Goal: Task Accomplishment & Management: Use online tool/utility

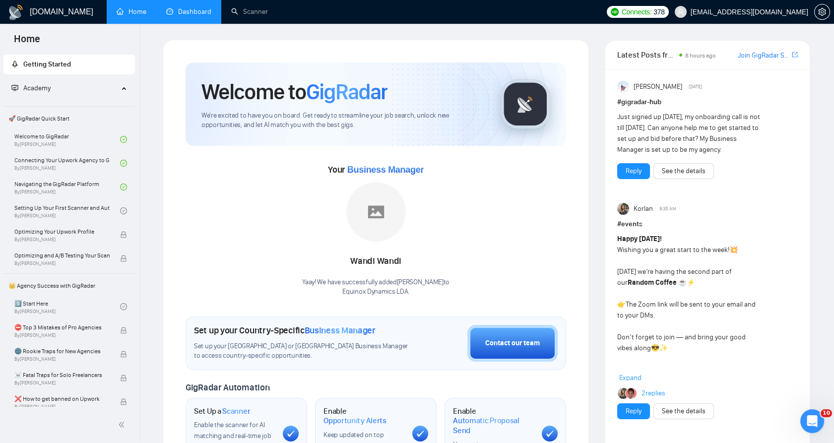
click at [193, 10] on link "Dashboard" at bounding box center [188, 11] width 45 height 8
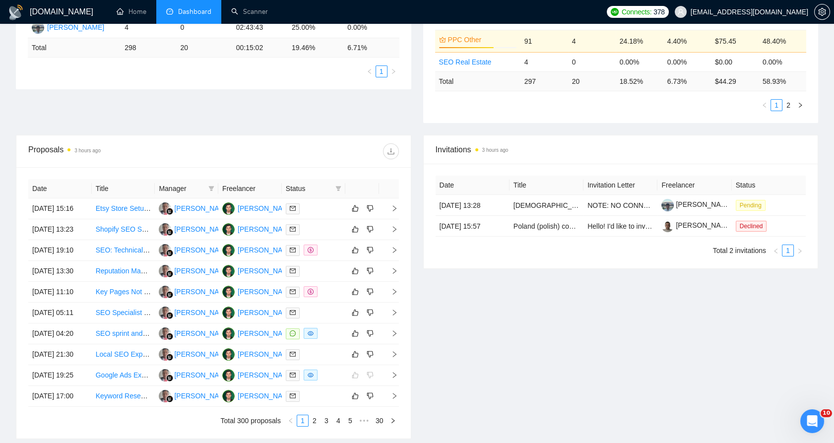
scroll to position [330, 0]
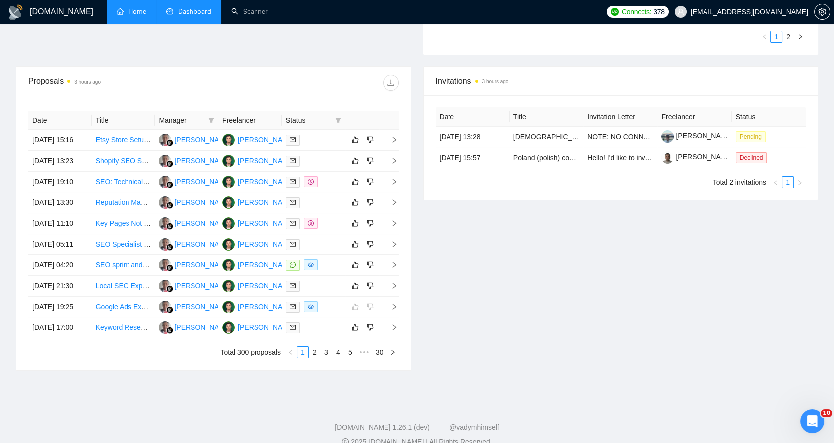
click at [140, 8] on link "Home" at bounding box center [132, 11] width 30 height 8
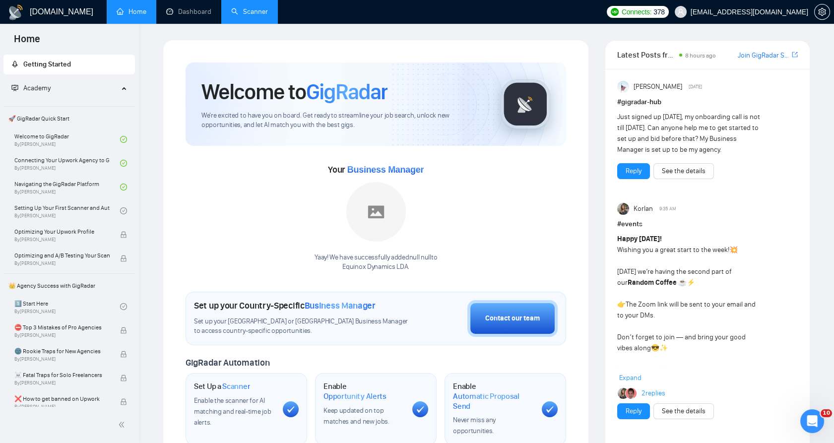
click at [263, 11] on link "Scanner" at bounding box center [249, 11] width 37 height 8
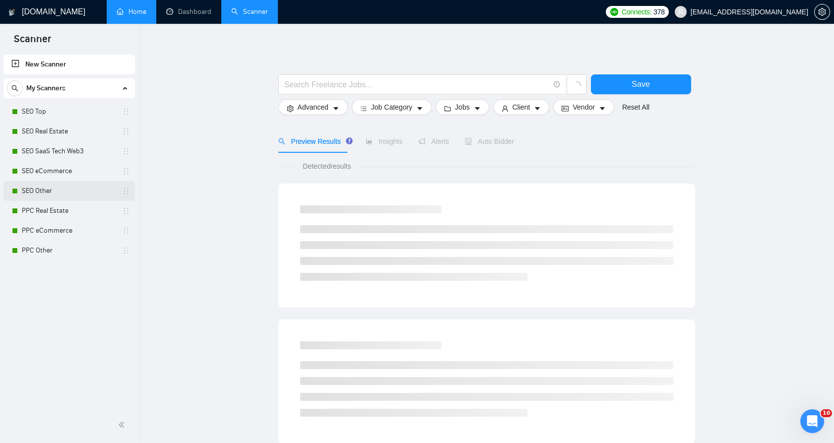
click at [50, 190] on link "SEO Other" at bounding box center [69, 191] width 94 height 20
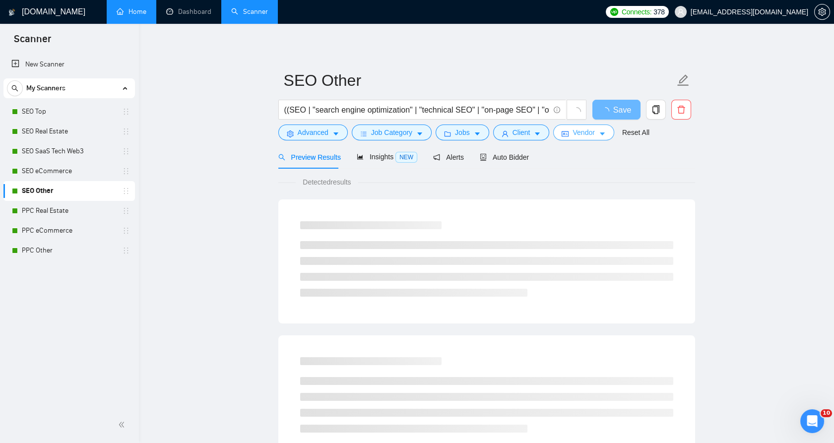
click at [578, 135] on span "Vendor" at bounding box center [583, 132] width 22 height 11
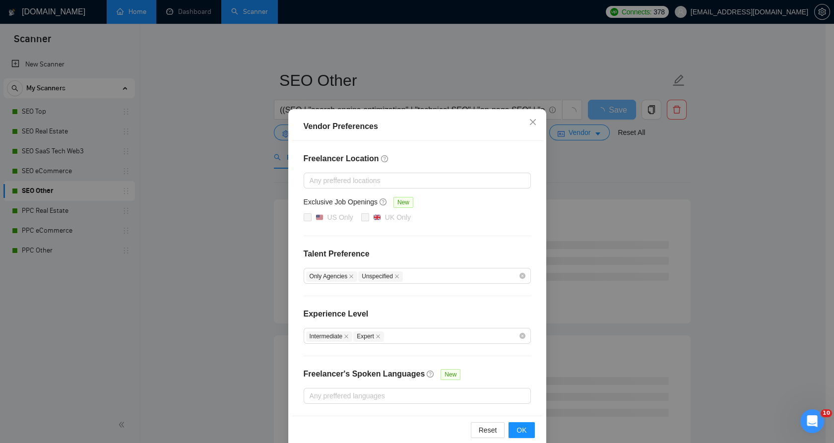
click at [575, 157] on div "Vendor Preferences Freelancer Location Any preffered locations Exclusive Job Op…" at bounding box center [417, 221] width 834 height 443
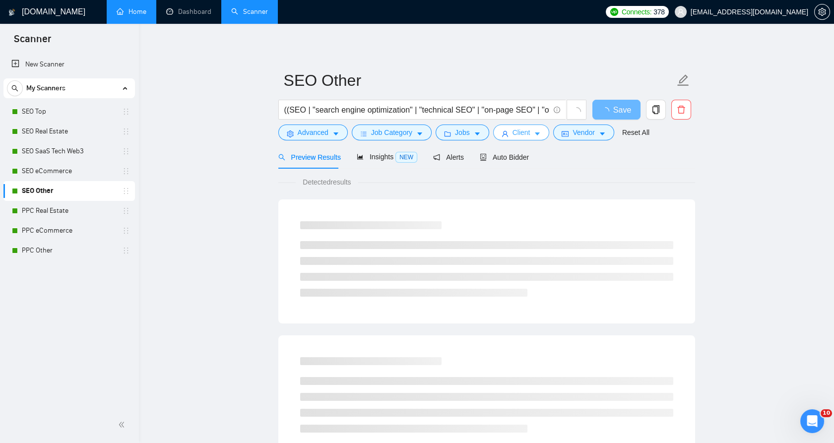
click at [525, 130] on span "Client" at bounding box center [521, 132] width 18 height 11
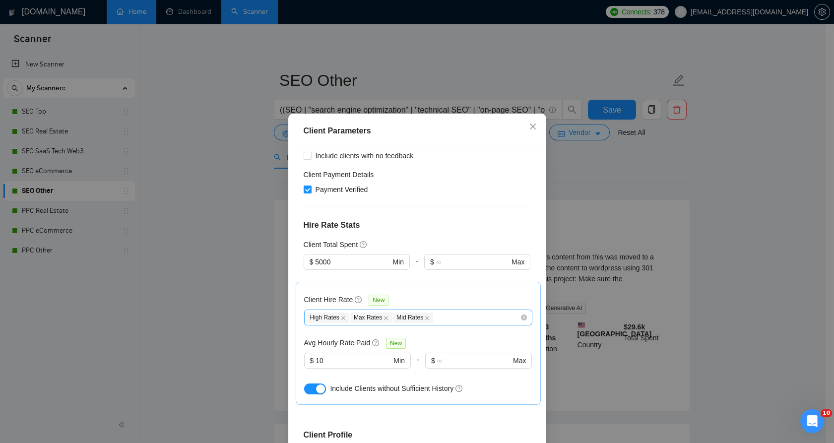
scroll to position [220, 0]
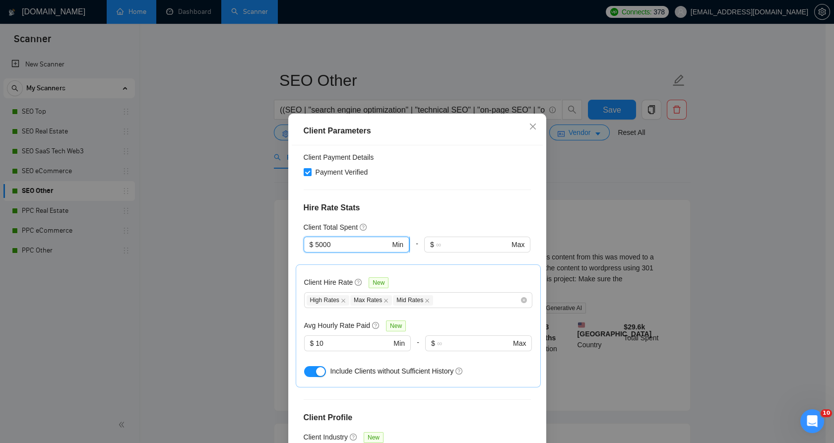
click at [338, 239] on input "5000" at bounding box center [352, 244] width 75 height 11
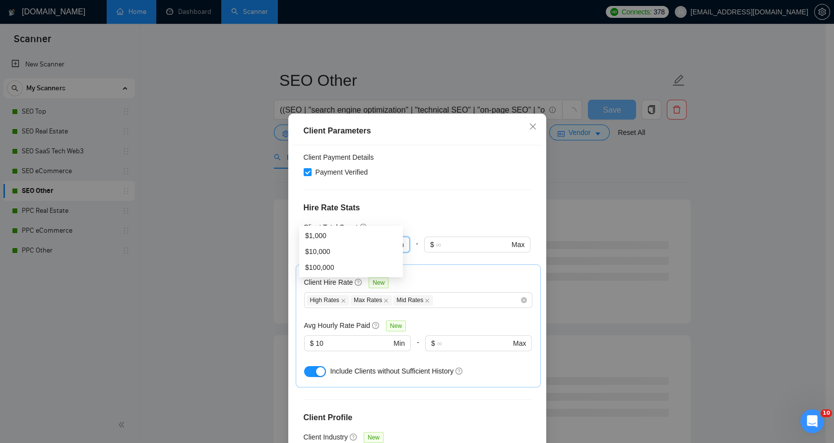
type input "100"
click at [432, 186] on div "Client Location Include Client Countries Select Exclude Client Countries India …" at bounding box center [417, 300] width 251 height 310
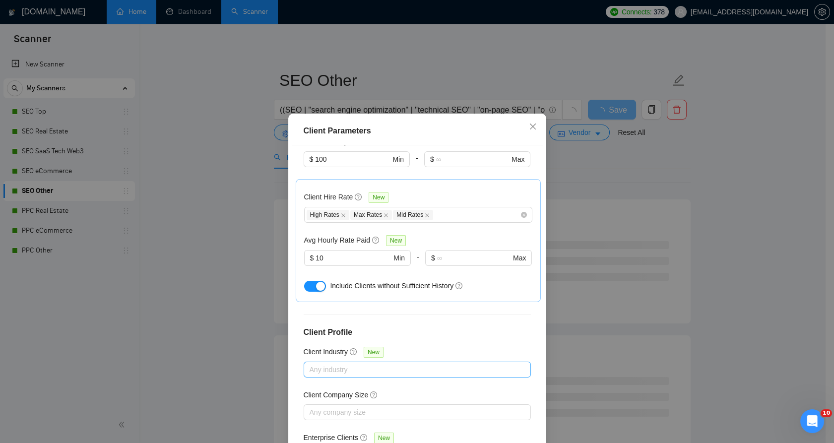
scroll to position [306, 0]
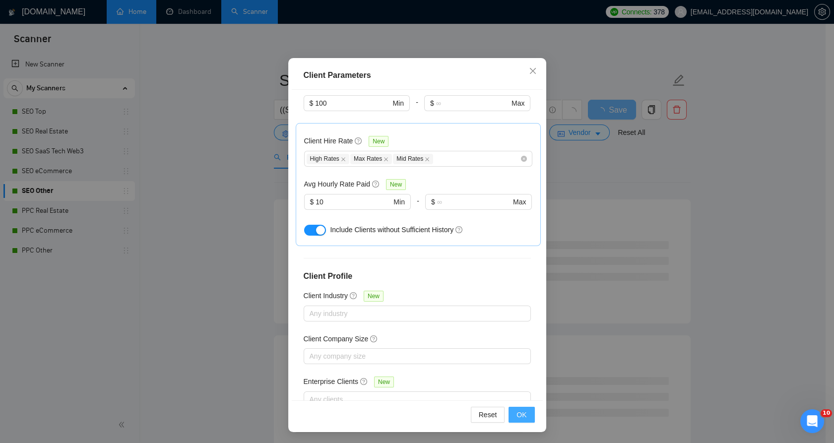
click at [516, 409] on span "OK" at bounding box center [521, 414] width 10 height 11
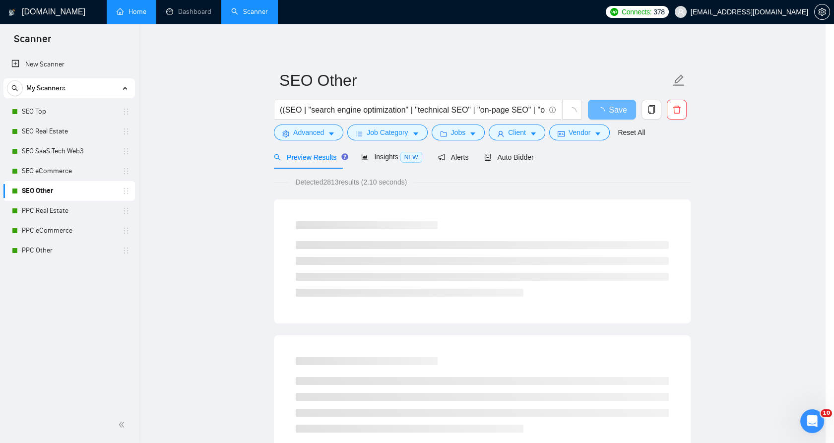
scroll to position [1, 0]
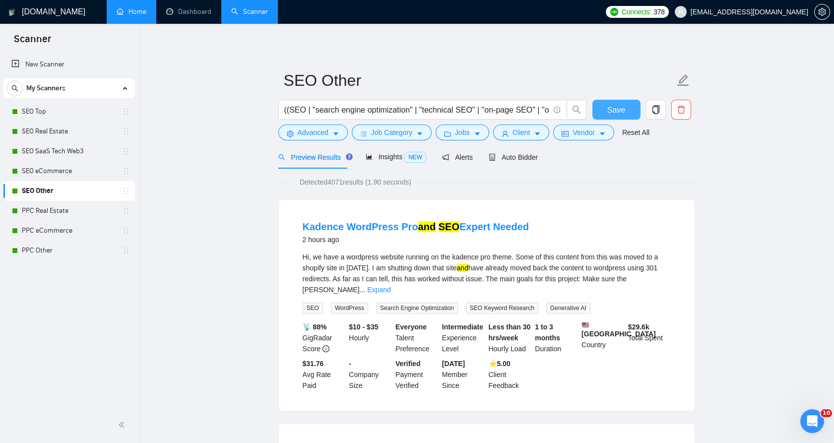
click at [615, 111] on span "Save" at bounding box center [616, 110] width 18 height 12
click at [71, 170] on link "SEO eCommerce" at bounding box center [69, 171] width 94 height 20
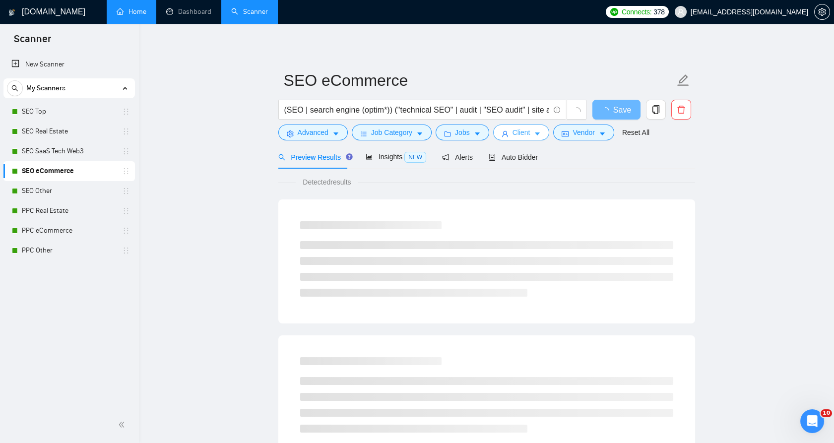
click at [512, 132] on span "Client" at bounding box center [521, 132] width 18 height 11
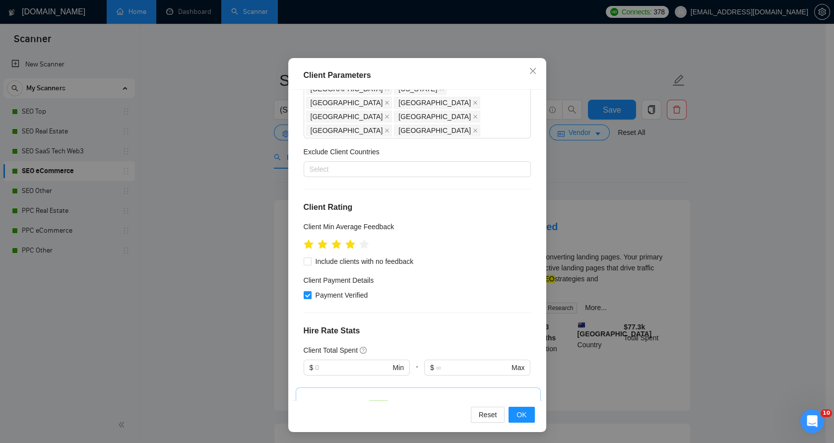
scroll to position [330, 0]
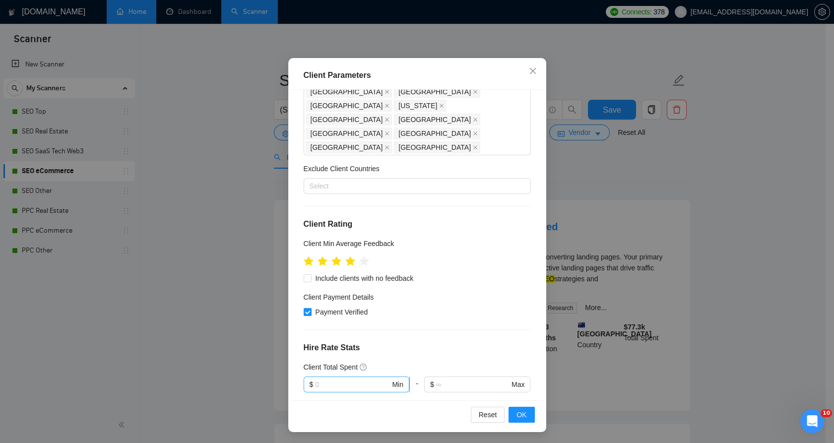
click at [337, 379] on input "text" at bounding box center [352, 384] width 75 height 11
type input "100"
click at [421, 342] on h4 "Hire Rate Stats" at bounding box center [416, 348] width 227 height 12
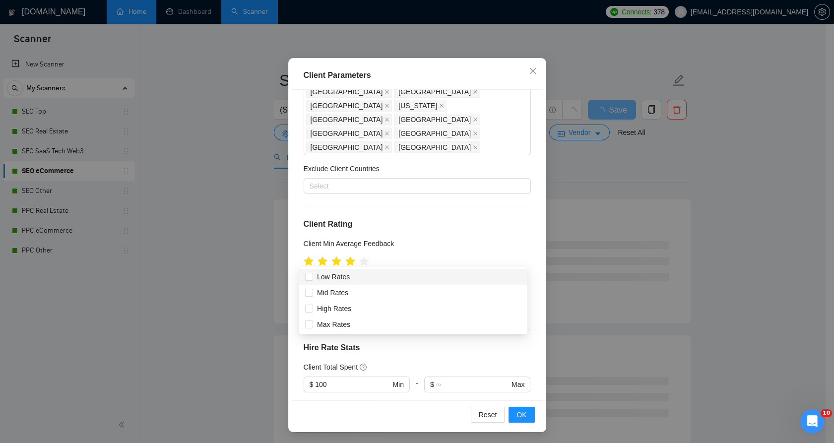
click at [345, 434] on div at bounding box center [412, 440] width 213 height 12
click at [332, 309] on span "High Rates" at bounding box center [334, 308] width 34 height 8
click at [312, 309] on input "High Rates" at bounding box center [308, 307] width 7 height 7
checkbox input "true"
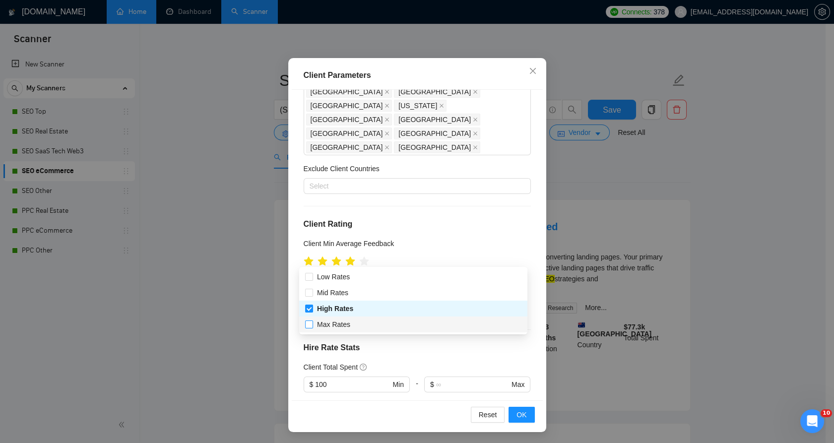
click at [329, 322] on span "Max Rates" at bounding box center [333, 324] width 33 height 8
click at [312, 322] on input "Max Rates" at bounding box center [308, 323] width 7 height 7
checkbox input "true"
click at [337, 291] on span "Mid Rates" at bounding box center [332, 293] width 31 height 8
click at [312, 291] on input "Mid Rates" at bounding box center [308, 292] width 7 height 7
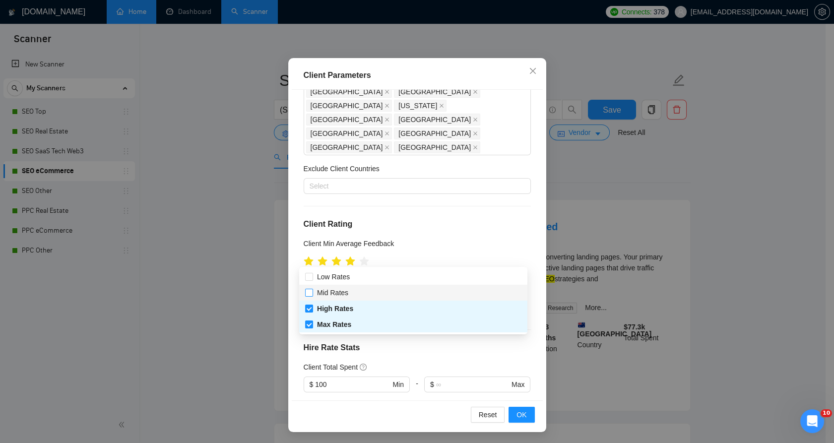
checkbox input "true"
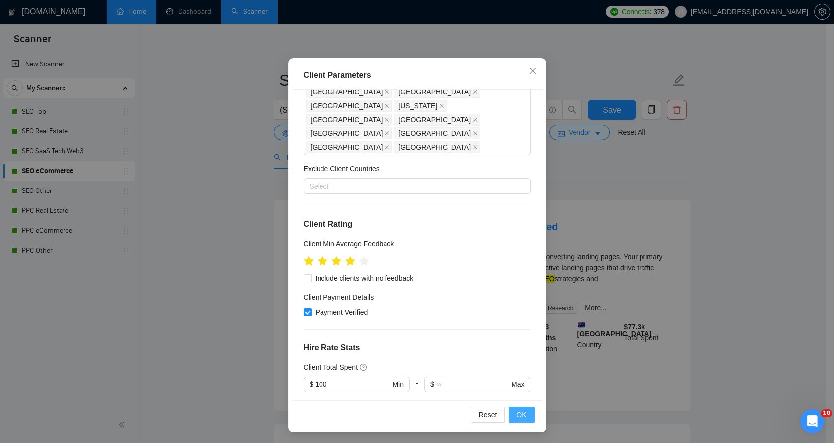
click at [523, 414] on button "OK" at bounding box center [521, 415] width 26 height 16
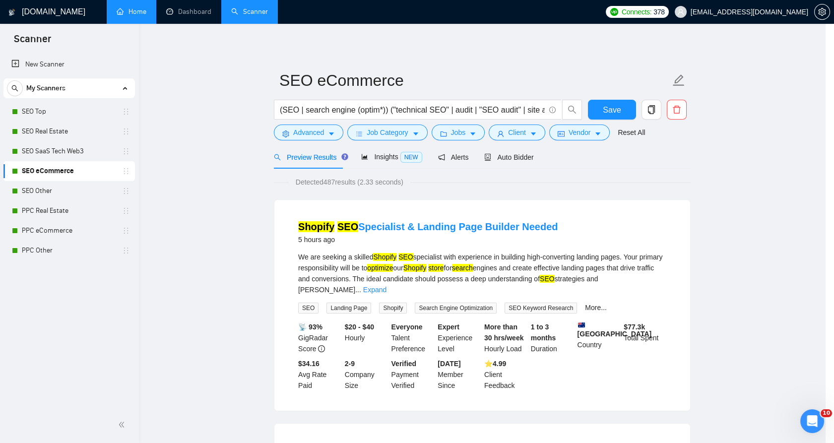
scroll to position [1, 0]
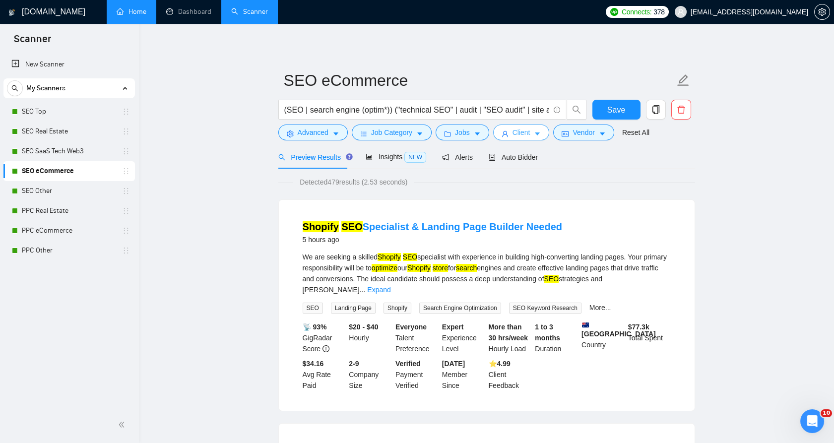
click at [536, 130] on icon "caret-down" at bounding box center [537, 133] width 7 height 7
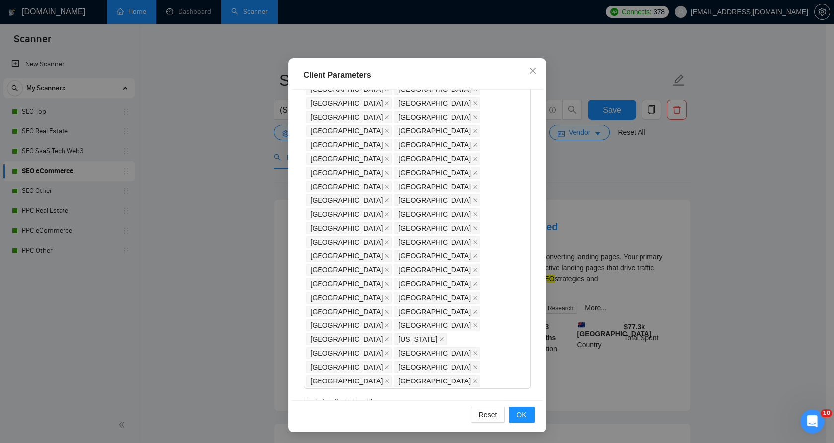
scroll to position [0, 0]
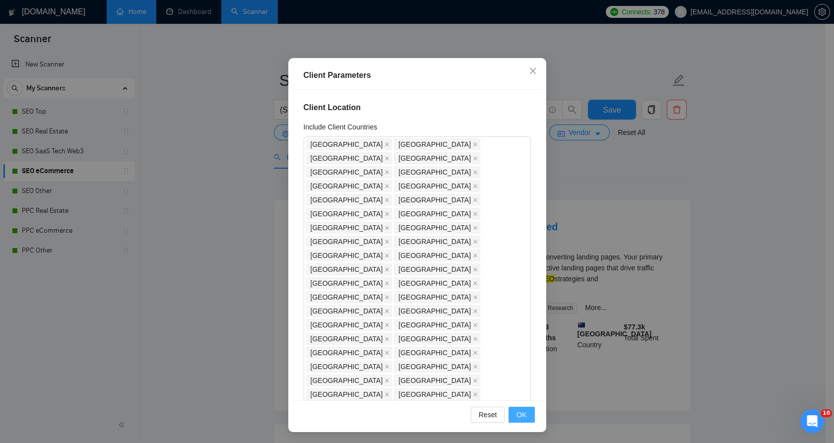
click at [522, 408] on button "OK" at bounding box center [521, 415] width 26 height 16
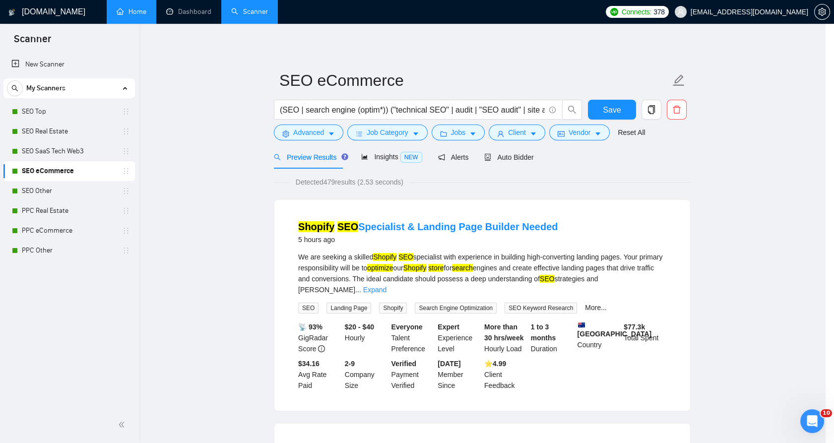
scroll to position [1, 0]
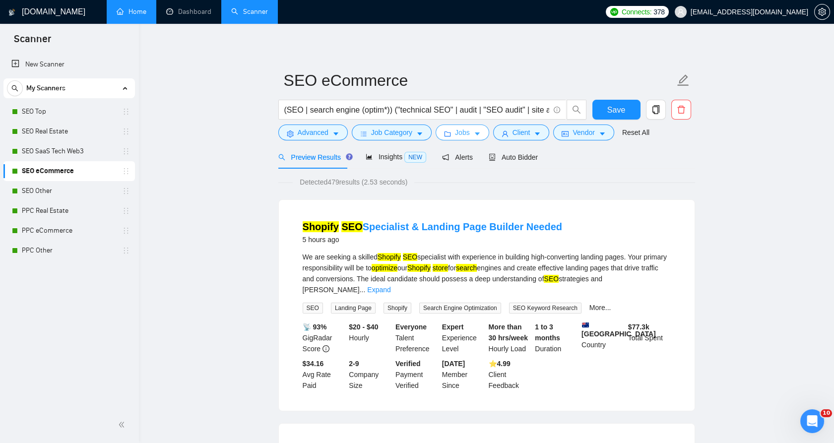
click at [459, 129] on span "Jobs" at bounding box center [462, 132] width 15 height 11
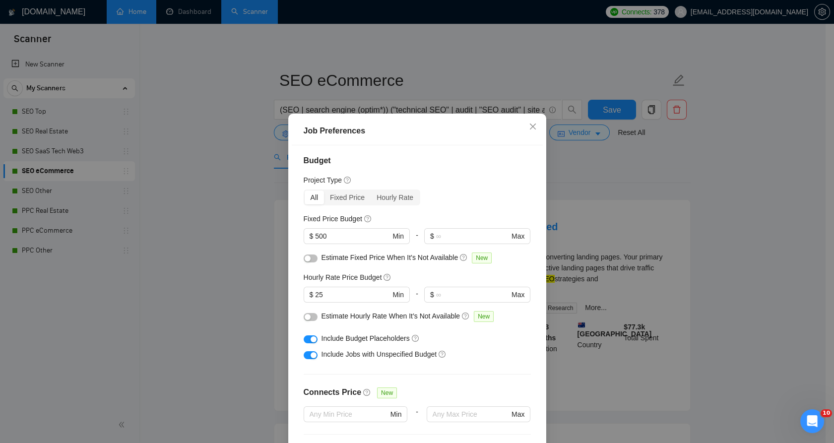
scroll to position [0, 0]
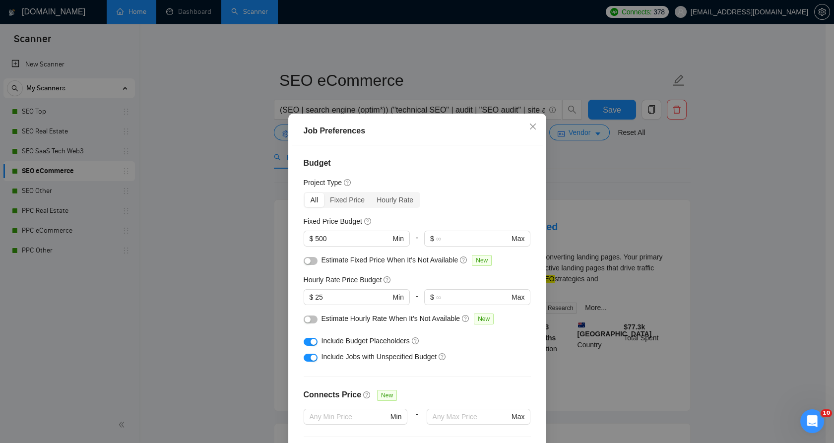
click at [75, 175] on div "Job Preferences Budget Project Type All Fixed Price Hourly Rate Fixed Price Bud…" at bounding box center [417, 221] width 834 height 443
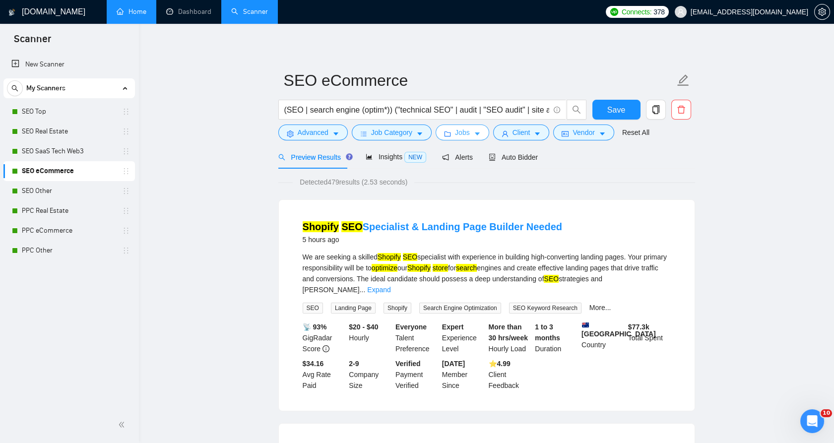
click at [470, 128] on button "Jobs" at bounding box center [462, 132] width 54 height 16
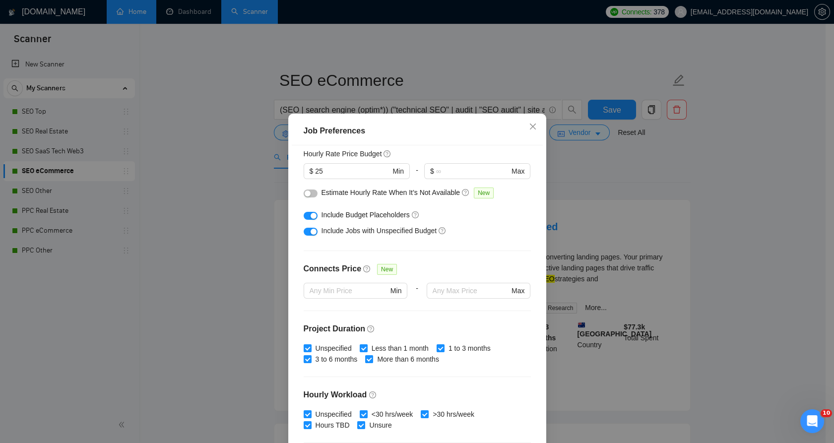
scroll to position [248, 0]
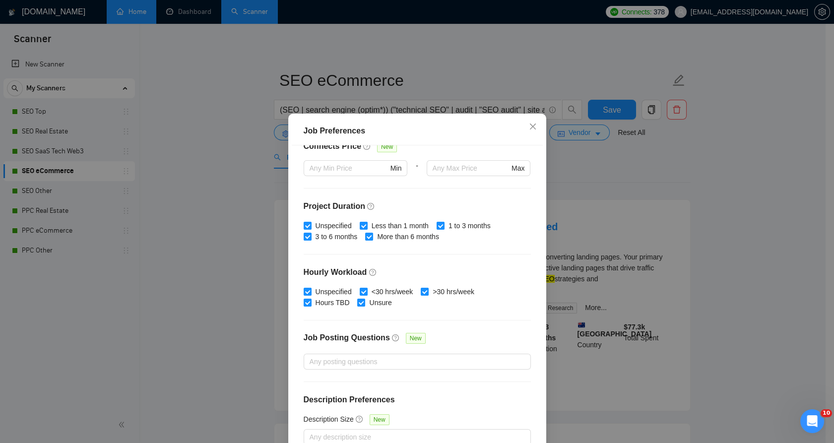
click at [595, 216] on div "Job Preferences Budget Project Type All Fixed Price Hourly Rate Fixed Price Bud…" at bounding box center [417, 221] width 834 height 443
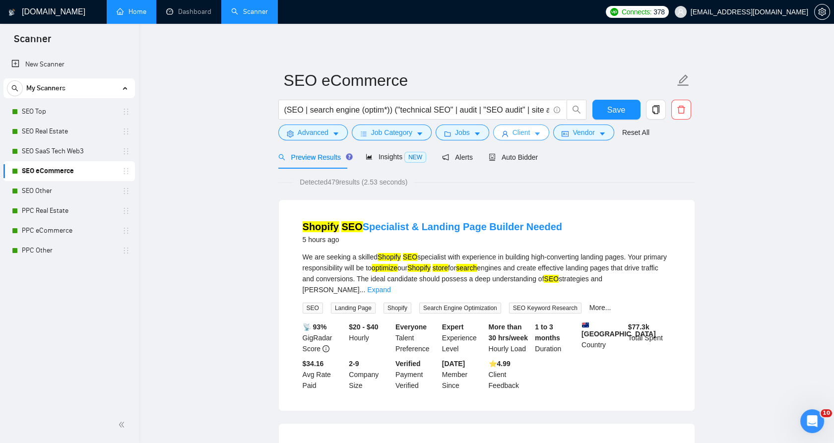
click at [524, 125] on button "Client" at bounding box center [521, 132] width 57 height 16
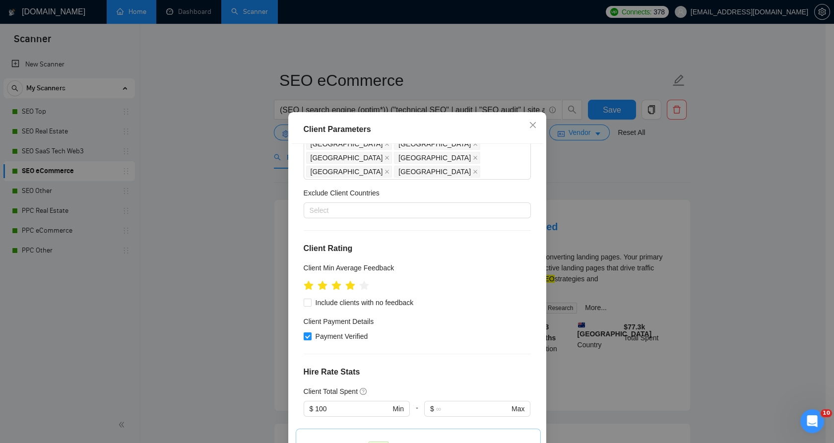
scroll to position [385, 0]
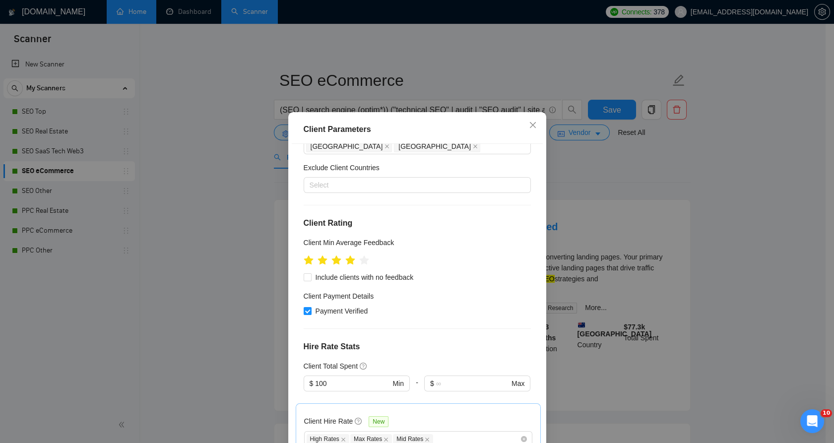
drag, startPoint x: 313, startPoint y: 298, endPoint x: 321, endPoint y: 301, distance: 8.7
drag, startPoint x: 394, startPoint y: 301, endPoint x: 361, endPoint y: 300, distance: 32.7
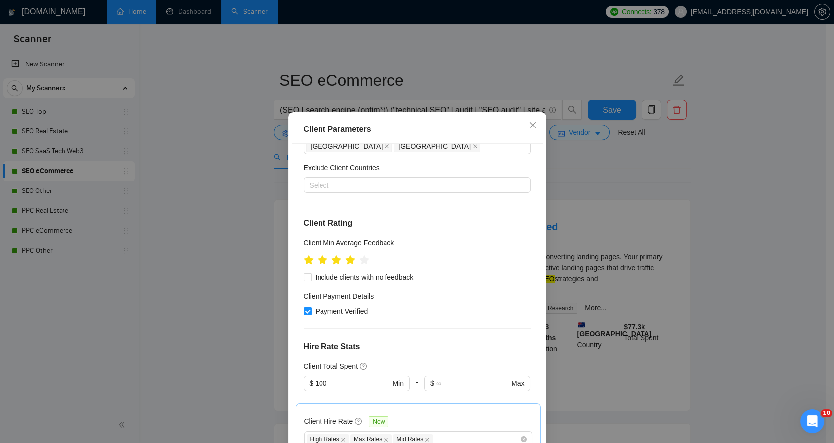
drag, startPoint x: 315, startPoint y: 301, endPoint x: 326, endPoint y: 301, distance: 10.9
click at [451, 391] on div at bounding box center [477, 397] width 106 height 12
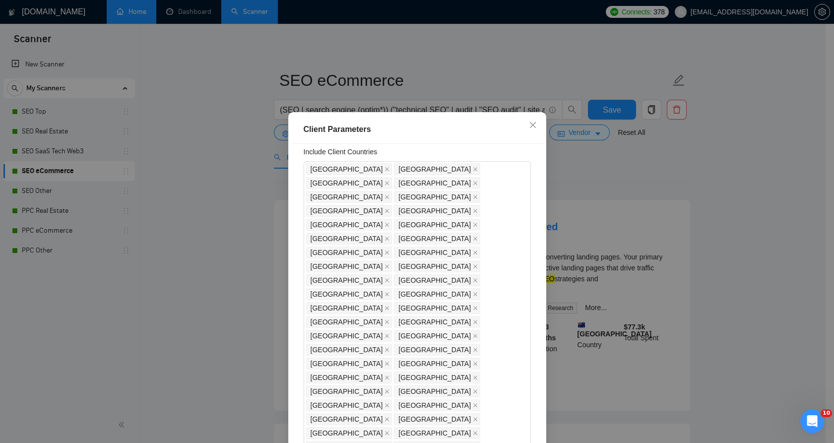
scroll to position [0, 0]
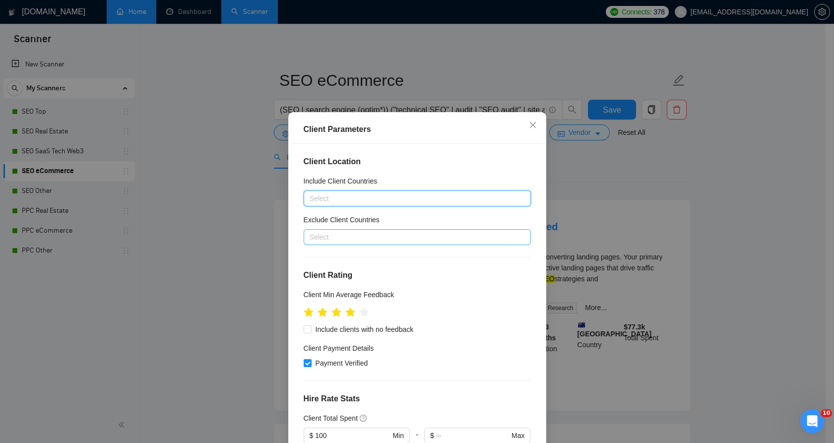
click at [410, 234] on div at bounding box center [412, 237] width 212 height 12
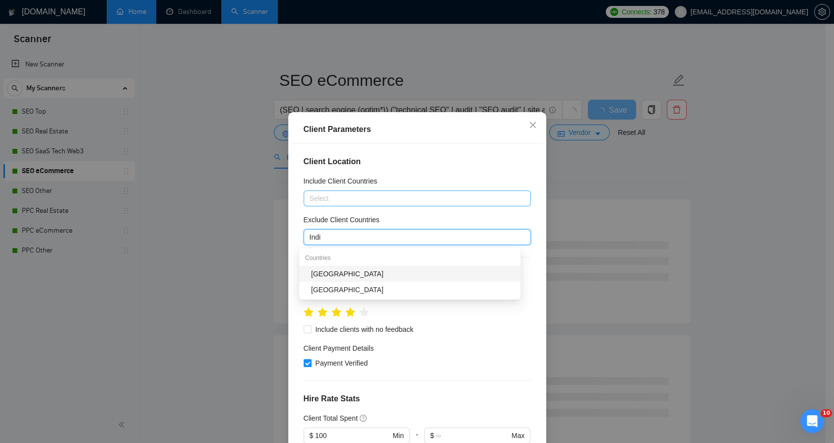
type input "[GEOGRAPHIC_DATA]"
click at [350, 270] on div "[GEOGRAPHIC_DATA]" at bounding box center [412, 273] width 203 height 11
type input "Phil"
click at [411, 273] on div "[GEOGRAPHIC_DATA]" at bounding box center [412, 273] width 203 height 11
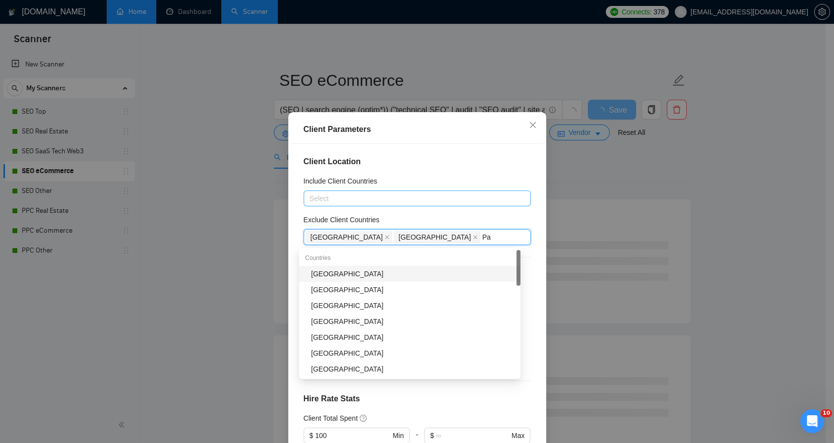
type input "Pak"
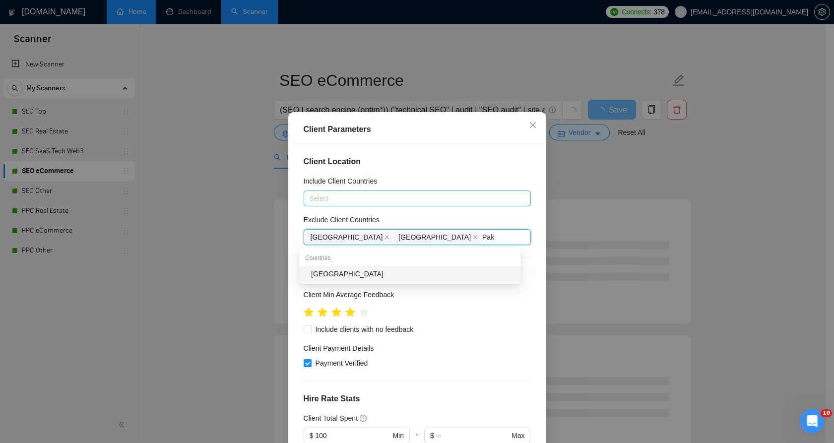
click at [410, 273] on div "[GEOGRAPHIC_DATA]" at bounding box center [412, 273] width 203 height 11
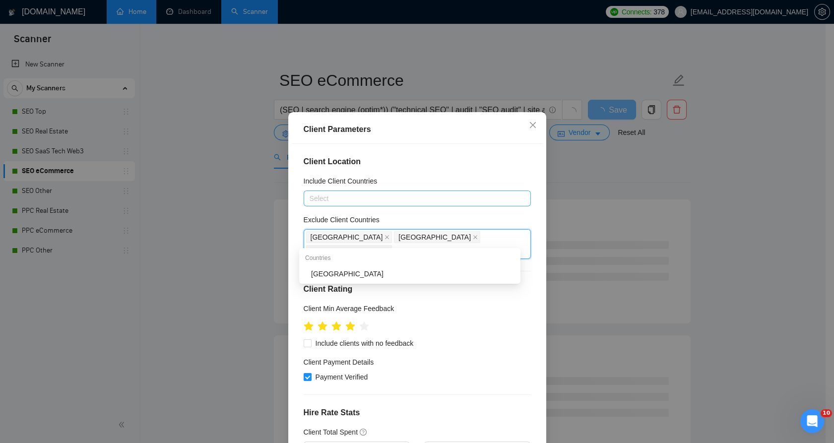
type input "[GEOGRAPHIC_DATA]"
click at [440, 268] on div "[GEOGRAPHIC_DATA]" at bounding box center [412, 273] width 203 height 11
type input "[GEOGRAPHIC_DATA]"
click at [381, 278] on div "[GEOGRAPHIC_DATA]" at bounding box center [412, 273] width 203 height 11
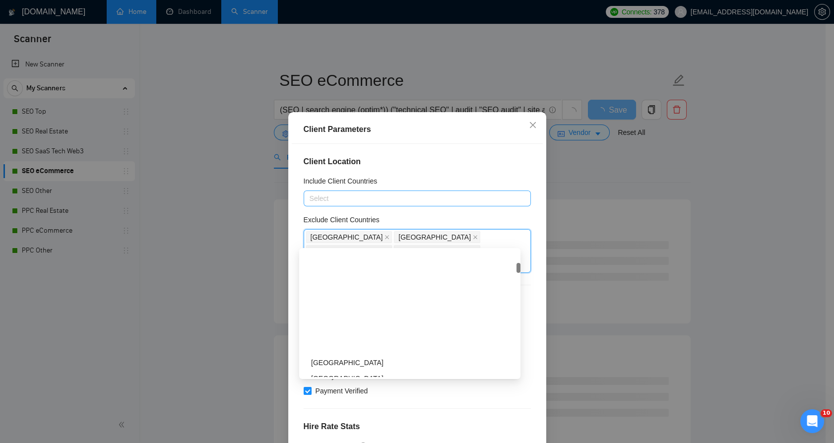
scroll to position [275, 0]
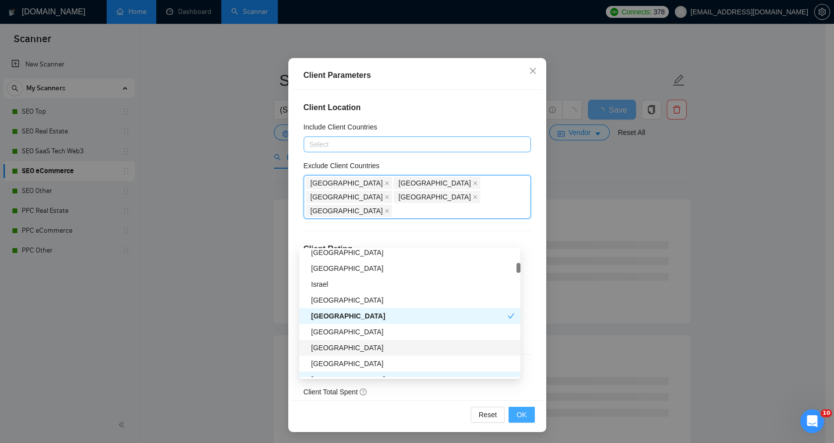
click at [523, 413] on button "OK" at bounding box center [521, 415] width 26 height 16
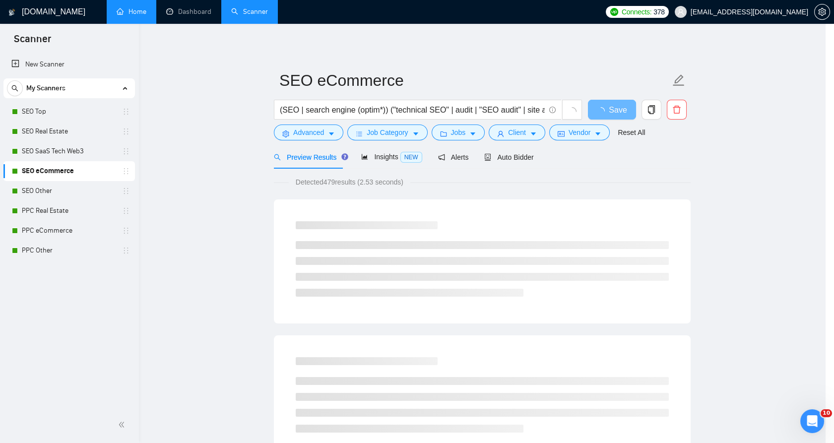
scroll to position [1, 0]
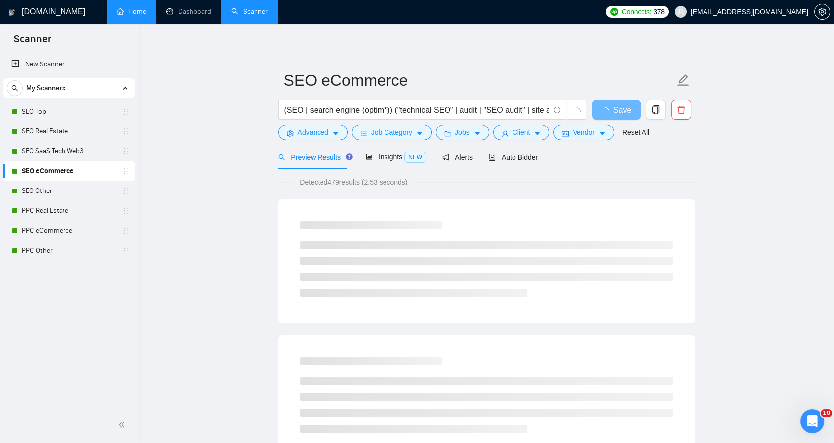
click at [507, 141] on form "SEO eCommerce Save Advanced Job Category Jobs Client Vendor Reset All" at bounding box center [486, 104] width 417 height 81
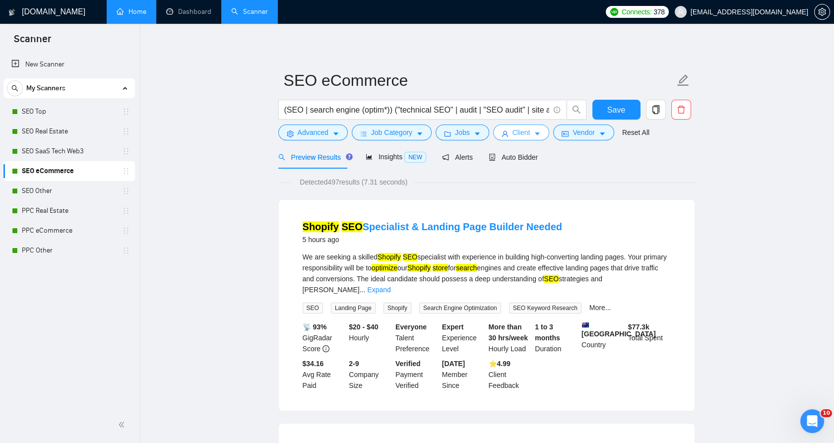
click at [534, 133] on icon "caret-down" at bounding box center [537, 133] width 7 height 7
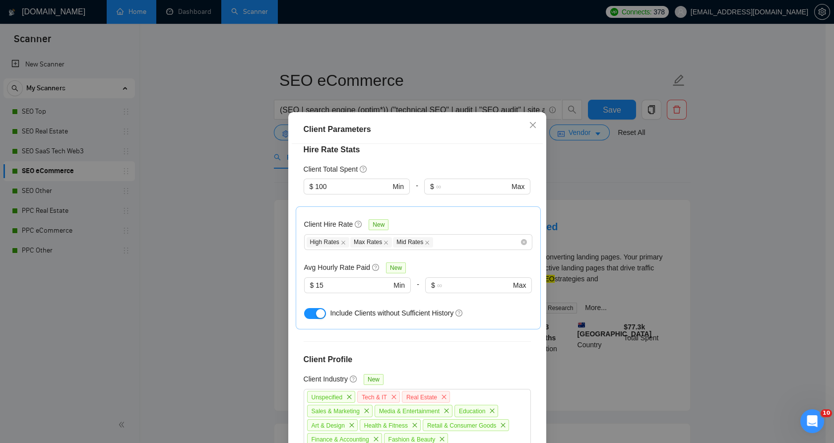
scroll to position [275, 0]
click at [346, 279] on span "$ 15 Min" at bounding box center [357, 287] width 106 height 16
click at [354, 295] on div at bounding box center [357, 301] width 107 height 12
click at [356, 281] on input "15" at bounding box center [352, 286] width 75 height 11
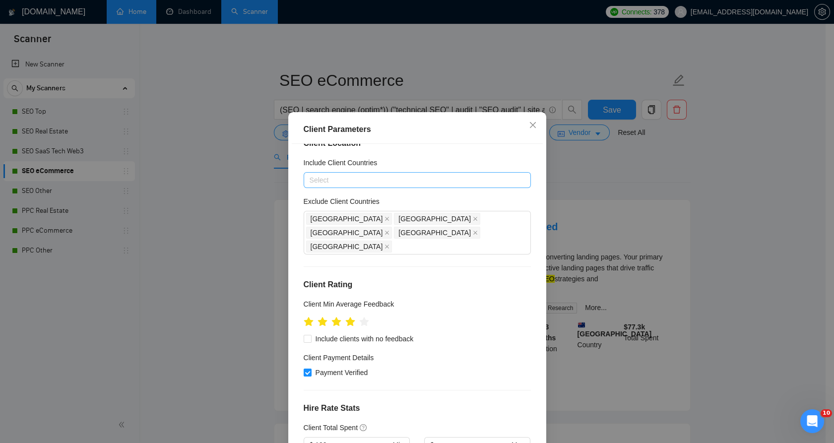
scroll to position [0, 0]
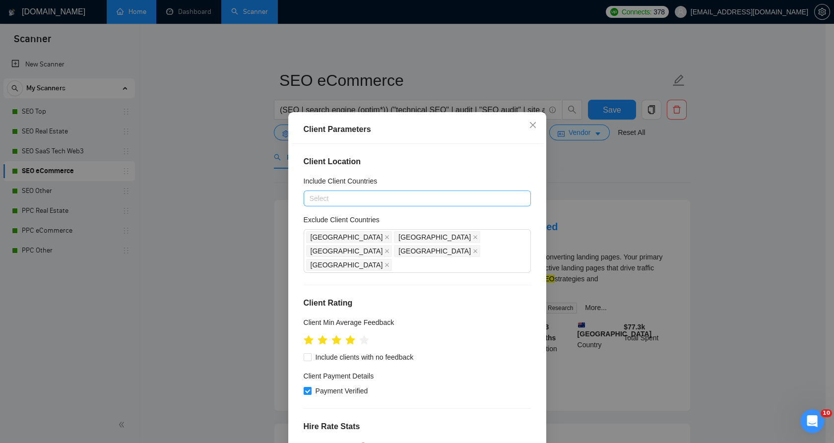
click at [581, 129] on div "Client Parameters Client Location Include Client Countries Select Exclude Clien…" at bounding box center [417, 221] width 834 height 443
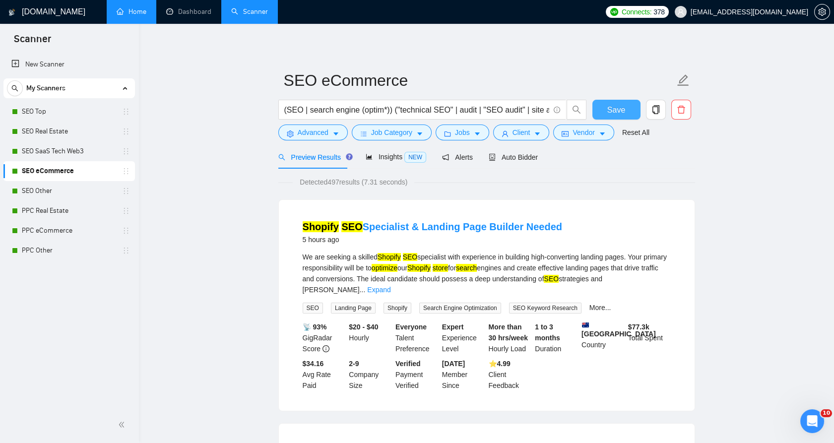
click at [601, 112] on button "Save" at bounding box center [616, 110] width 48 height 20
click at [79, 194] on link "SEO Other" at bounding box center [69, 191] width 94 height 20
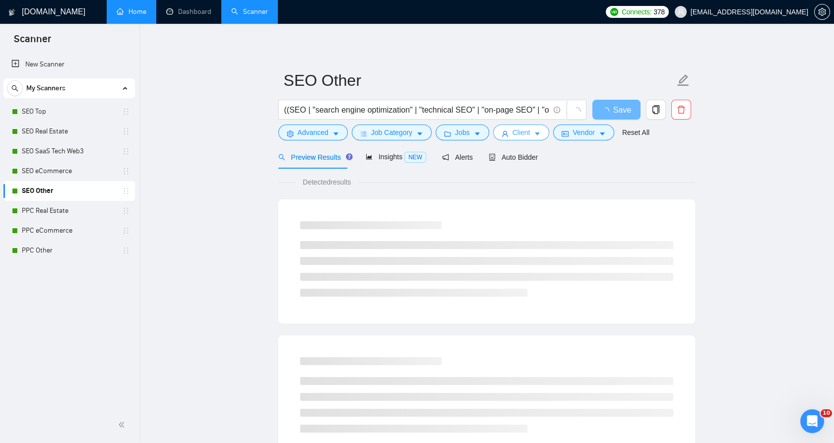
click at [520, 128] on span "Client" at bounding box center [521, 132] width 18 height 11
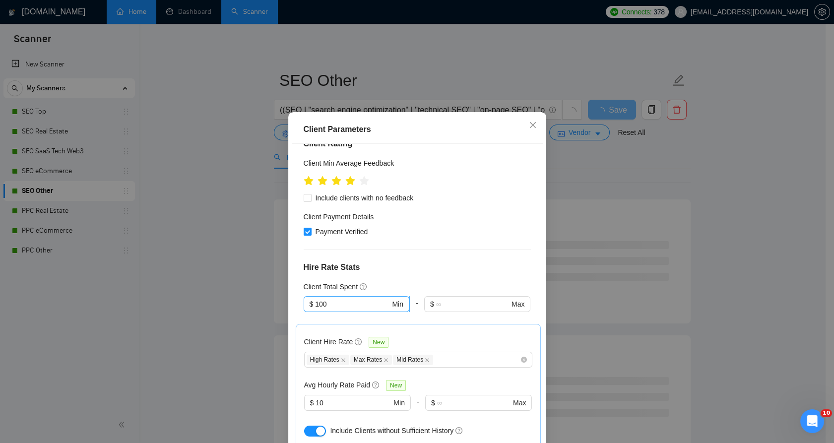
scroll to position [165, 0]
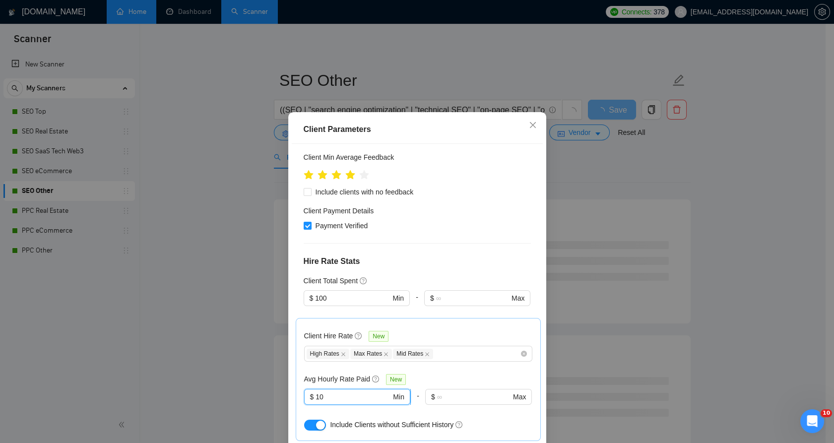
click at [349, 391] on input "10" at bounding box center [352, 396] width 75 height 11
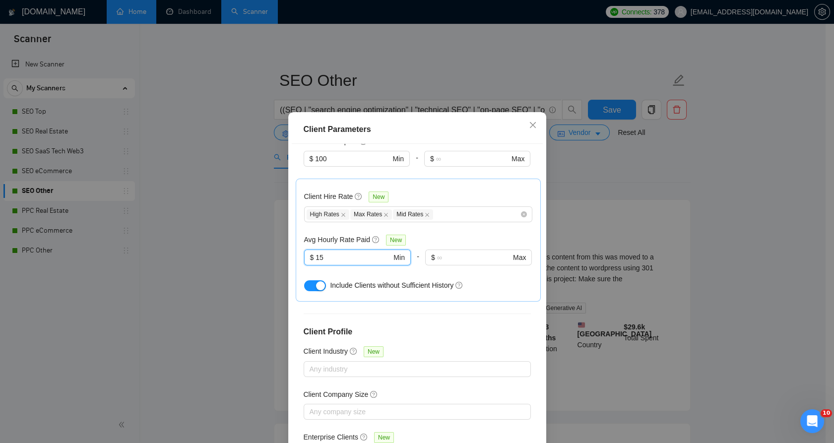
scroll to position [306, 0]
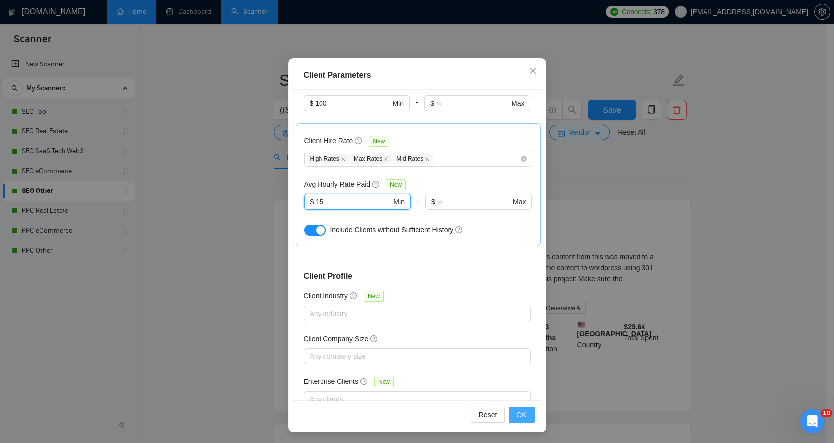
type input "15"
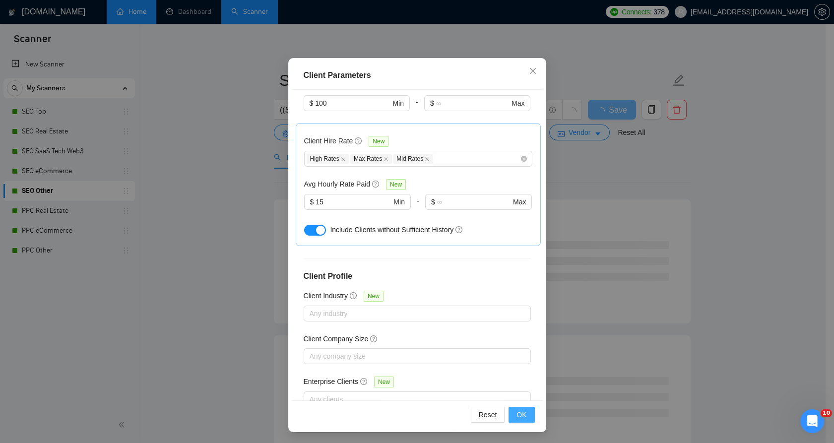
click at [525, 411] on button "OK" at bounding box center [521, 415] width 26 height 16
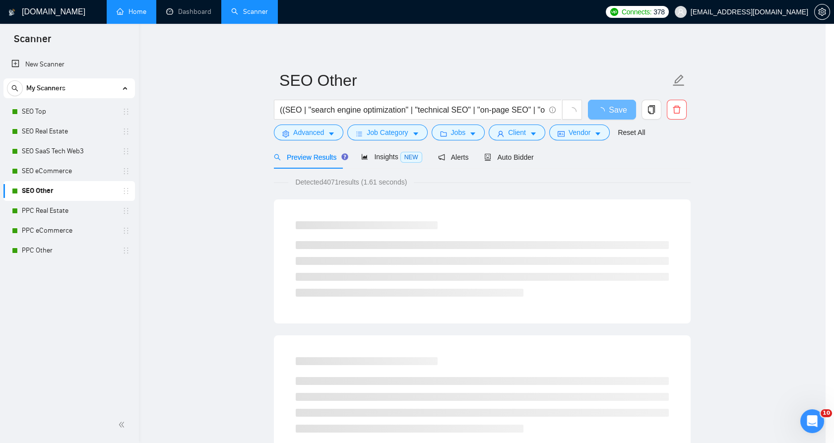
scroll to position [1, 0]
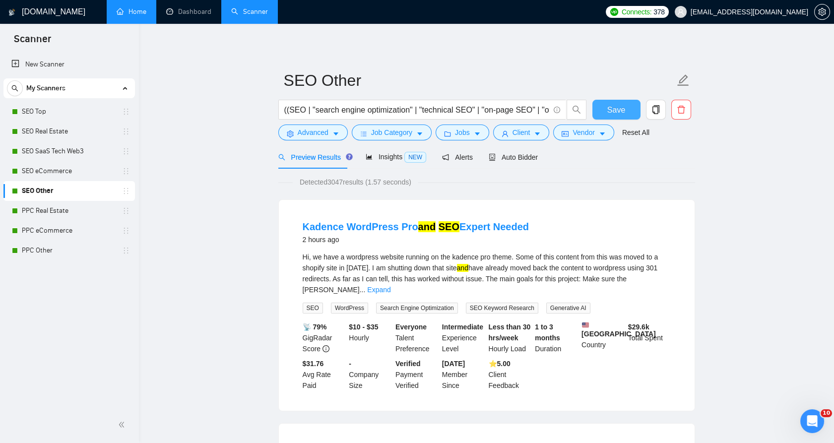
click at [614, 111] on span "Save" at bounding box center [616, 110] width 18 height 12
click at [501, 132] on icon "user" at bounding box center [504, 133] width 7 height 7
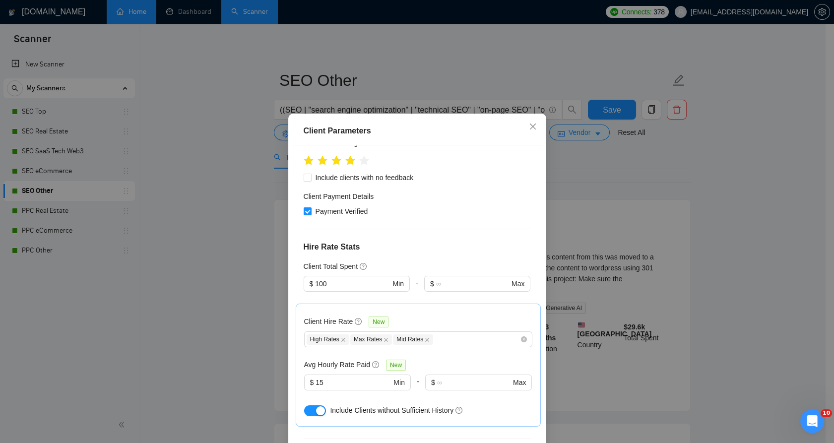
scroll to position [220, 0]
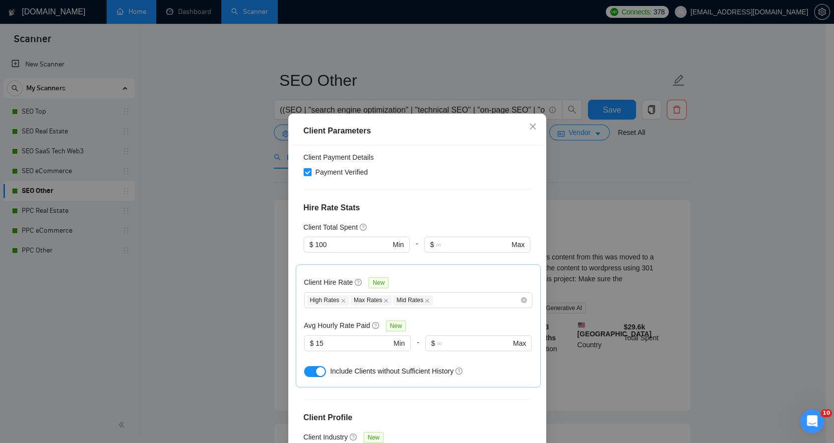
click at [643, 170] on div "Client Parameters Client Location Include Client Countries Select Exclude Clien…" at bounding box center [417, 221] width 834 height 443
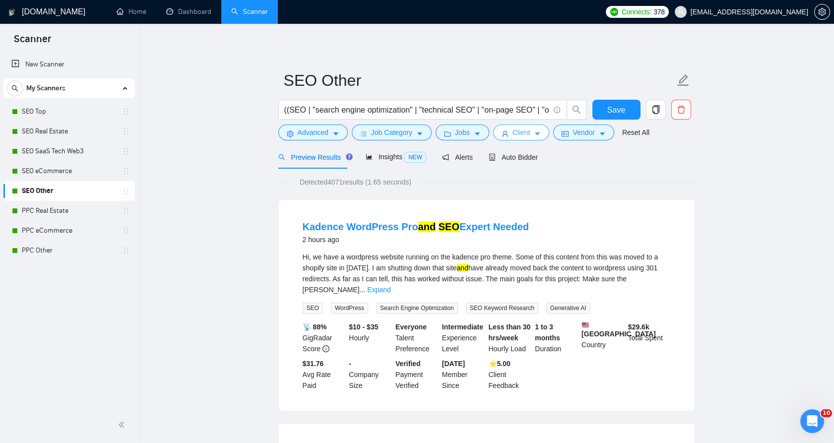
click at [501, 132] on icon "user" at bounding box center [504, 133] width 7 height 7
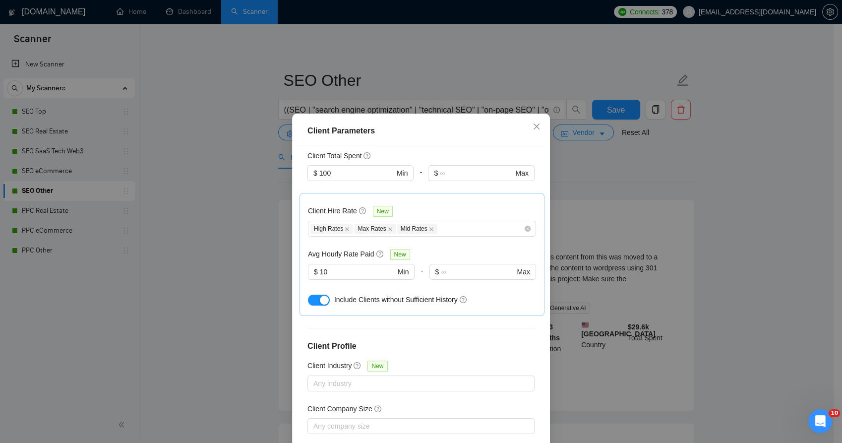
scroll to position [306, 0]
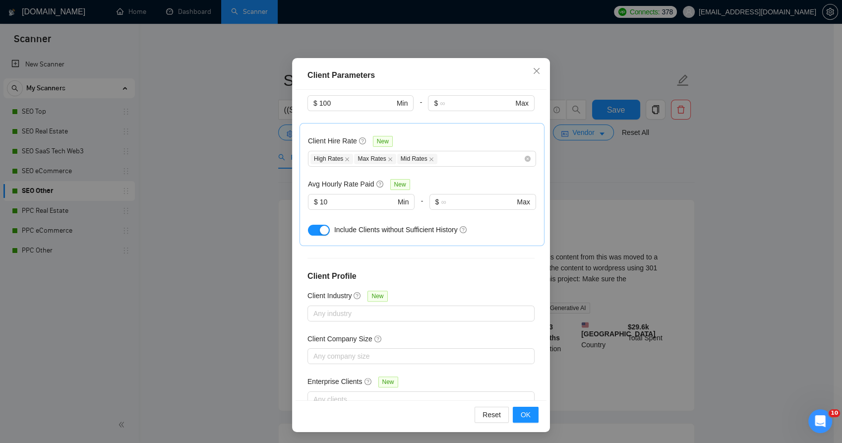
click at [594, 218] on div "Client Parameters Client Location Include Client Countries Select Exclude Clien…" at bounding box center [421, 221] width 842 height 443
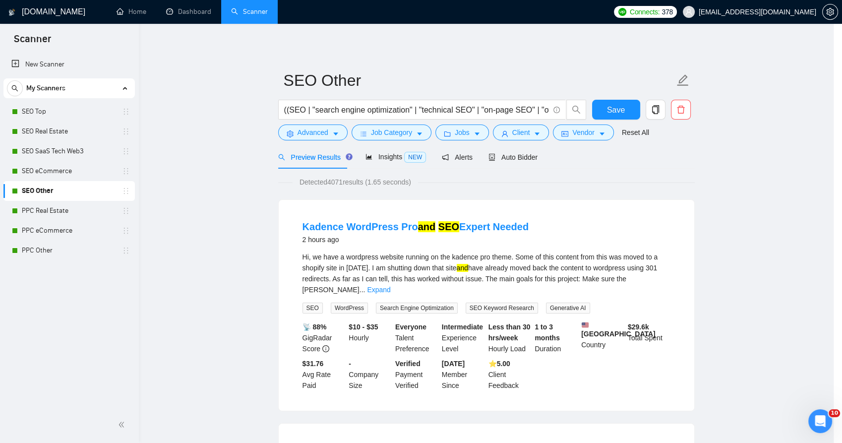
scroll to position [1, 0]
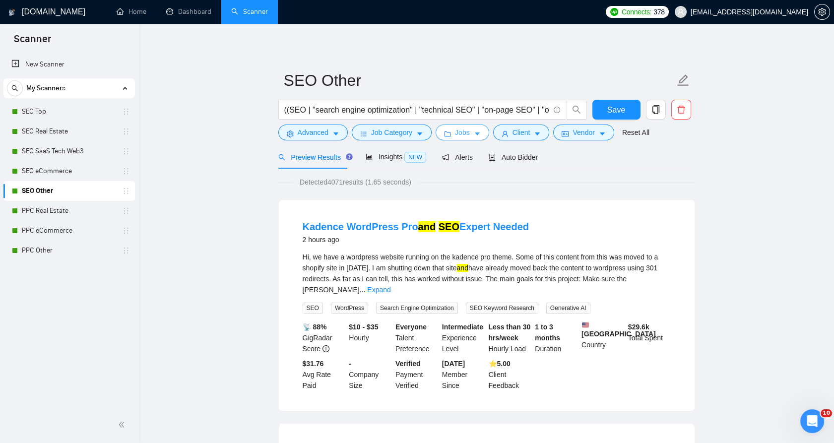
click at [449, 129] on button "Jobs" at bounding box center [462, 132] width 54 height 16
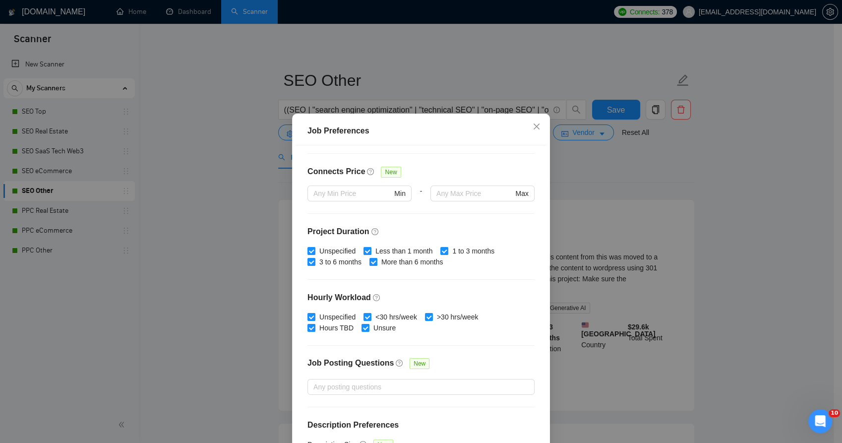
scroll to position [248, 0]
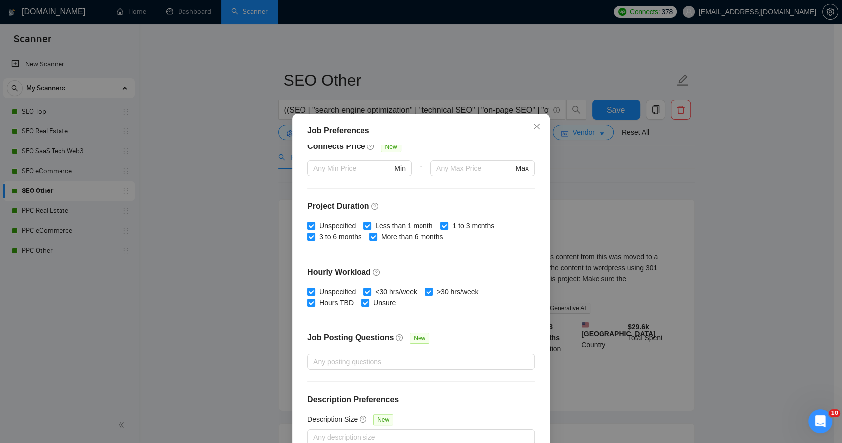
click at [586, 214] on div "Job Preferences Budget Project Type All Fixed Price Hourly Rate Fixed Price Bud…" at bounding box center [421, 221] width 842 height 443
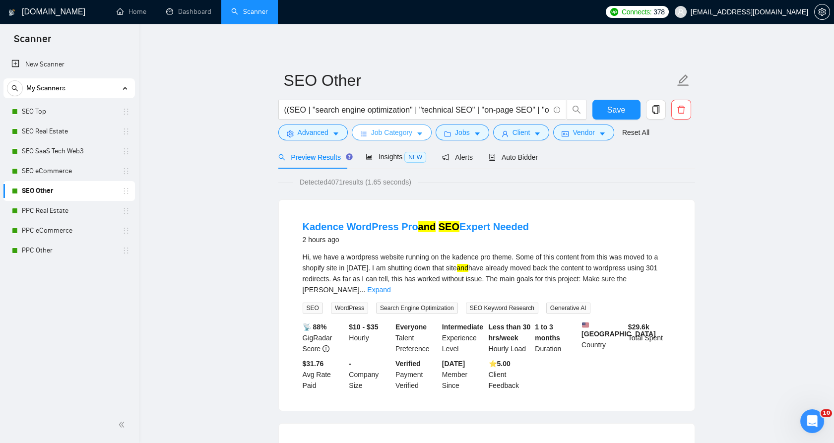
click at [412, 136] on button "Job Category" at bounding box center [392, 132] width 80 height 16
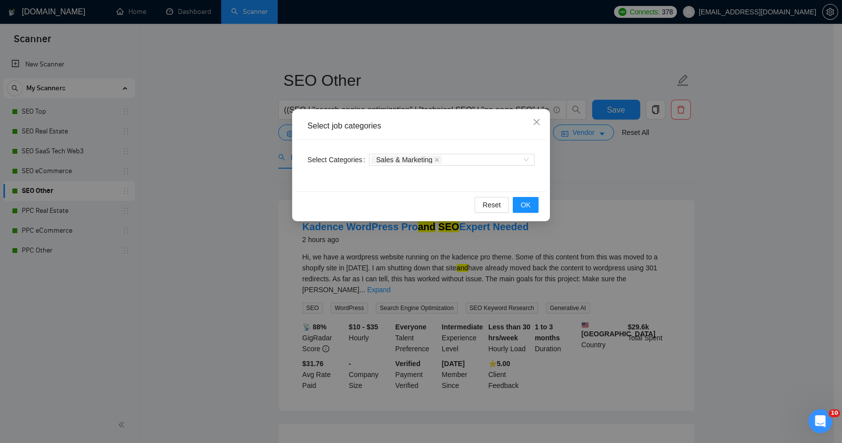
click at [634, 159] on div "Select job categories Select Categories Sales & Marketing Reset OK" at bounding box center [421, 221] width 842 height 443
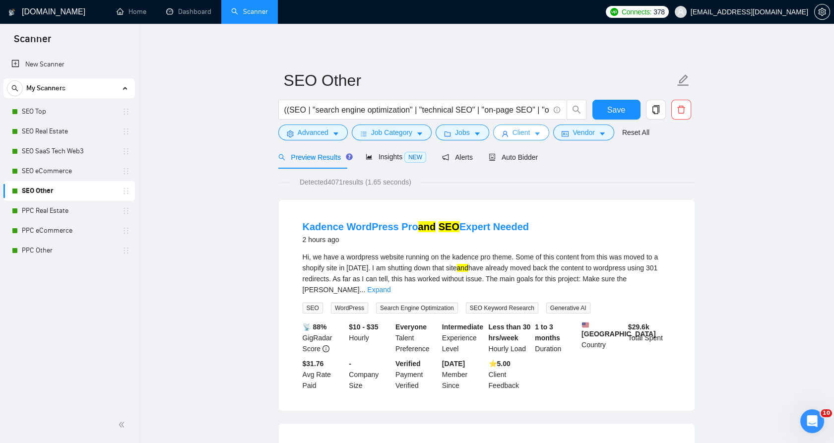
click at [534, 131] on icon "caret-down" at bounding box center [537, 133] width 7 height 7
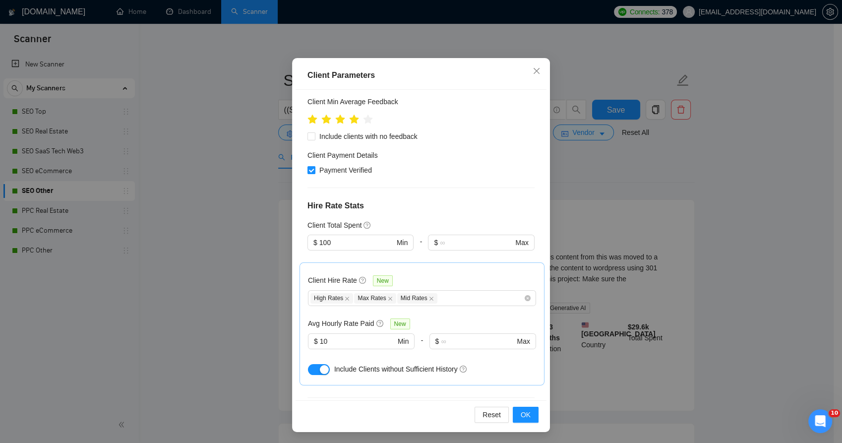
scroll to position [165, 0]
drag, startPoint x: 573, startPoint y: 167, endPoint x: 524, endPoint y: 3, distance: 170.8
click at [573, 167] on div "Client Parameters Client Location Include Client Countries Select Exclude Clien…" at bounding box center [421, 221] width 842 height 443
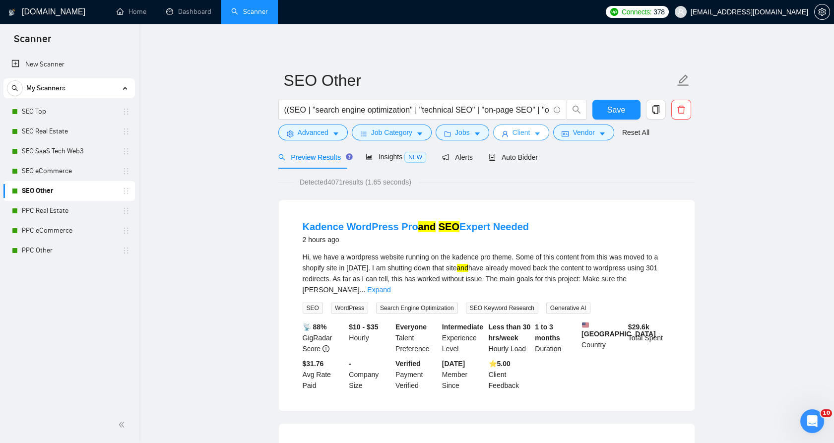
click at [525, 134] on span "Client" at bounding box center [521, 132] width 18 height 11
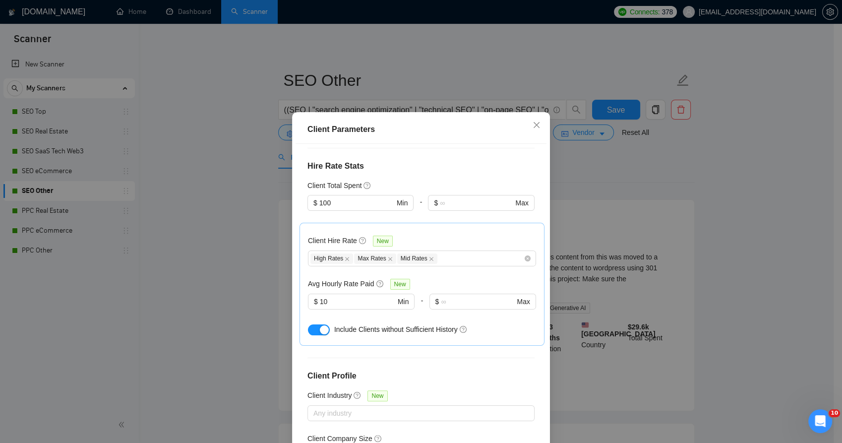
scroll to position [306, 0]
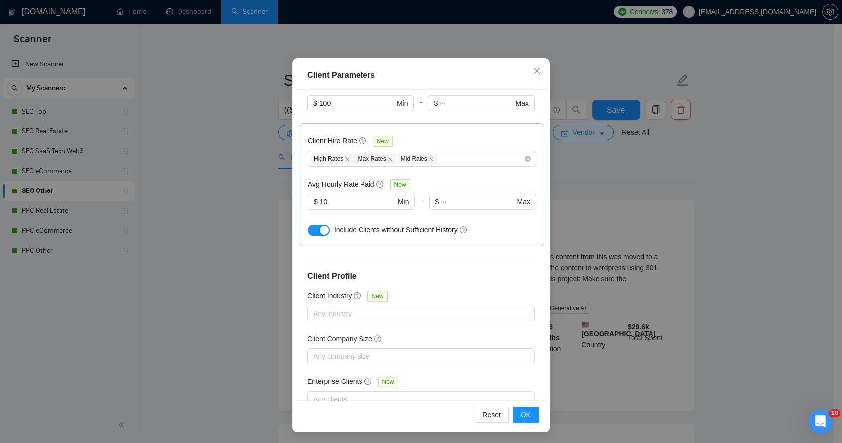
click at [568, 248] on div "Client Parameters Client Location Include Client Countries Select Exclude Clien…" at bounding box center [421, 221] width 842 height 443
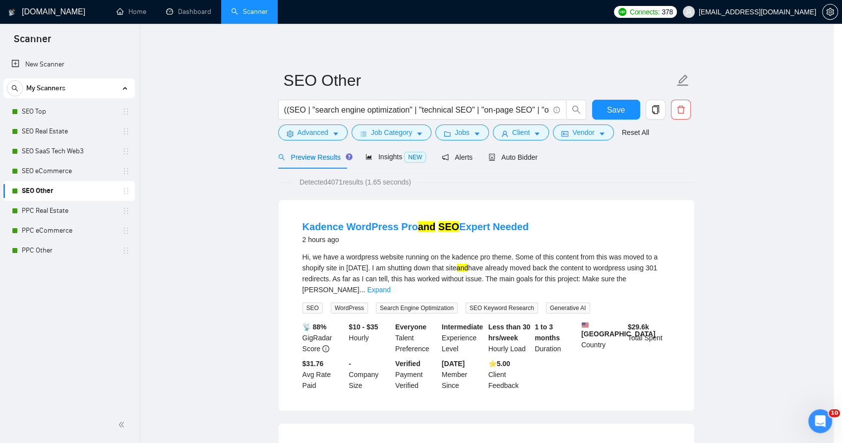
scroll to position [1, 0]
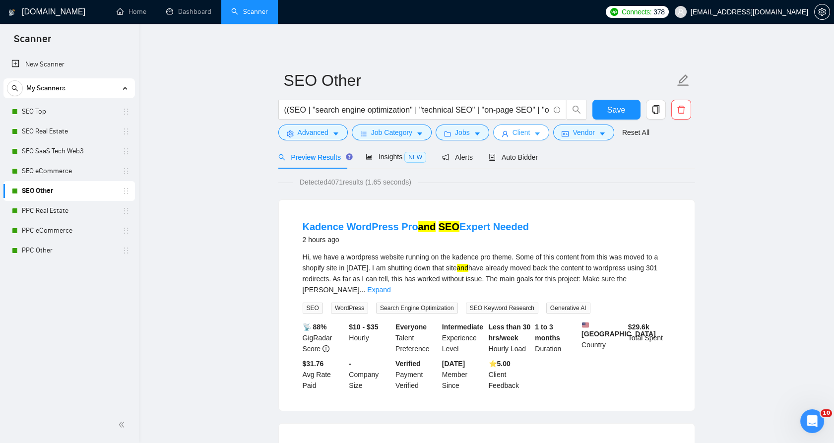
click at [502, 134] on icon "user" at bounding box center [504, 133] width 7 height 7
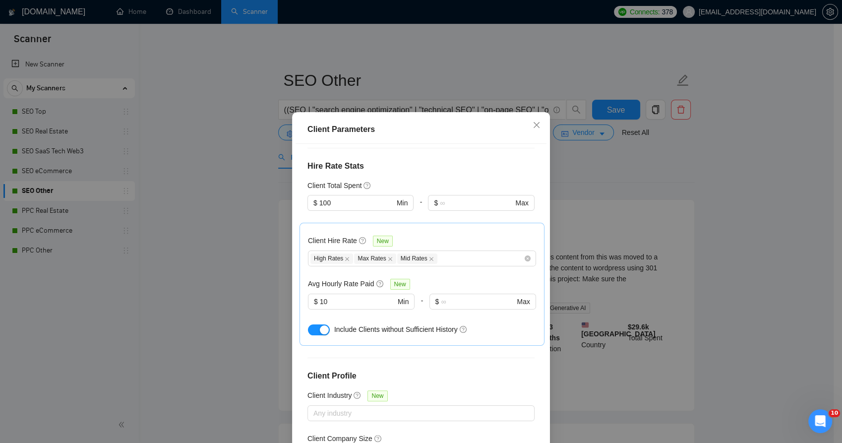
scroll to position [141, 0]
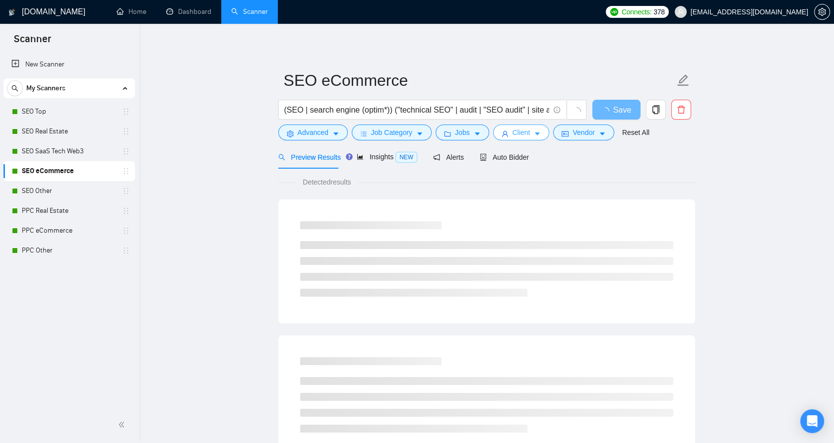
click at [504, 131] on icon "user" at bounding box center [504, 133] width 7 height 7
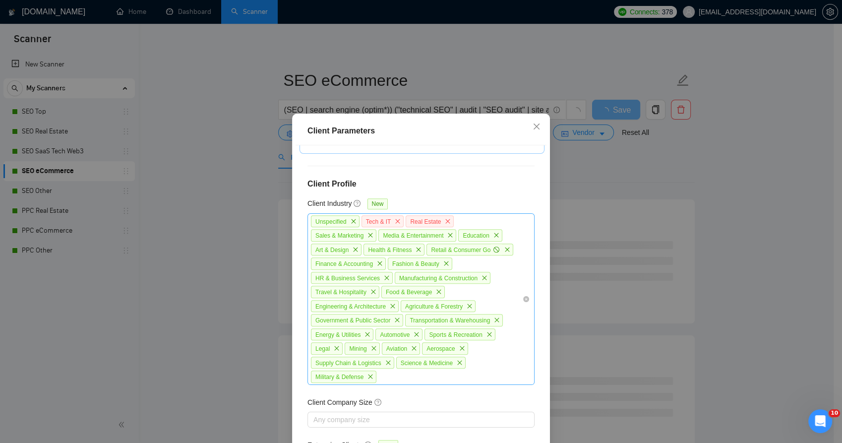
scroll to position [459, 0]
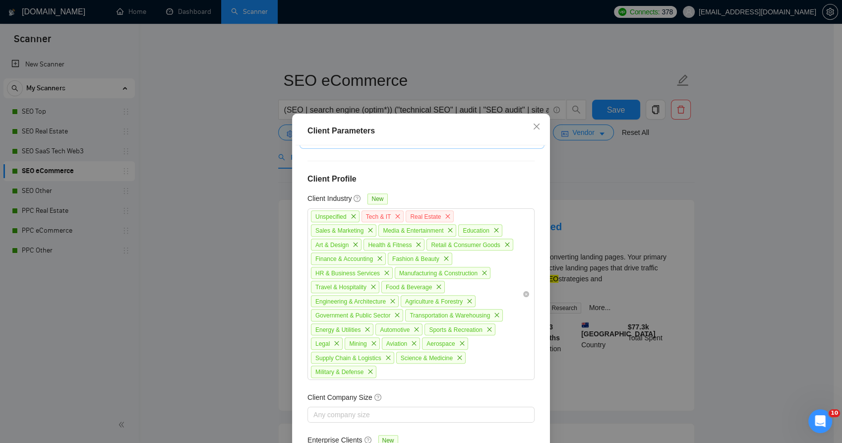
click at [564, 198] on div "Client Parameters Client Location Include Client Countries Select Exclude Clien…" at bounding box center [421, 221] width 842 height 443
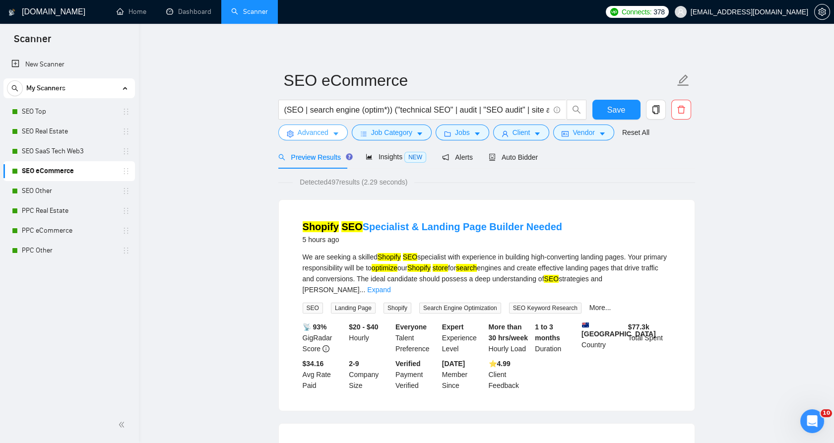
click at [303, 127] on span "Advanced" at bounding box center [313, 132] width 31 height 11
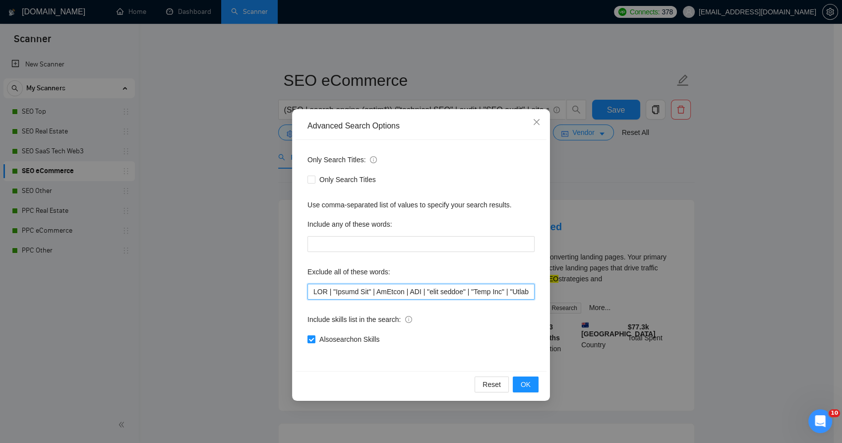
click at [361, 293] on input "text" at bounding box center [420, 292] width 227 height 16
drag, startPoint x: 361, startPoint y: 293, endPoint x: 571, endPoint y: 283, distance: 210.0
click at [541, 294] on div "Only Search Titles: Only Search Titles Use comma-separated list of values to sp…" at bounding box center [421, 255] width 251 height 231
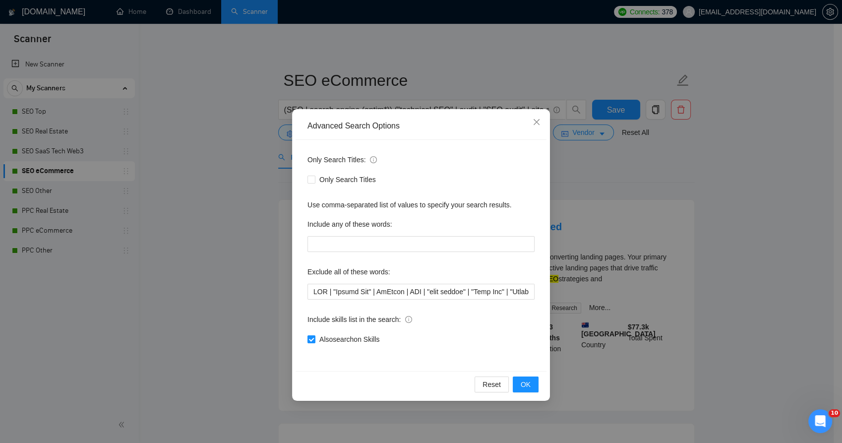
click at [580, 278] on div "Advanced Search Options Only Search Titles: Only Search Titles Use comma-separa…" at bounding box center [421, 221] width 842 height 443
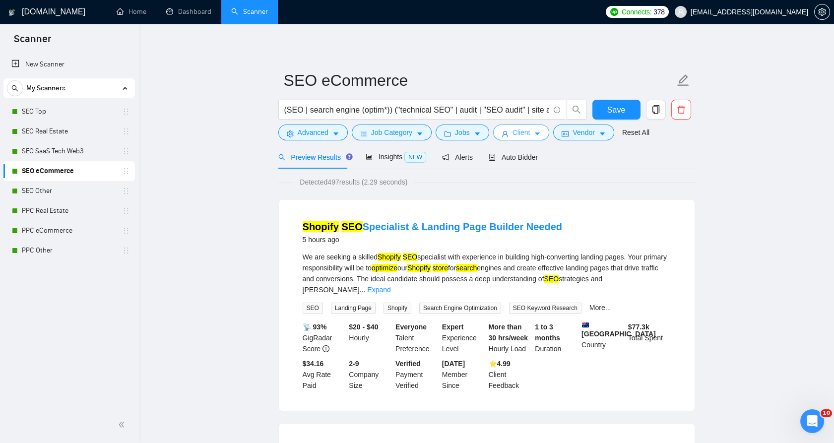
click at [526, 137] on button "Client" at bounding box center [521, 132] width 57 height 16
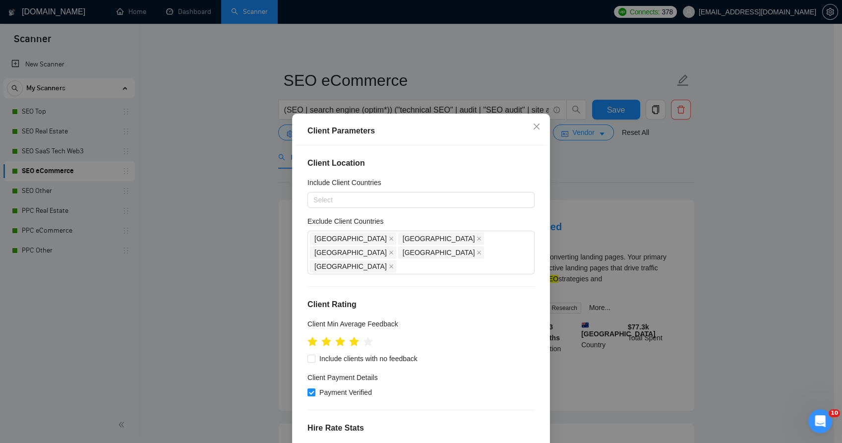
scroll to position [55, 0]
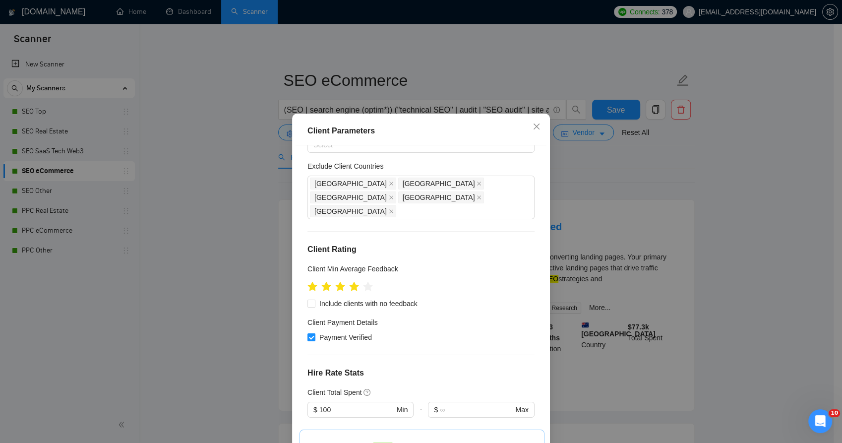
click at [615, 222] on div "Client Parameters Client Location Include Client Countries Select Exclude Clien…" at bounding box center [421, 221] width 842 height 443
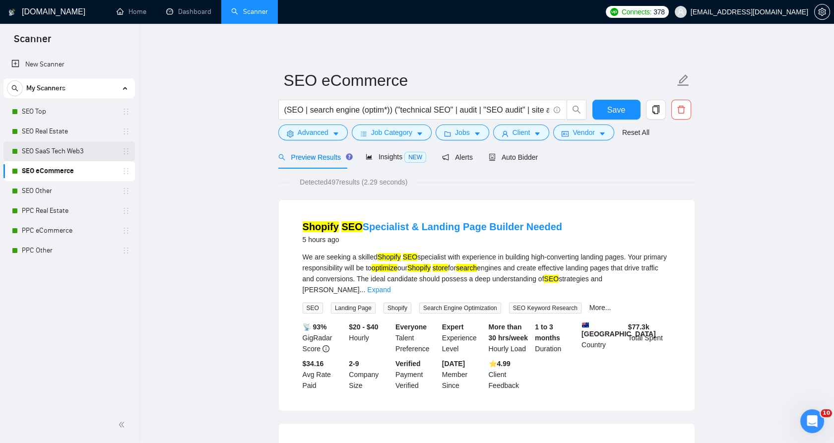
click at [52, 150] on link "SEO SaaS Tech Web3" at bounding box center [69, 151] width 94 height 20
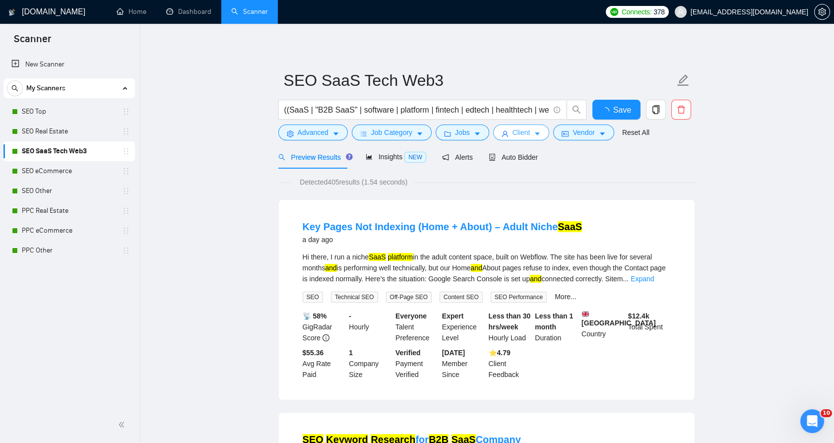
click at [519, 135] on span "Client" at bounding box center [521, 132] width 18 height 11
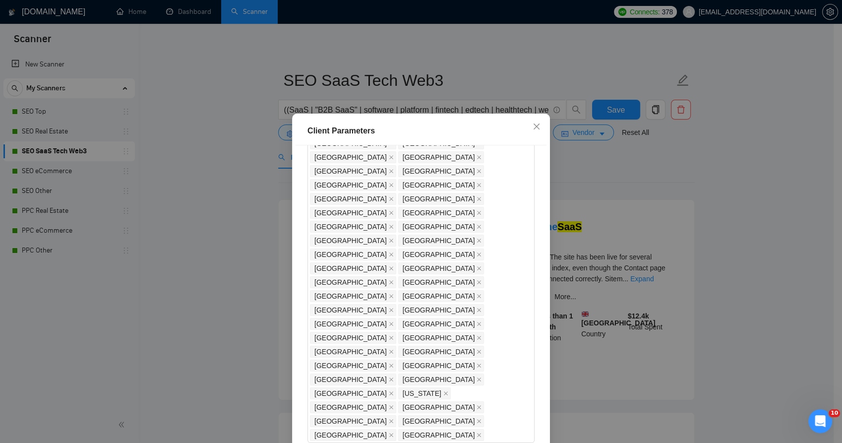
scroll to position [330, 0]
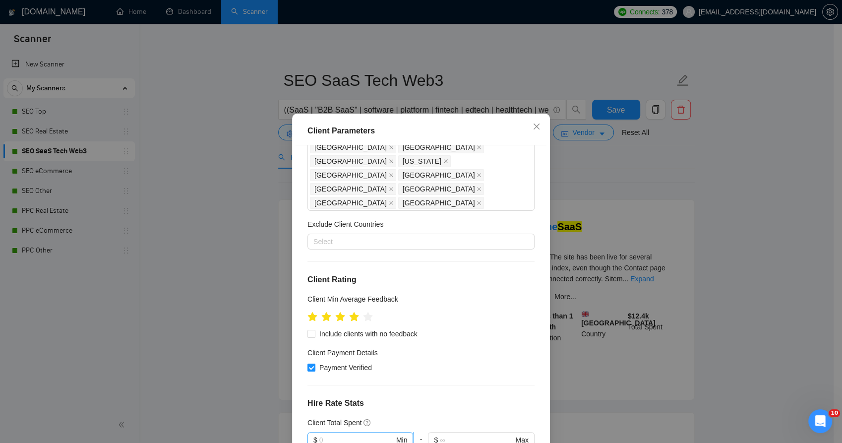
click at [345, 434] on input "text" at bounding box center [356, 439] width 75 height 11
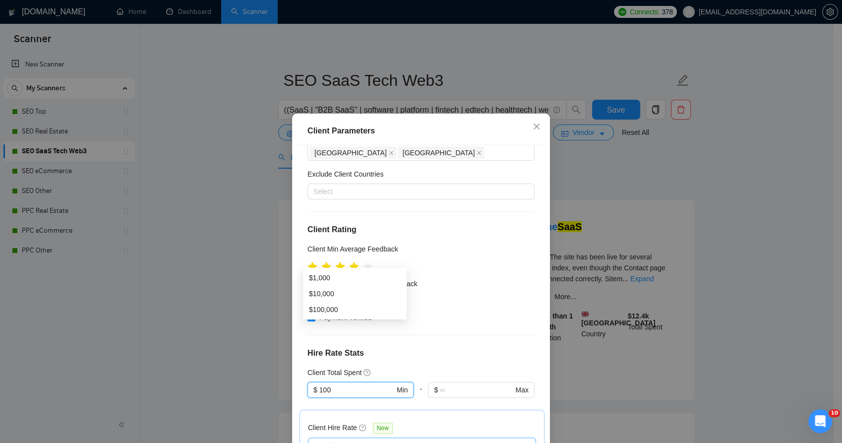
scroll to position [440, 0]
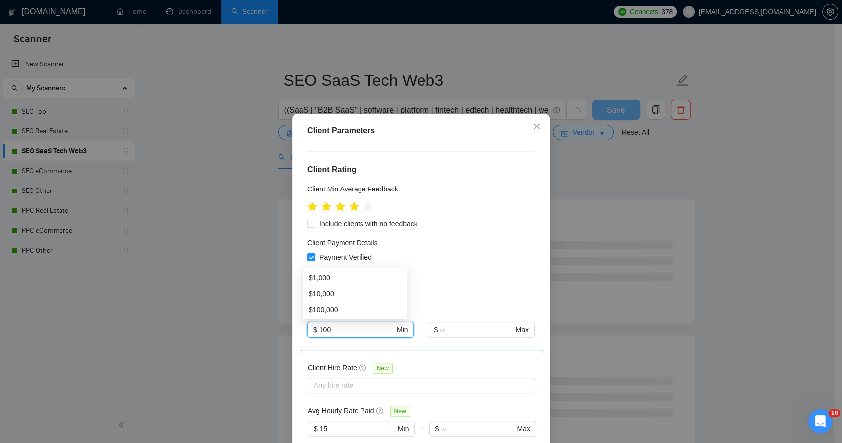
type input "100"
click at [436, 362] on div "Client Hire Rate New" at bounding box center [422, 369] width 228 height 15
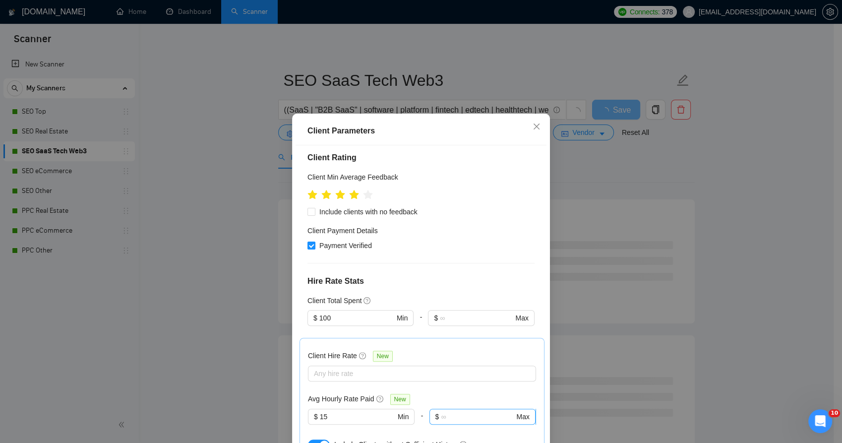
scroll to position [459, 0]
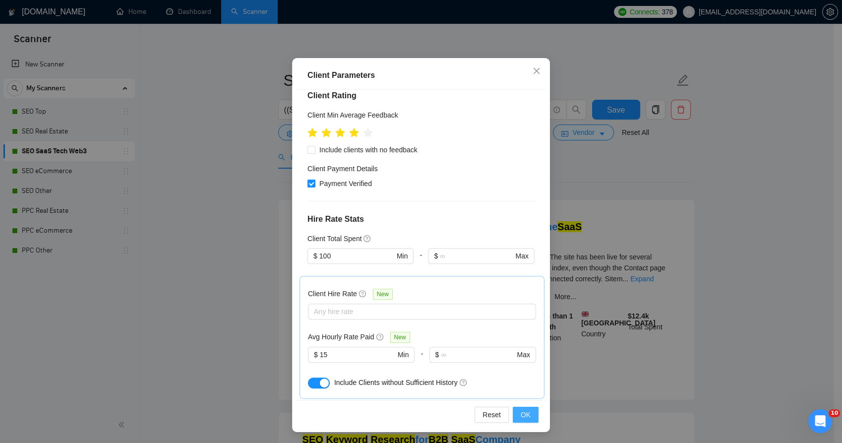
click at [524, 413] on span "OK" at bounding box center [526, 414] width 10 height 11
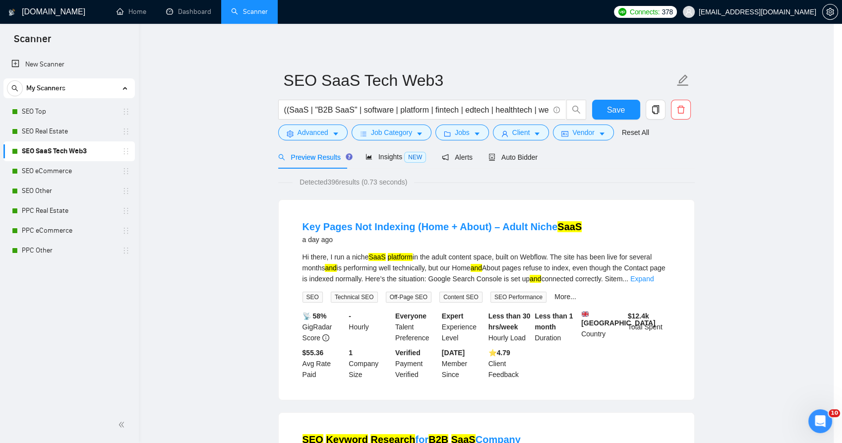
scroll to position [1, 0]
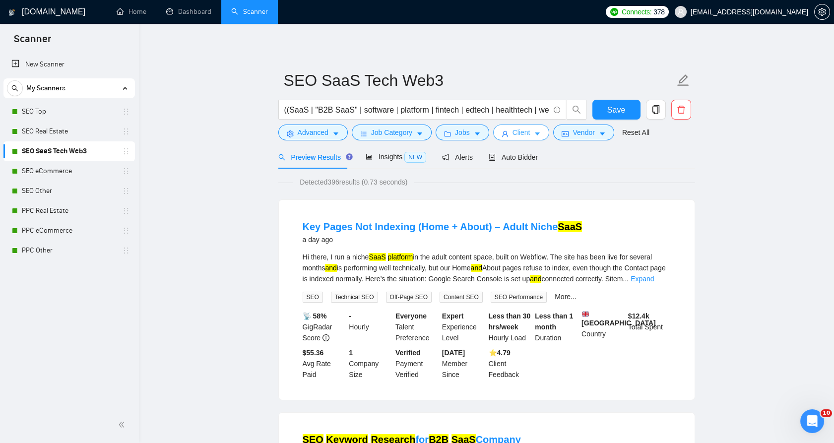
click at [501, 132] on icon "user" at bounding box center [504, 133] width 7 height 7
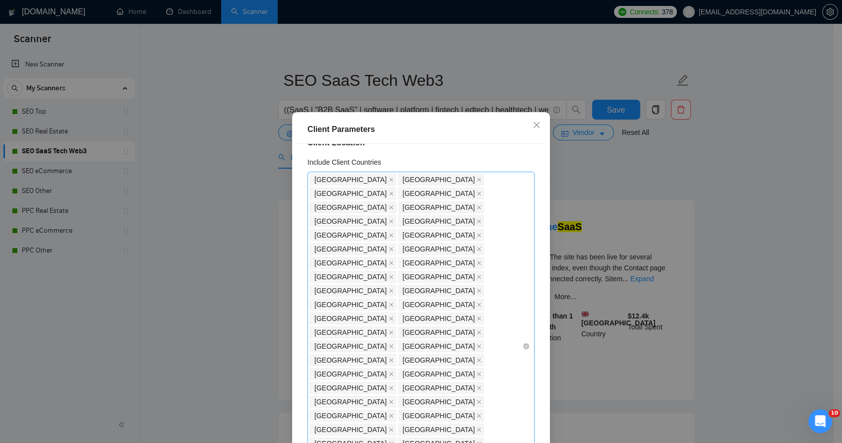
scroll to position [0, 0]
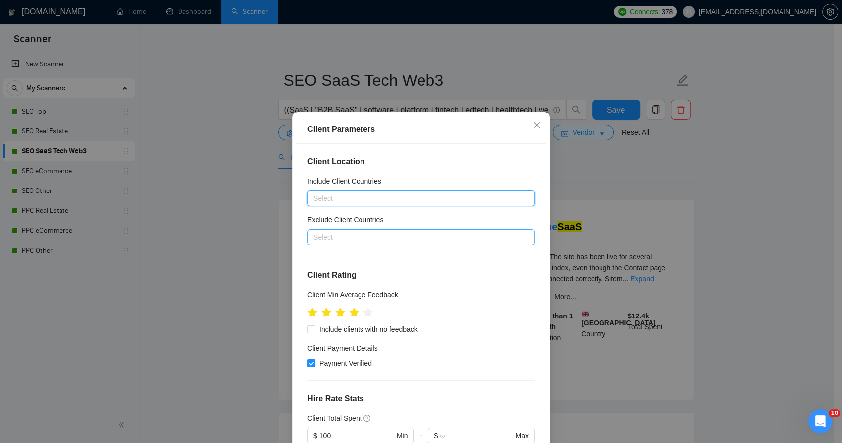
click at [331, 237] on div at bounding box center [416, 237] width 212 height 12
type input "[GEOGRAPHIC_DATA]"
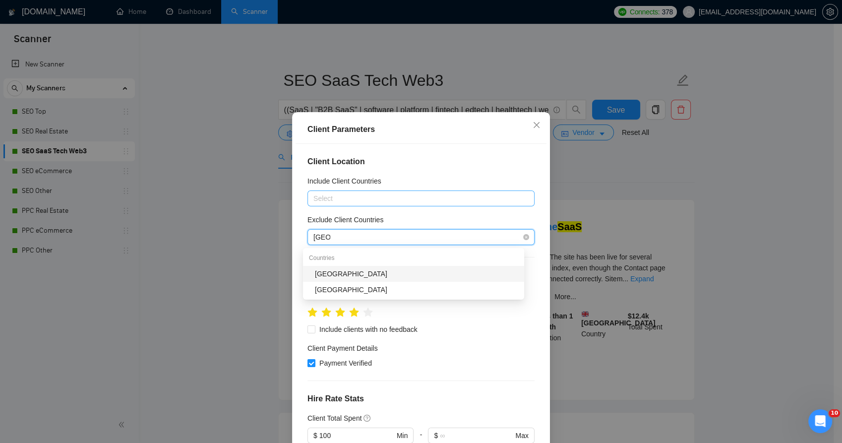
drag, startPoint x: 369, startPoint y: 277, endPoint x: 365, endPoint y: 238, distance: 38.9
click at [369, 277] on div "[GEOGRAPHIC_DATA]" at bounding box center [416, 273] width 203 height 11
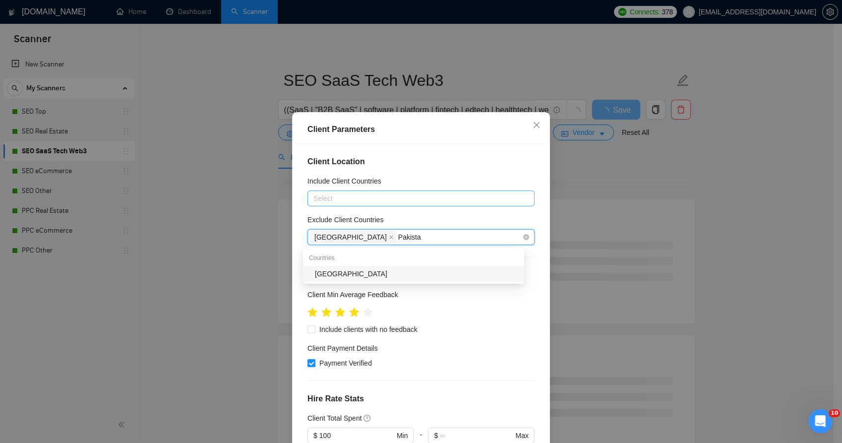
type input "[GEOGRAPHIC_DATA]"
click at [364, 274] on div "[GEOGRAPHIC_DATA]" at bounding box center [416, 273] width 203 height 11
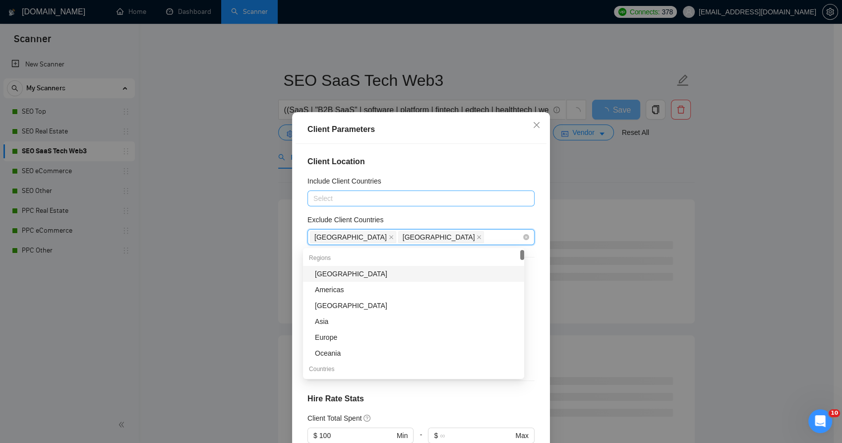
click at [382, 240] on div "India Pakistan" at bounding box center [416, 237] width 212 height 14
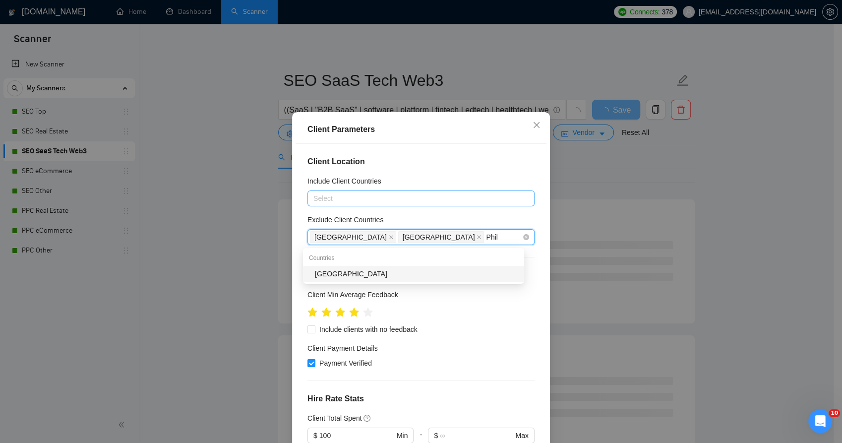
type input "Phili"
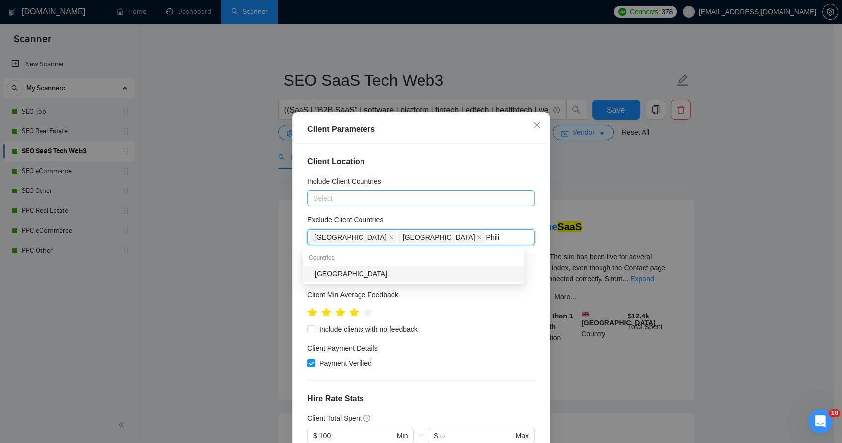
click at [363, 270] on div "[GEOGRAPHIC_DATA]" at bounding box center [416, 273] width 203 height 11
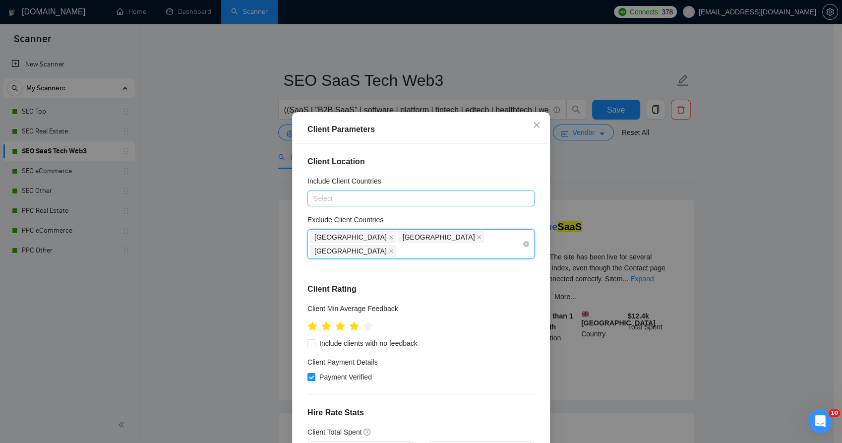
click at [438, 239] on div "India Pakistan Philippines" at bounding box center [416, 244] width 212 height 28
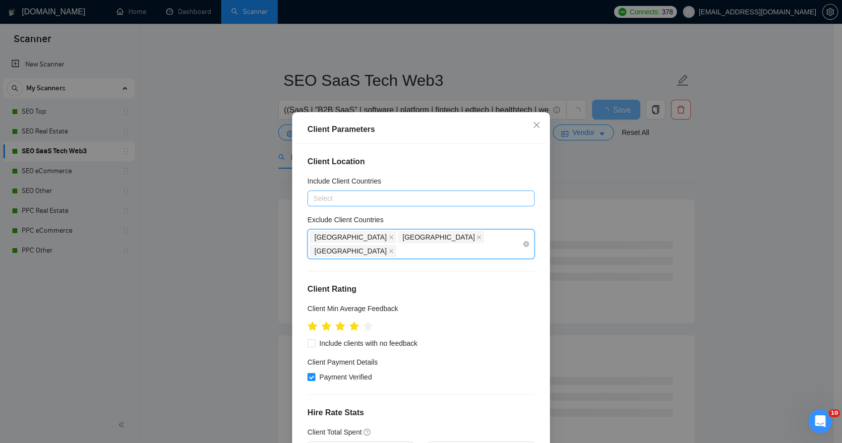
click at [438, 239] on div "India Pakistan Philippines" at bounding box center [416, 244] width 212 height 28
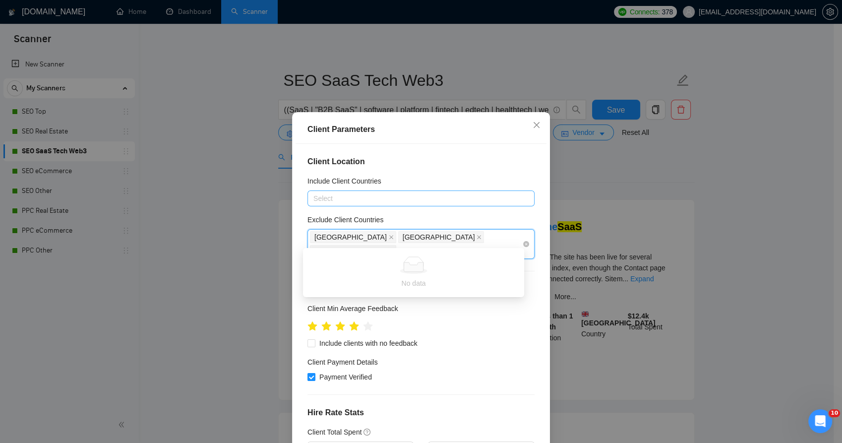
type input "Rus"
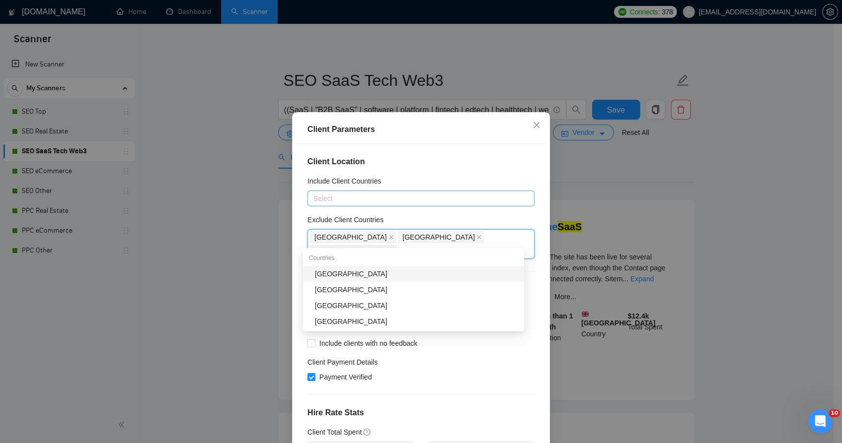
click at [443, 267] on div "[GEOGRAPHIC_DATA]" at bounding box center [413, 274] width 221 height 16
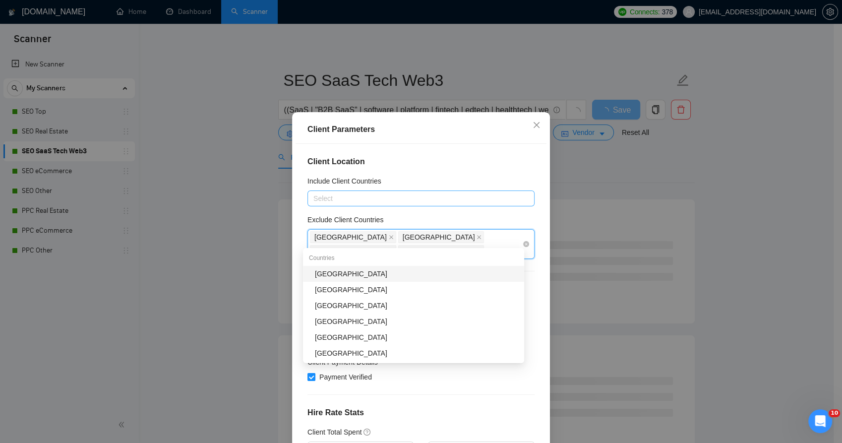
type input "Bela"
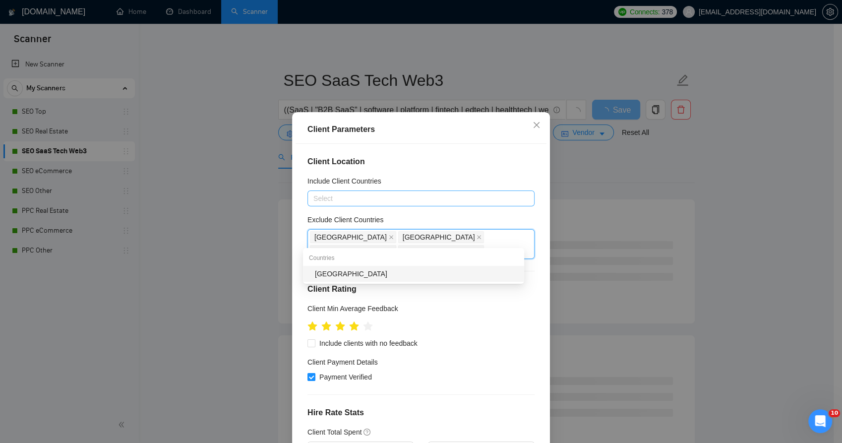
click at [366, 272] on div "[GEOGRAPHIC_DATA]" at bounding box center [416, 273] width 203 height 11
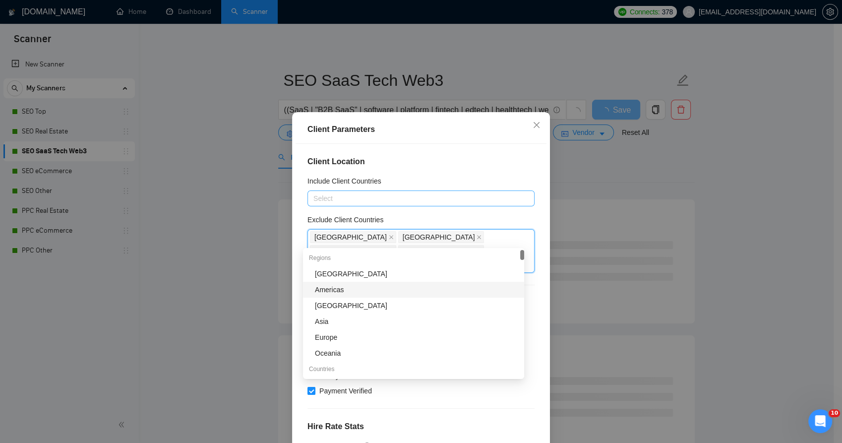
click at [531, 278] on div "Client Location Include Client Countries Select Exclude Client Countries India …" at bounding box center [421, 299] width 251 height 310
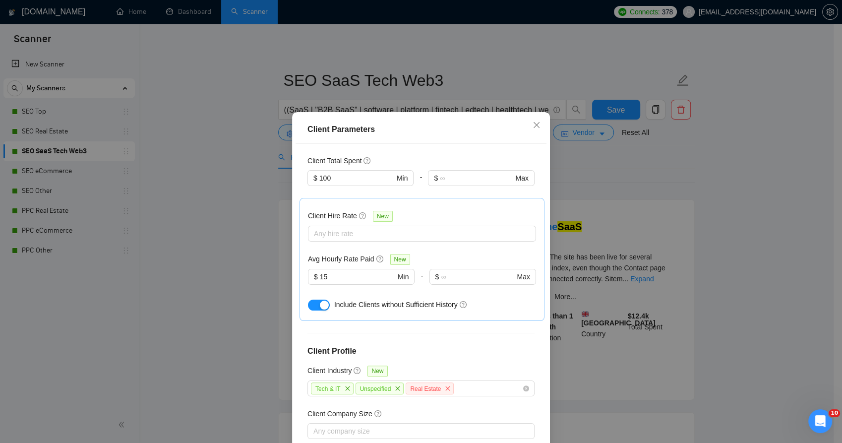
scroll to position [306, 0]
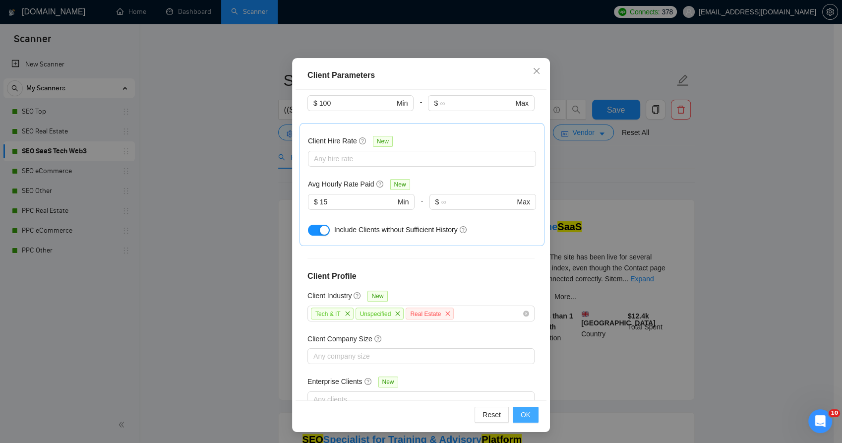
click at [521, 413] on span "OK" at bounding box center [526, 414] width 10 height 11
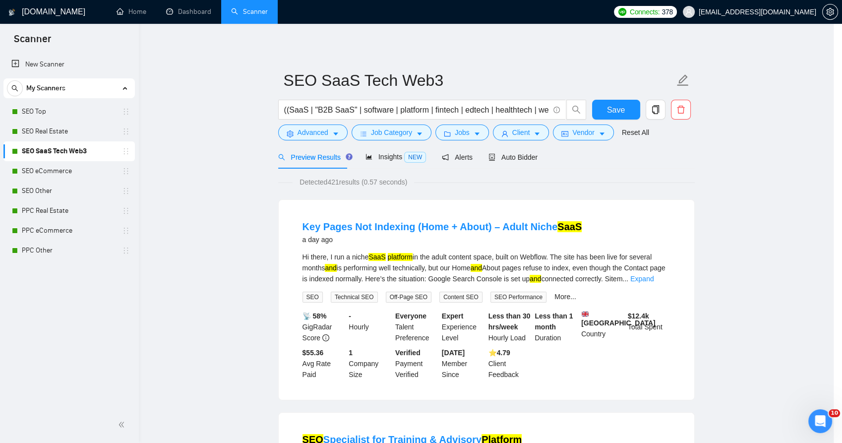
scroll to position [1, 0]
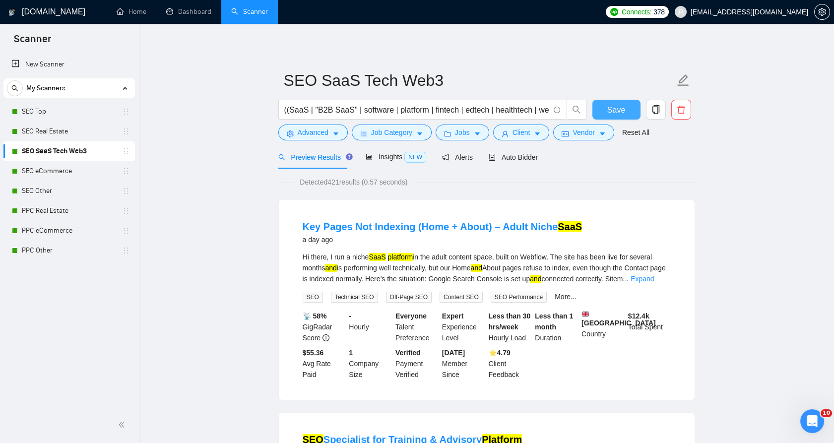
click at [623, 114] on span "Save" at bounding box center [616, 110] width 18 height 12
click at [36, 132] on link "SEO Real Estate" at bounding box center [69, 131] width 94 height 20
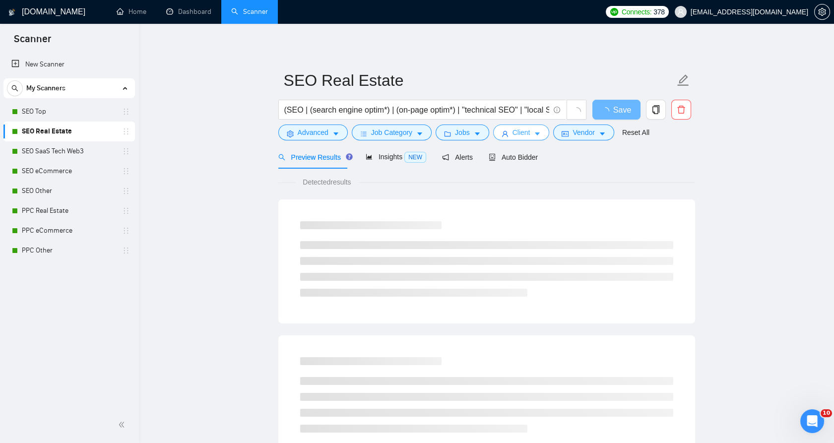
click at [524, 135] on span "Client" at bounding box center [521, 132] width 18 height 11
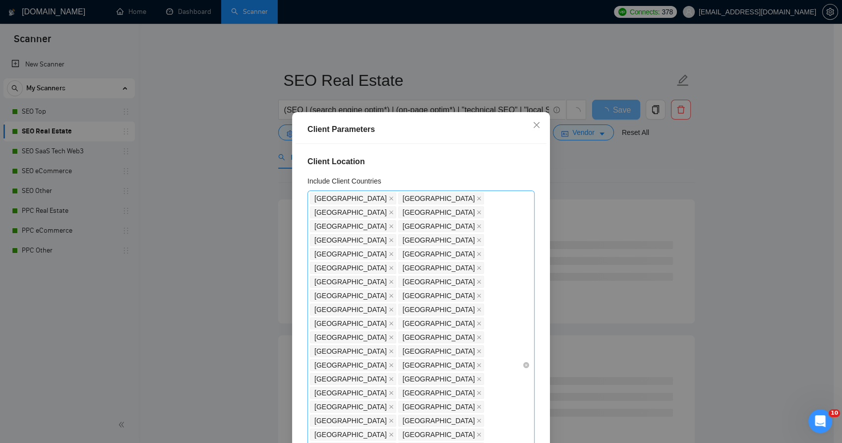
click at [512, 275] on div "United States United Kingdom Canada Australia Germany United Arab Emirates Sing…" at bounding box center [420, 364] width 227 height 349
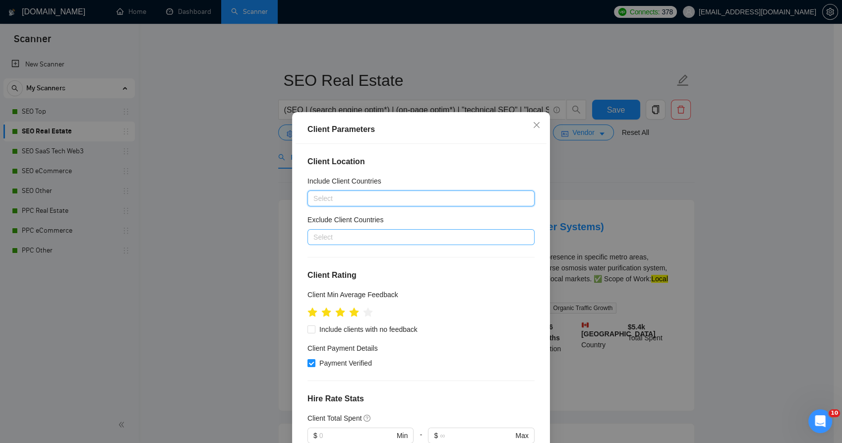
click at [347, 238] on div at bounding box center [416, 237] width 212 height 12
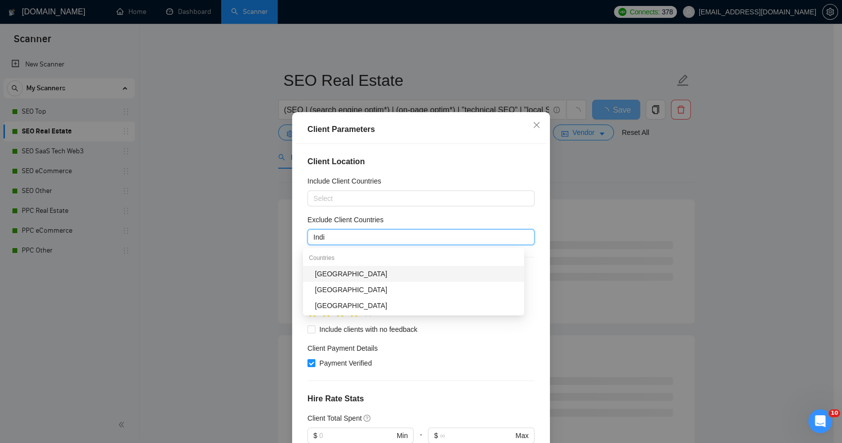
type input "[GEOGRAPHIC_DATA]"
click at [345, 273] on div "[GEOGRAPHIC_DATA]" at bounding box center [416, 273] width 203 height 11
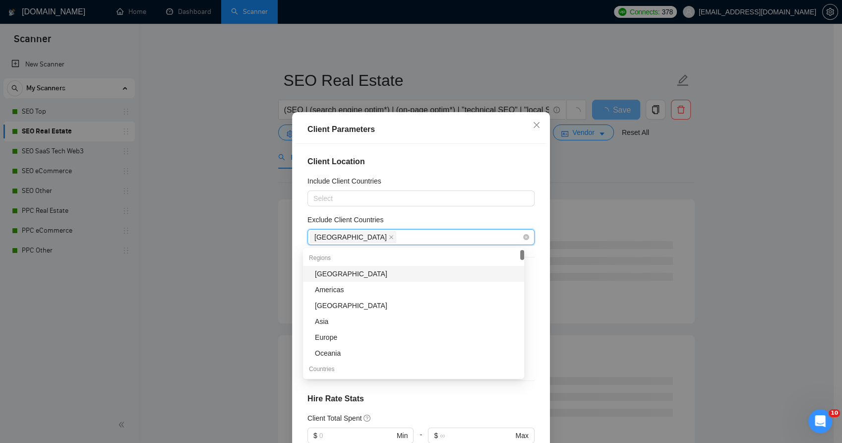
click at [360, 240] on div "[GEOGRAPHIC_DATA]" at bounding box center [416, 237] width 212 height 14
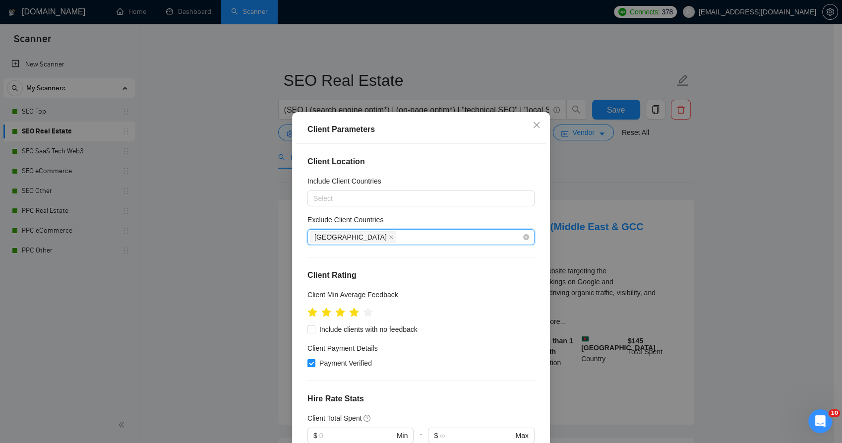
click at [361, 241] on div "[GEOGRAPHIC_DATA]" at bounding box center [416, 237] width 212 height 14
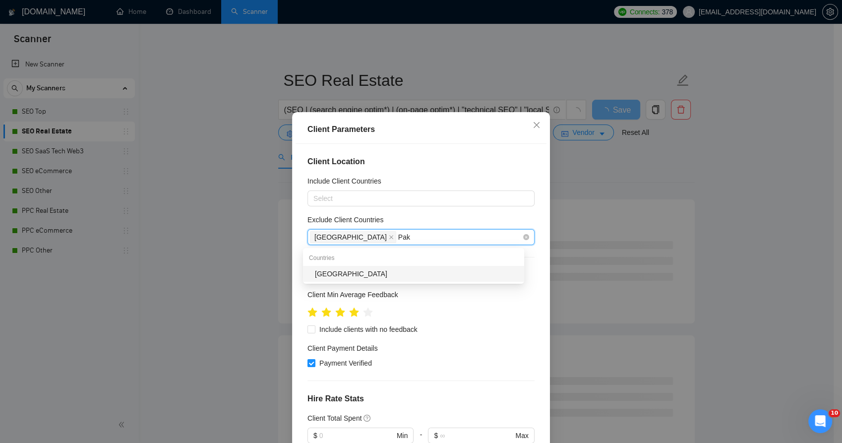
type input "Paki"
click at [393, 270] on div "[GEOGRAPHIC_DATA]" at bounding box center [416, 273] width 203 height 11
type input "Phil"
click at [413, 267] on div "Countries Philippines" at bounding box center [413, 266] width 221 height 32
click at [412, 271] on div "[GEOGRAPHIC_DATA]" at bounding box center [416, 273] width 203 height 11
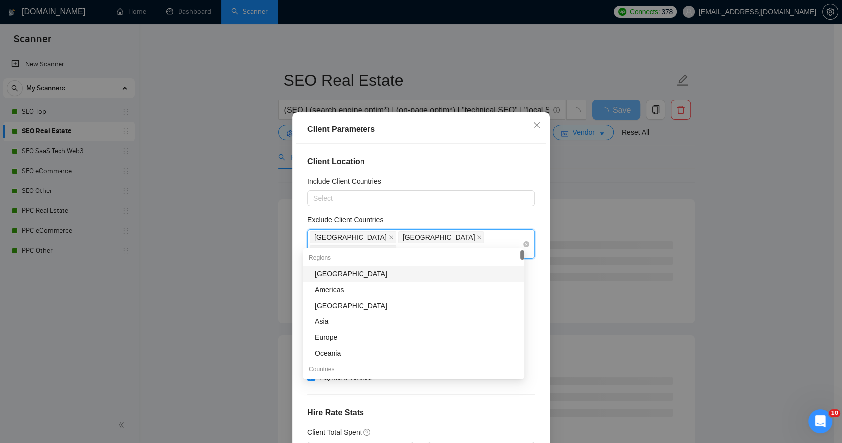
click at [436, 243] on div "India Pakistan Philippines" at bounding box center [416, 244] width 212 height 28
type input "Rus"
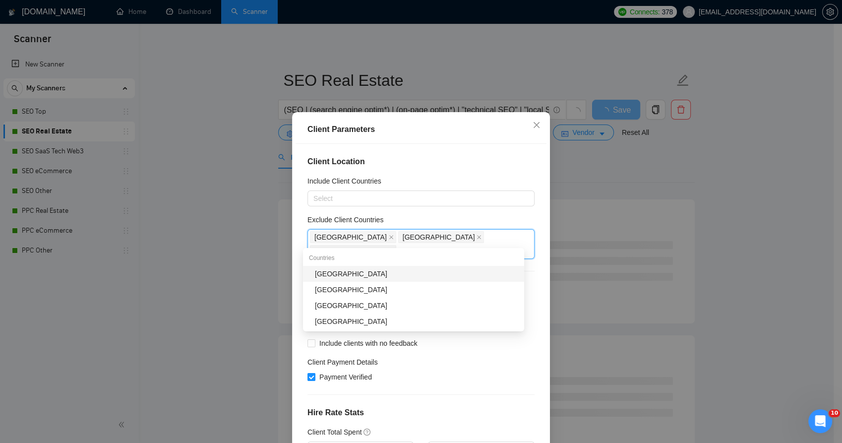
click at [341, 273] on div "[GEOGRAPHIC_DATA]" at bounding box center [416, 273] width 203 height 11
type input "Bela"
click at [445, 274] on div "[GEOGRAPHIC_DATA]" at bounding box center [416, 273] width 203 height 11
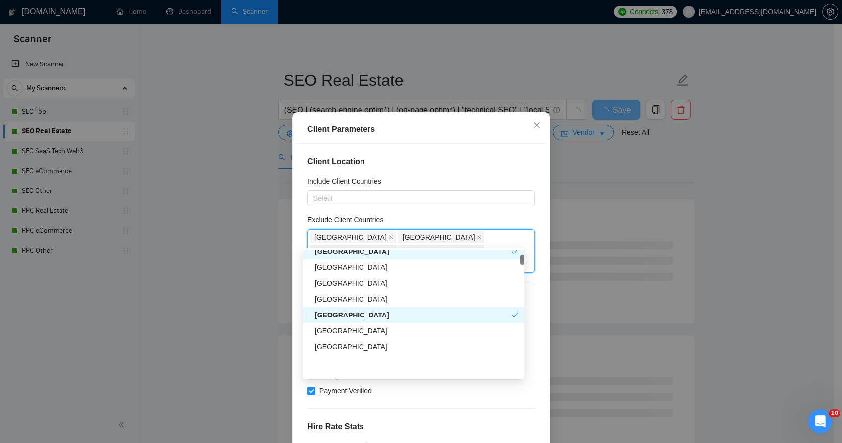
scroll to position [220, 0]
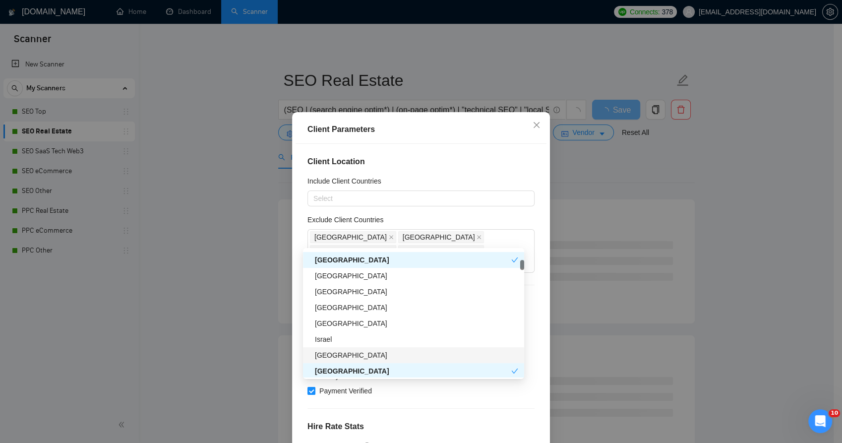
click at [526, 354] on div "Client Location Include Client Countries Select Exclude Client Countries India …" at bounding box center [421, 299] width 251 height 310
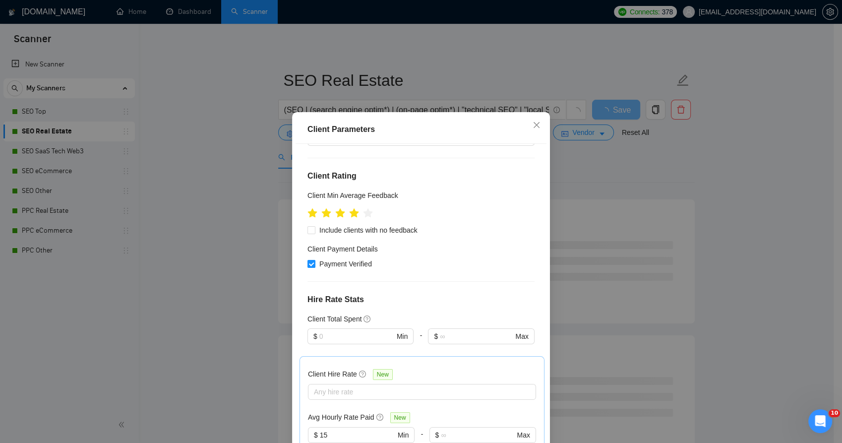
scroll to position [165, 0]
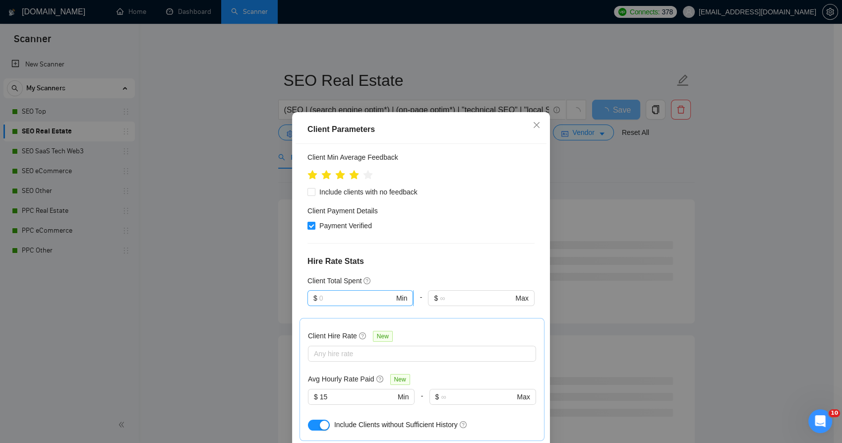
click at [333, 293] on input "text" at bounding box center [356, 298] width 75 height 11
type input "100"
click at [524, 214] on div "Client Location Include Client Countries Select Exclude Client Countries India …" at bounding box center [421, 299] width 251 height 310
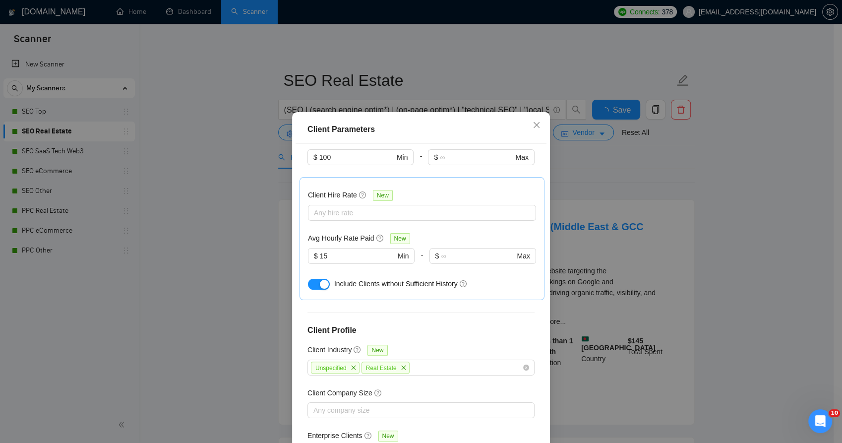
scroll to position [56, 0]
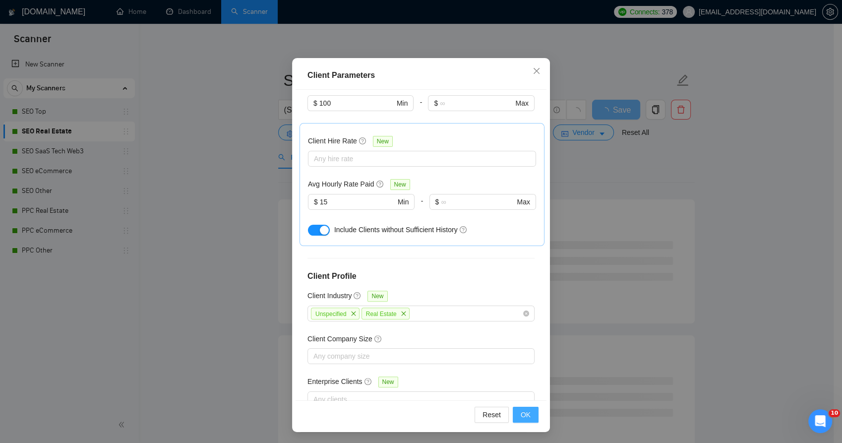
click at [521, 417] on span "OK" at bounding box center [526, 414] width 10 height 11
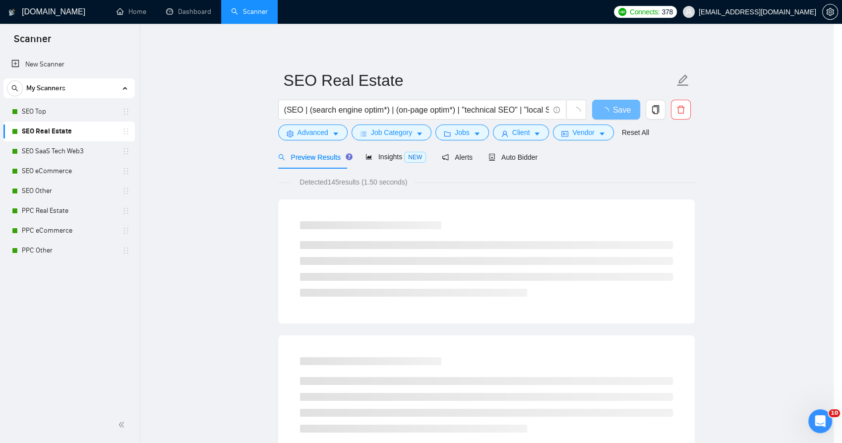
scroll to position [1, 0]
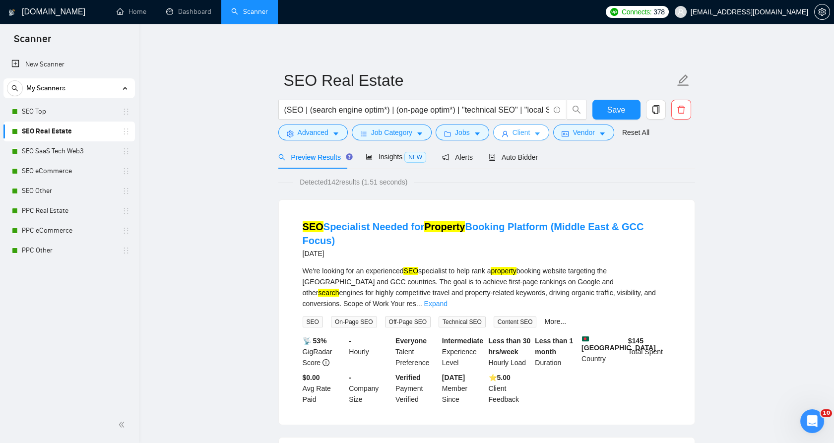
click at [513, 132] on span "Client" at bounding box center [521, 132] width 18 height 11
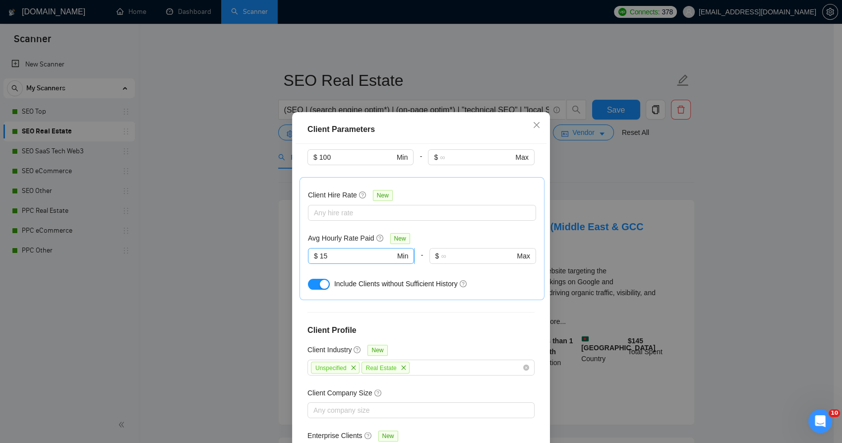
click at [335, 250] on input "15" at bounding box center [357, 255] width 75 height 11
type input "10"
drag, startPoint x: 495, startPoint y: 257, endPoint x: 499, endPoint y: 262, distance: 6.4
click at [495, 278] on div "Include Clients without Sufficient History" at bounding box center [435, 283] width 202 height 11
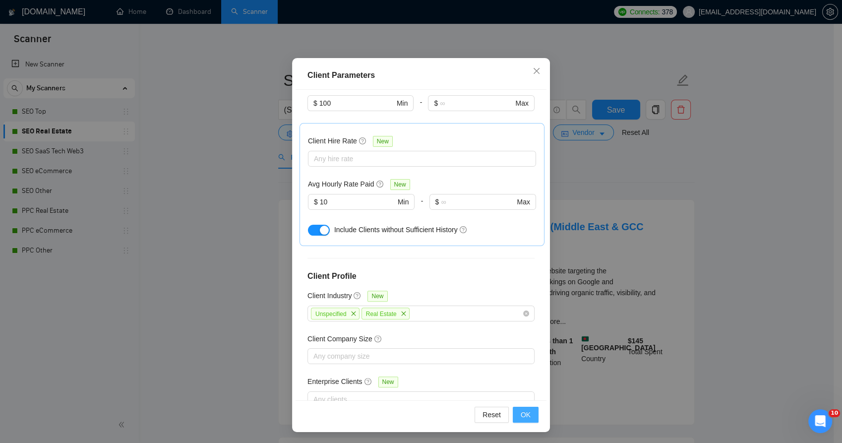
click at [521, 418] on span "OK" at bounding box center [526, 414] width 10 height 11
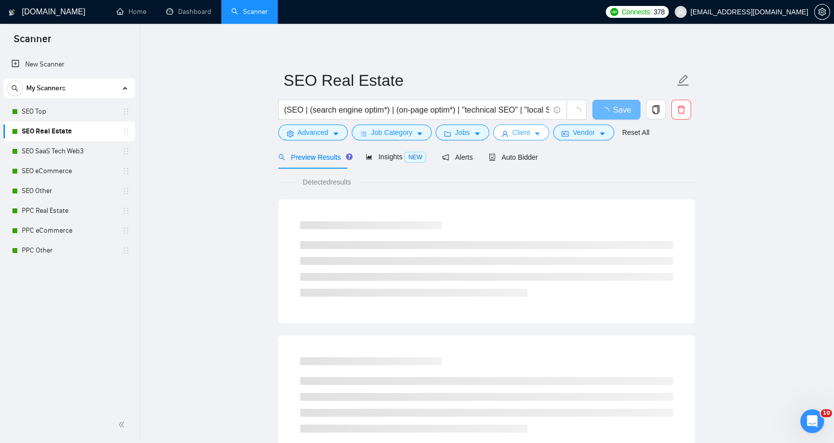
click at [512, 134] on span "Client" at bounding box center [521, 132] width 18 height 11
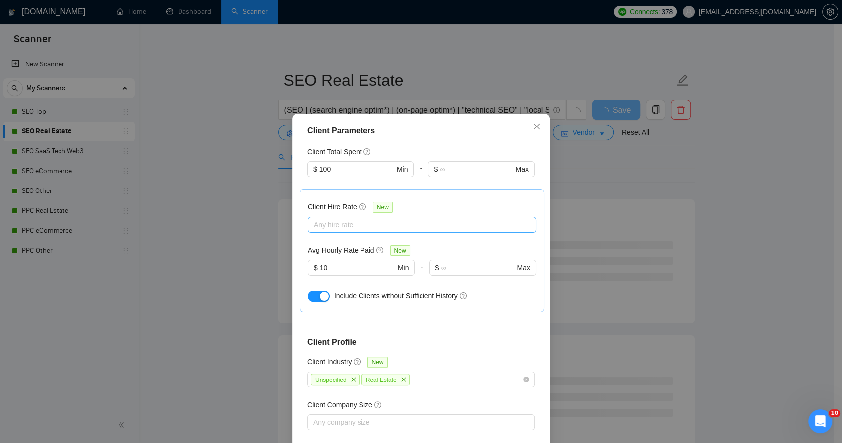
scroll to position [306, 0]
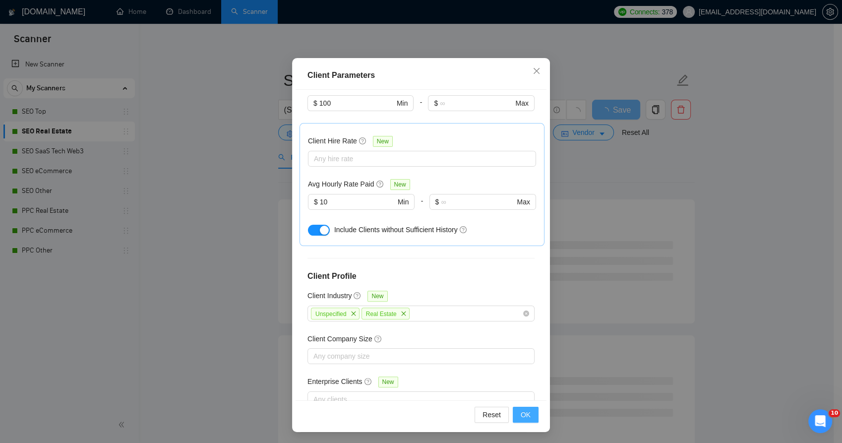
click at [521, 416] on span "OK" at bounding box center [526, 414] width 10 height 11
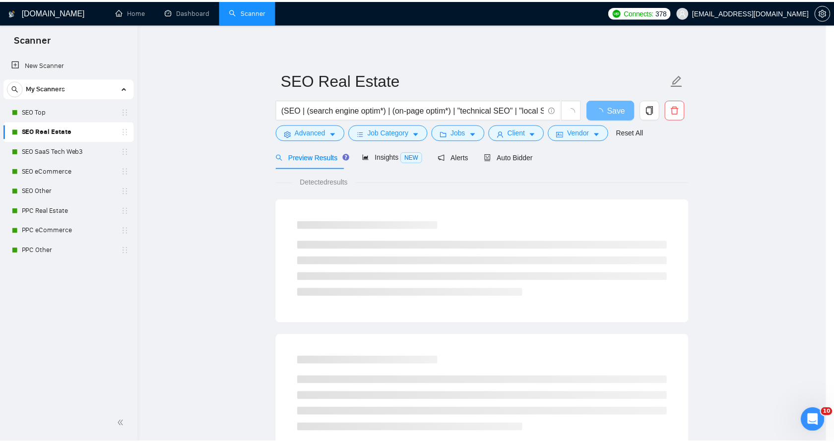
scroll to position [1, 0]
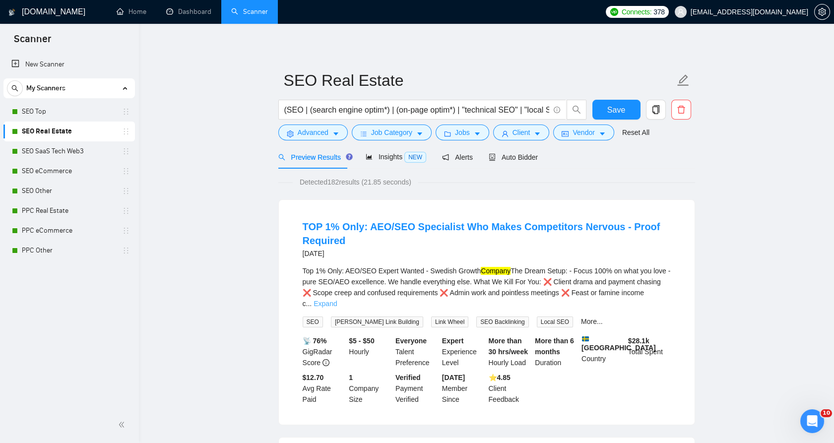
click at [337, 300] on link "Expand" at bounding box center [324, 304] width 23 height 8
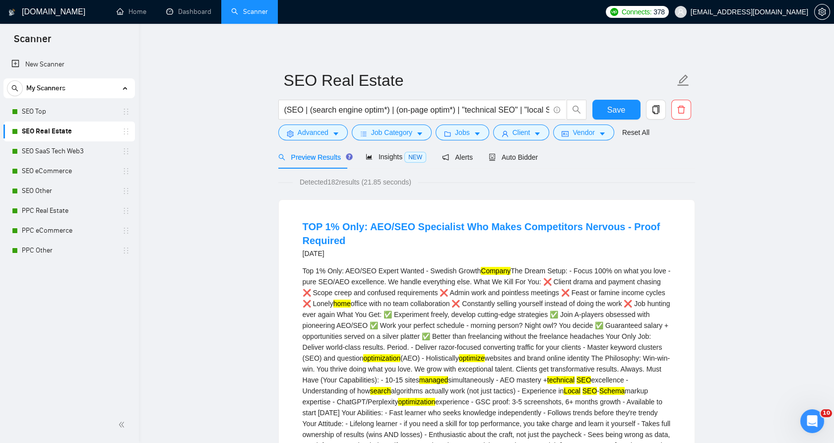
click at [436, 268] on div "Top 1% Only: AEO/SEO Expert Wanted - Swedish Growth Company The Dream Setup: - …" at bounding box center [486, 363] width 368 height 196
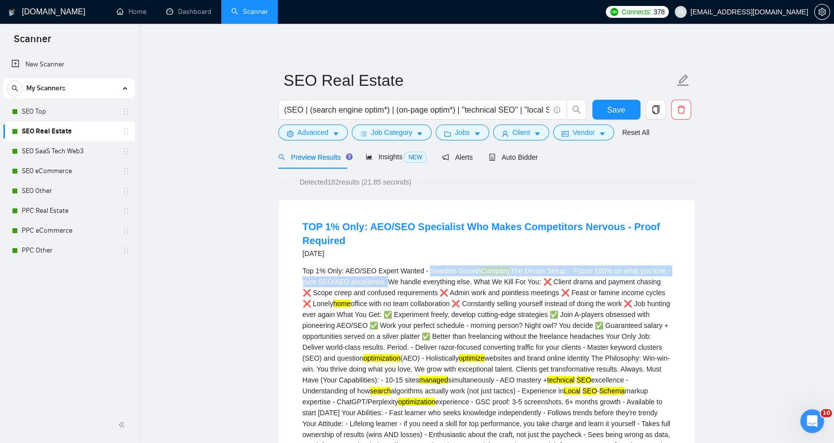
drag, startPoint x: 436, startPoint y: 268, endPoint x: 356, endPoint y: 282, distance: 81.5
click at [357, 282] on div "Top 1% Only: AEO/SEO Expert Wanted - Swedish Growth Company The Dream Setup: - …" at bounding box center [486, 363] width 368 height 196
drag, startPoint x: 356, startPoint y: 282, endPoint x: 289, endPoint y: 279, distance: 67.0
click at [289, 279] on div "TOP 1% Only: AEO/SEO Specialist Who Makes Competitors Nervous - Proof Required …" at bounding box center [487, 388] width 416 height 377
click at [301, 278] on li "TOP 1% Only: AEO/SEO Specialist Who Makes Competitors Nervous - Proof Required …" at bounding box center [487, 389] width 392 height 354
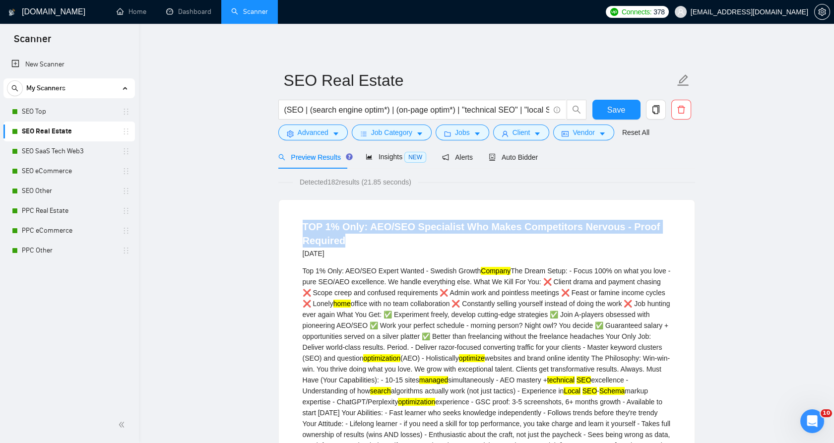
drag, startPoint x: 300, startPoint y: 220, endPoint x: 393, endPoint y: 244, distance: 96.3
click at [393, 244] on div "TOP 1% Only: AEO/SEO Specialist Who Makes Competitors Nervous - Proof Required …" at bounding box center [487, 388] width 416 height 377
drag, startPoint x: 393, startPoint y: 244, endPoint x: 591, endPoint y: 252, distance: 197.5
click at [591, 252] on div "5 days ago" at bounding box center [486, 253] width 368 height 12
drag, startPoint x: 473, startPoint y: 230, endPoint x: 246, endPoint y: 221, distance: 227.3
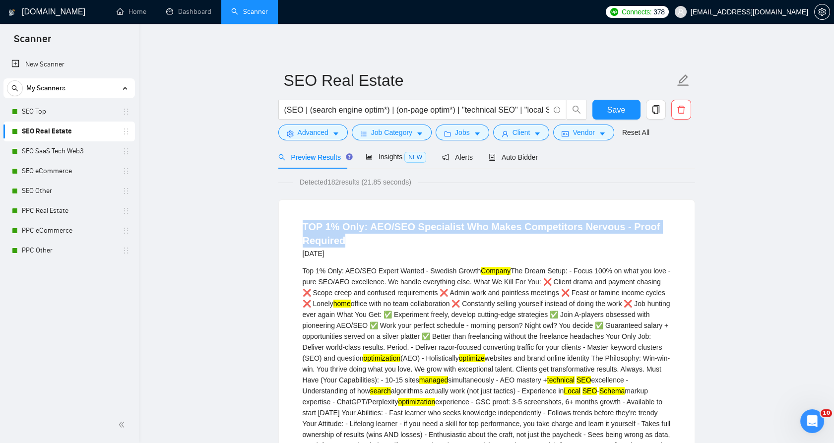
drag, startPoint x: 246, startPoint y: 221, endPoint x: 222, endPoint y: 230, distance: 25.6
drag, startPoint x: 222, startPoint y: 230, endPoint x: 209, endPoint y: 234, distance: 13.5
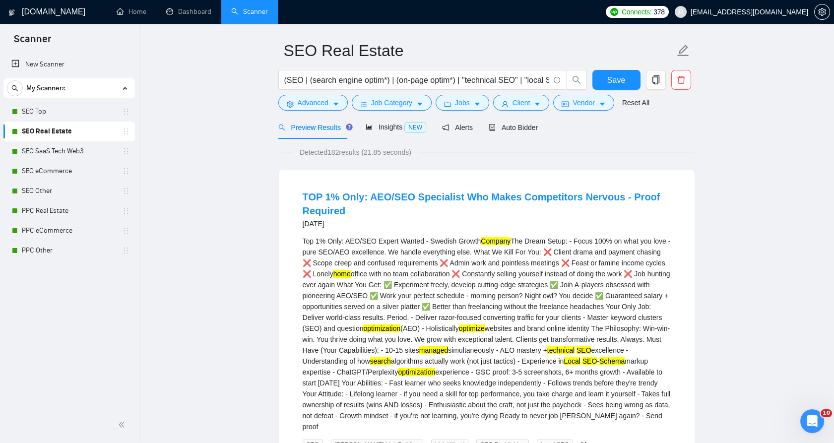
scroll to position [55, 0]
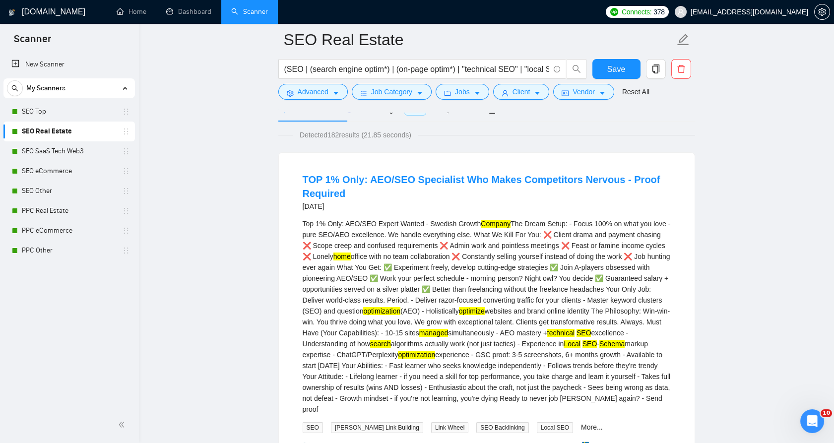
click at [307, 254] on div "Top 1% Only: AEO/SEO Expert Wanted - Swedish Growth Company The Dream Setup: - …" at bounding box center [486, 316] width 368 height 196
drag, startPoint x: 307, startPoint y: 254, endPoint x: 335, endPoint y: 255, distance: 27.3
click at [335, 255] on div "Top 1% Only: AEO/SEO Expert Wanted - Swedish Growth Company The Dream Setup: - …" at bounding box center [486, 316] width 368 height 196
drag, startPoint x: 335, startPoint y: 255, endPoint x: 362, endPoint y: 257, distance: 27.9
click at [362, 257] on div "Top 1% Only: AEO/SEO Expert Wanted - Swedish Growth Company The Dream Setup: - …" at bounding box center [486, 316] width 368 height 196
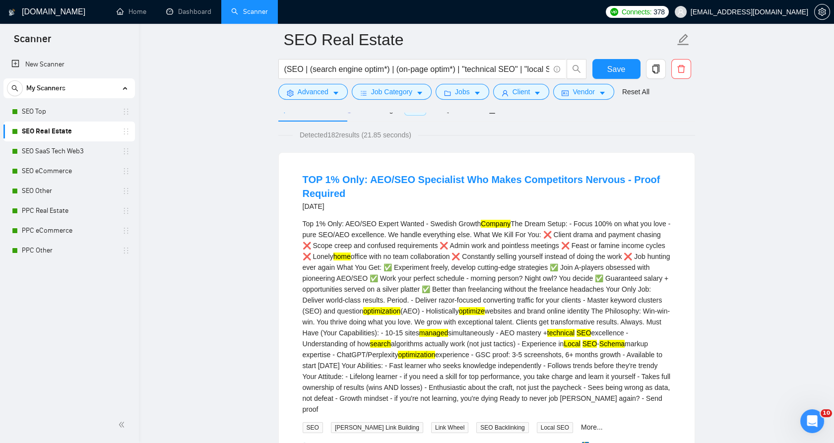
click at [340, 254] on mark "home" at bounding box center [341, 256] width 17 height 8
drag, startPoint x: 340, startPoint y: 254, endPoint x: 321, endPoint y: 253, distance: 18.8
click at [321, 253] on div "Top 1% Only: AEO/SEO Expert Wanted - Swedish Growth Company The Dream Setup: - …" at bounding box center [486, 316] width 368 height 196
drag, startPoint x: 321, startPoint y: 253, endPoint x: 356, endPoint y: 256, distance: 34.3
click at [356, 256] on div "Top 1% Only: AEO/SEO Expert Wanted - Swedish Growth Company The Dream Setup: - …" at bounding box center [486, 316] width 368 height 196
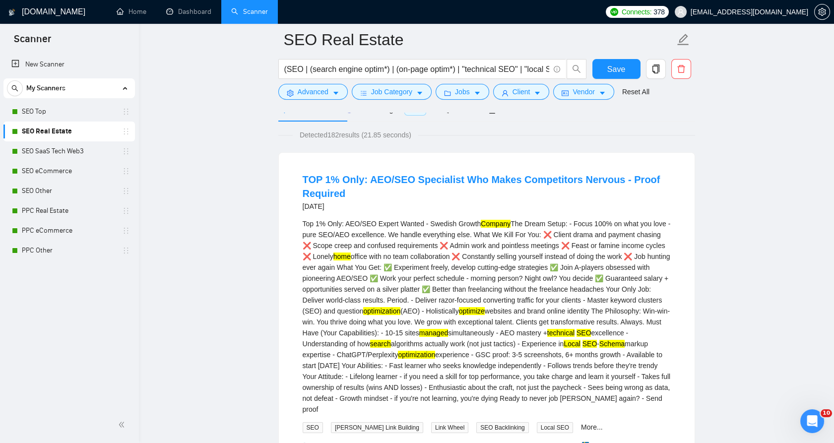
drag, startPoint x: 356, startPoint y: 256, endPoint x: 360, endPoint y: 259, distance: 5.7
click at [360, 259] on div "Top 1% Only: AEO/SEO Expert Wanted - Swedish Growth Company The Dream Setup: - …" at bounding box center [486, 316] width 368 height 196
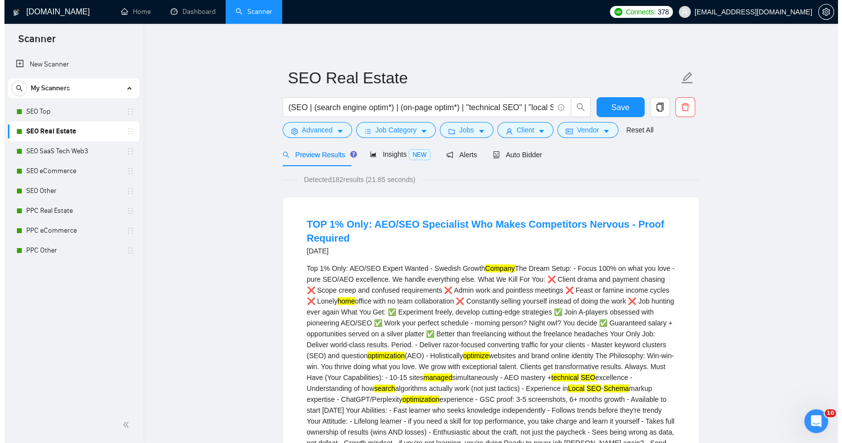
scroll to position [0, 0]
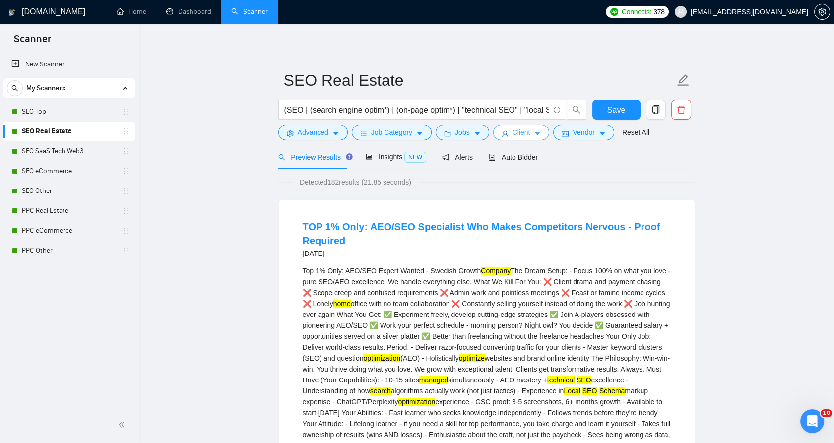
click at [520, 138] on button "Client" at bounding box center [521, 132] width 57 height 16
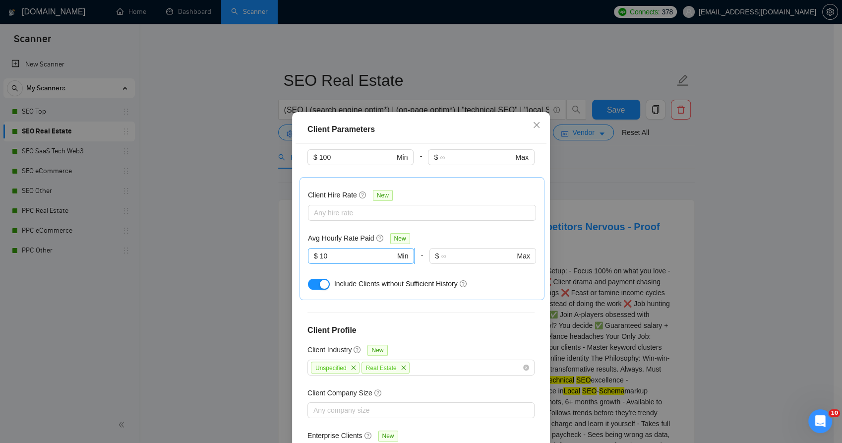
click at [357, 248] on span "$ 10 Min" at bounding box center [361, 256] width 106 height 16
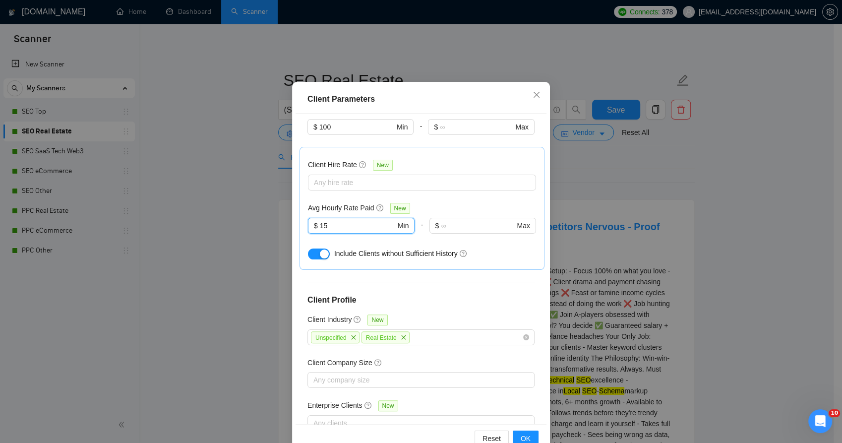
scroll to position [56, 0]
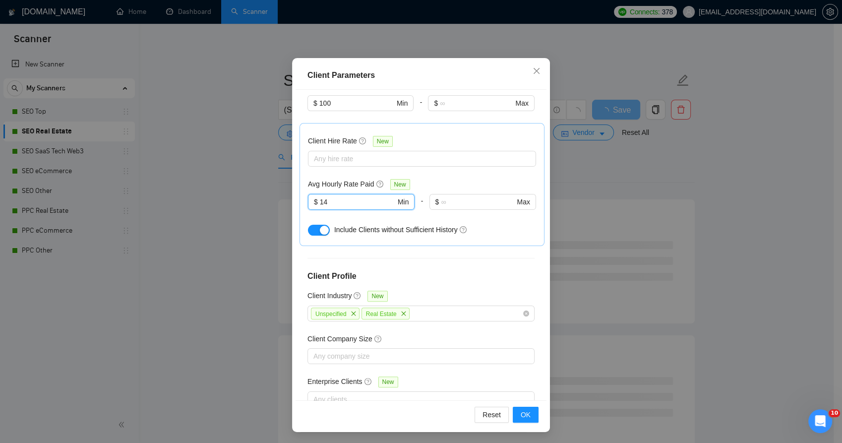
type input "14"
click at [512, 394] on div "Client Location Include Client Countries Select Exclude Client Countries India …" at bounding box center [421, 245] width 251 height 310
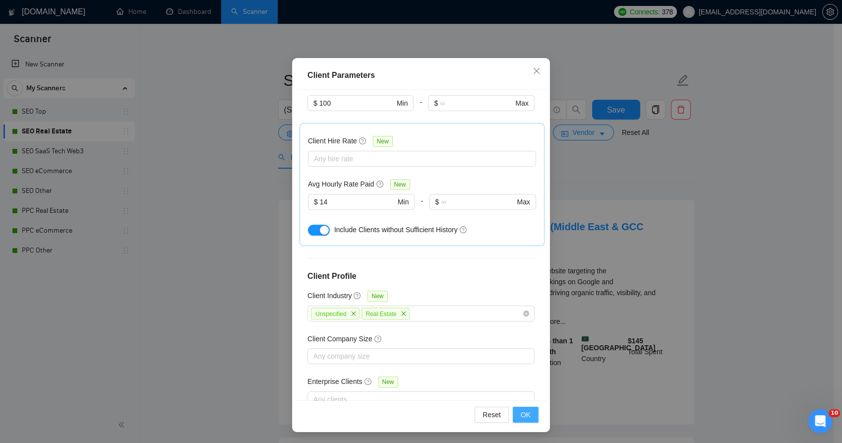
click at [520, 409] on button "OK" at bounding box center [526, 415] width 26 height 16
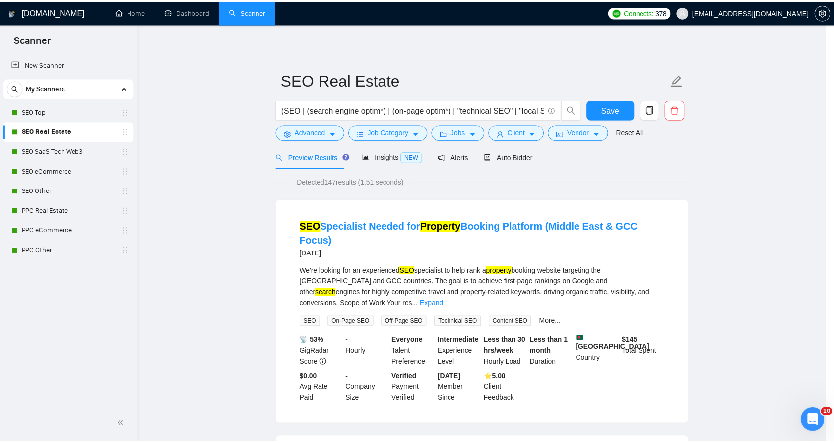
scroll to position [1, 0]
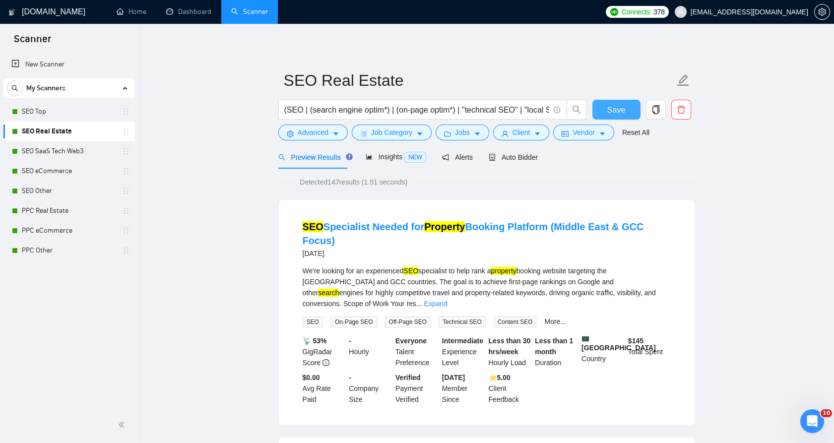
click at [605, 111] on button "Save" at bounding box center [616, 110] width 48 height 20
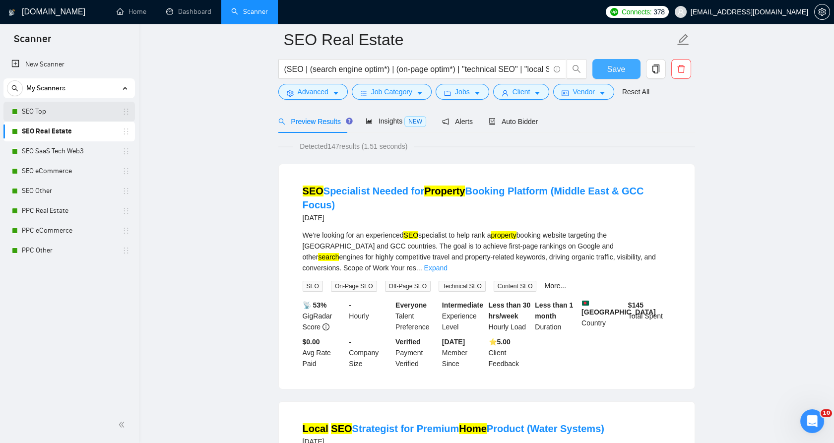
scroll to position [55, 0]
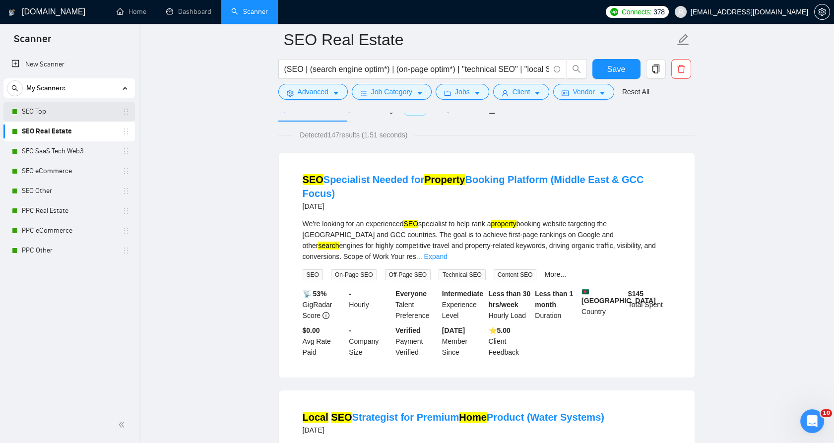
click at [64, 117] on link "SEO Top" at bounding box center [69, 112] width 94 height 20
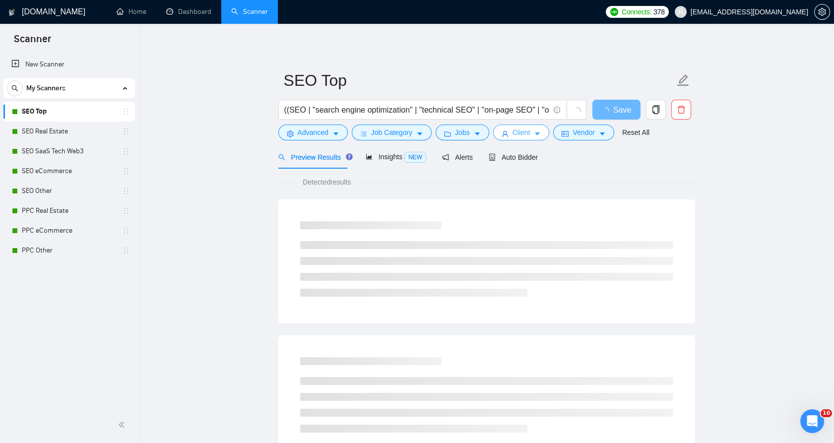
click at [524, 133] on span "Client" at bounding box center [521, 132] width 18 height 11
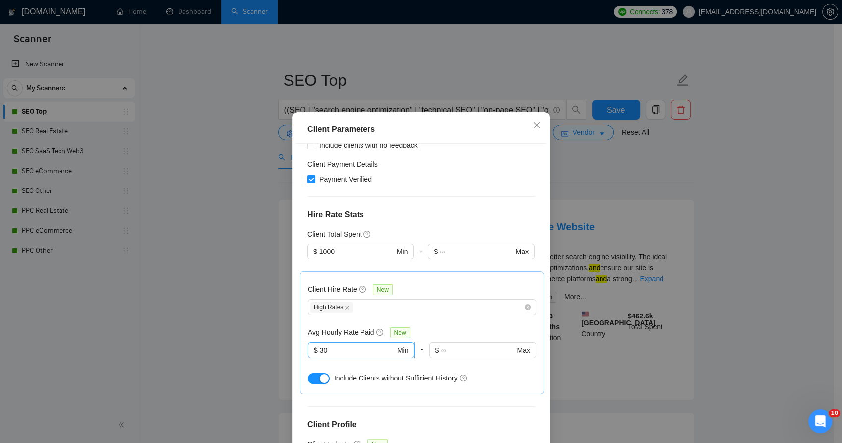
scroll to position [196, 0]
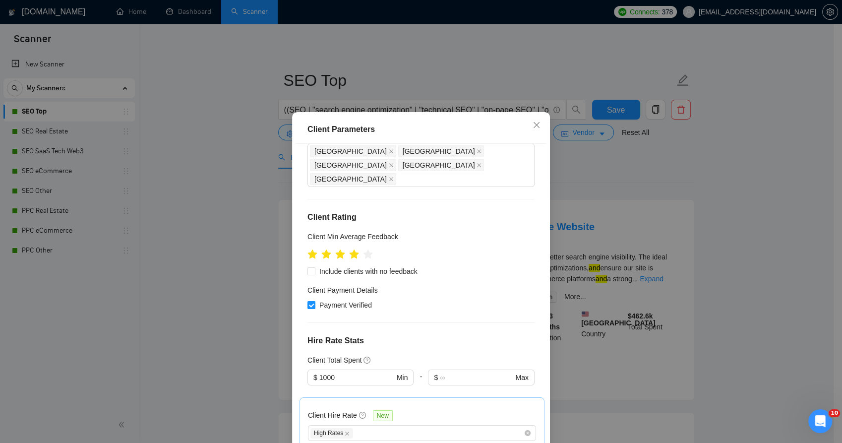
click at [424, 285] on div "Client Payment Details" at bounding box center [420, 292] width 227 height 15
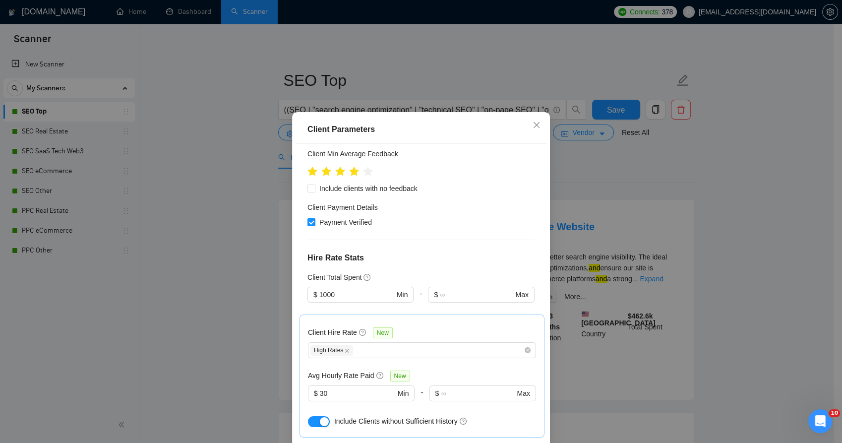
scroll to position [141, 0]
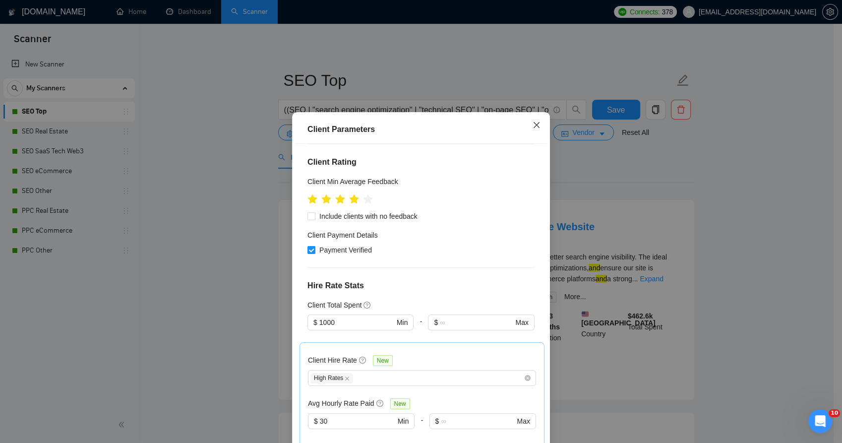
click at [535, 125] on icon "close" at bounding box center [537, 125] width 6 height 6
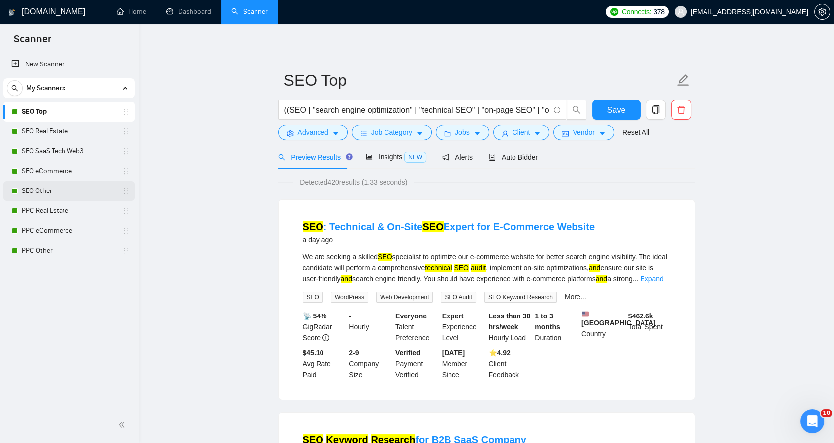
click at [56, 184] on link "SEO Other" at bounding box center [69, 191] width 94 height 20
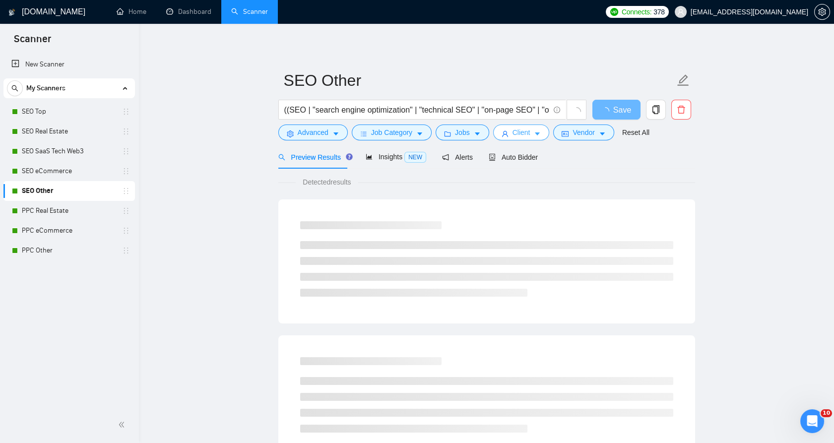
click at [528, 133] on button "Client" at bounding box center [521, 132] width 57 height 16
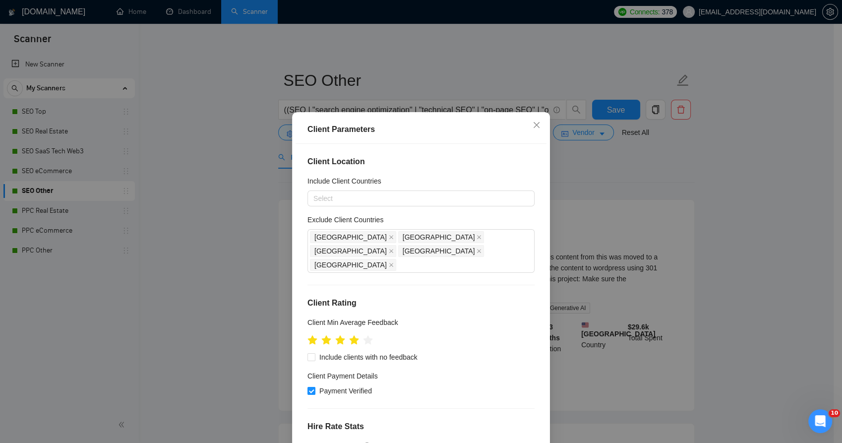
click at [618, 219] on div "Client Parameters Client Location Include Client Countries Select Exclude Clien…" at bounding box center [421, 221] width 842 height 443
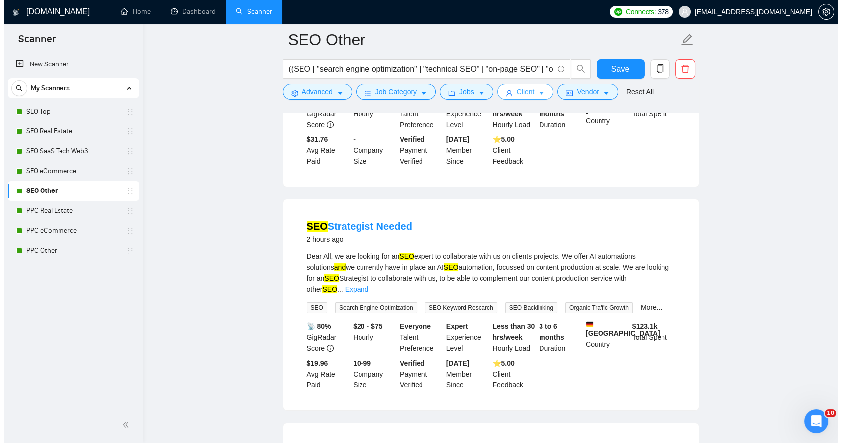
scroll to position [110, 0]
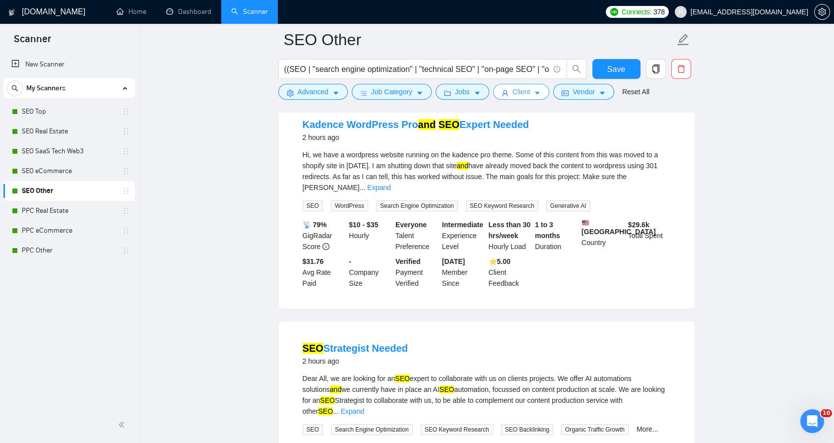
click at [519, 92] on span "Client" at bounding box center [521, 91] width 18 height 11
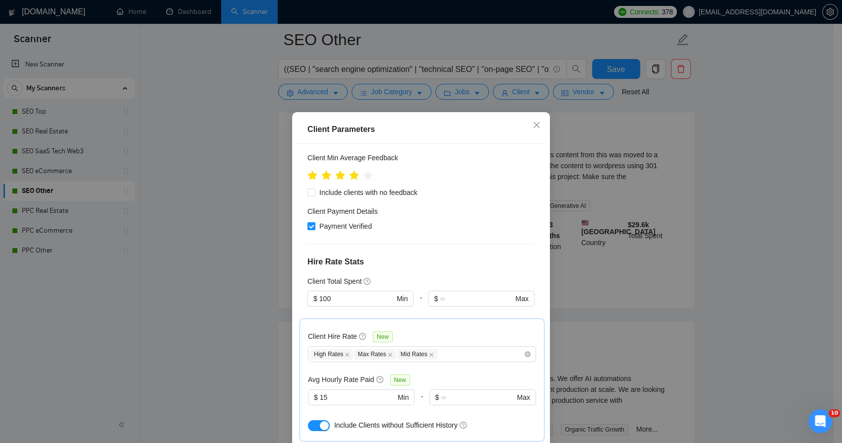
scroll to position [165, 0]
click at [342, 391] on input "15" at bounding box center [357, 396] width 75 height 11
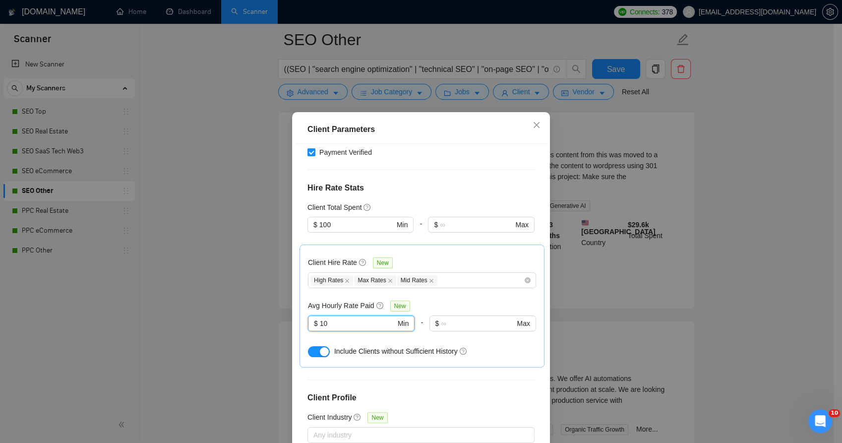
scroll to position [306, 0]
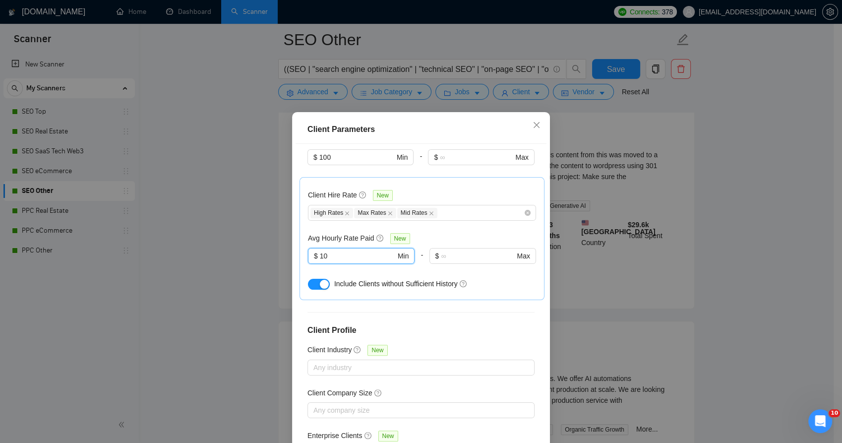
drag, startPoint x: 481, startPoint y: 335, endPoint x: 485, endPoint y: 330, distance: 6.7
click at [481, 361] on div at bounding box center [416, 367] width 212 height 12
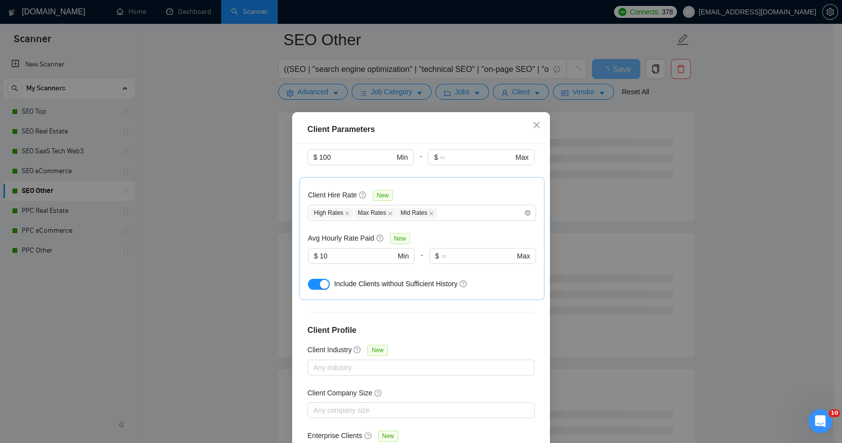
click at [297, 300] on div "Client Location Include Client Countries Select Exclude Client Countries India …" at bounding box center [421, 299] width 251 height 310
click at [352, 250] on input "10" at bounding box center [357, 255] width 75 height 11
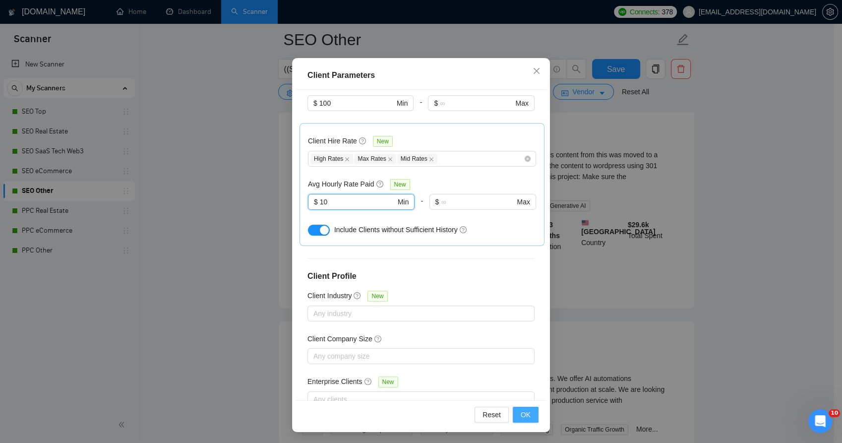
click at [513, 417] on button "OK" at bounding box center [526, 415] width 26 height 16
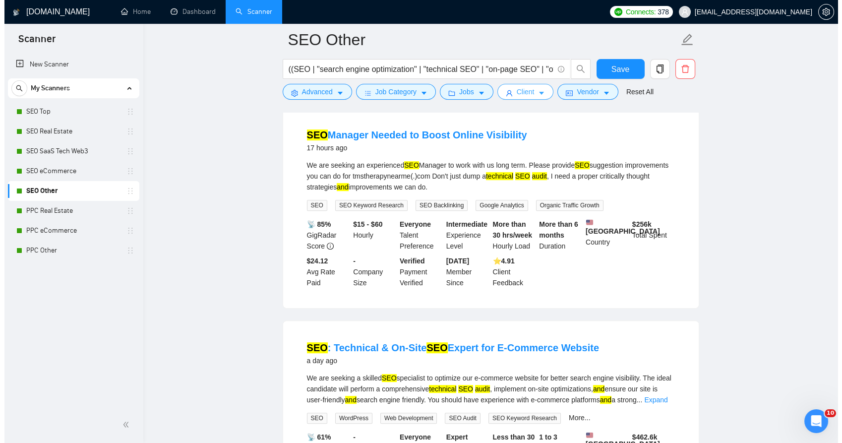
scroll to position [1047, 0]
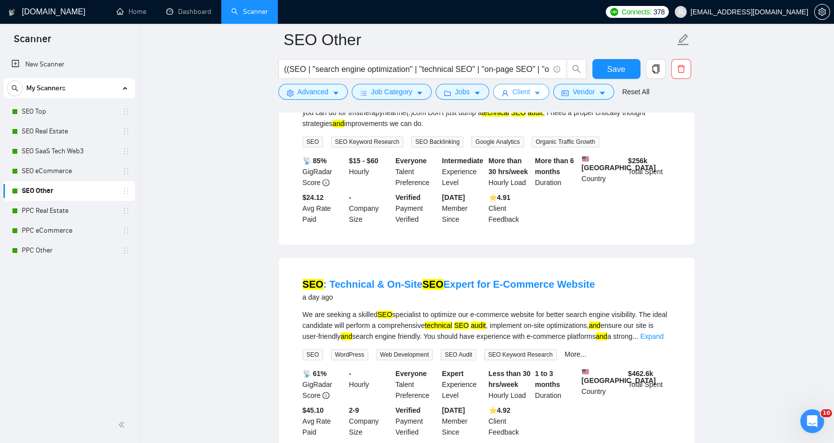
click at [520, 93] on span "Client" at bounding box center [521, 91] width 18 height 11
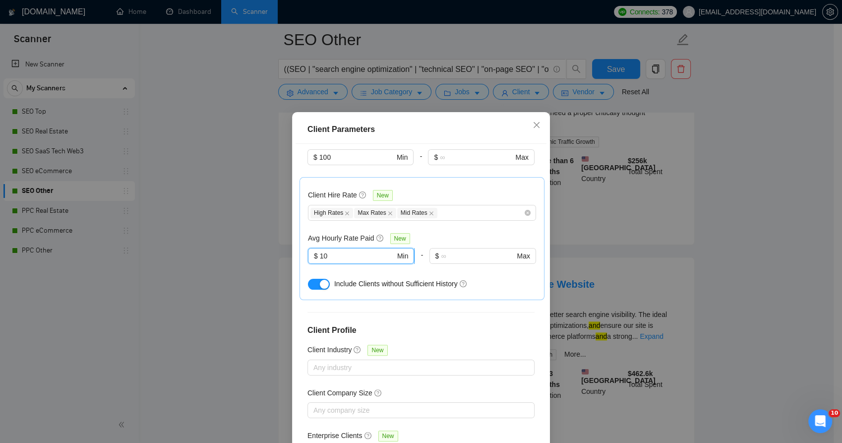
click at [340, 250] on input "10" at bounding box center [357, 255] width 75 height 11
click at [454, 264] on div at bounding box center [482, 270] width 107 height 12
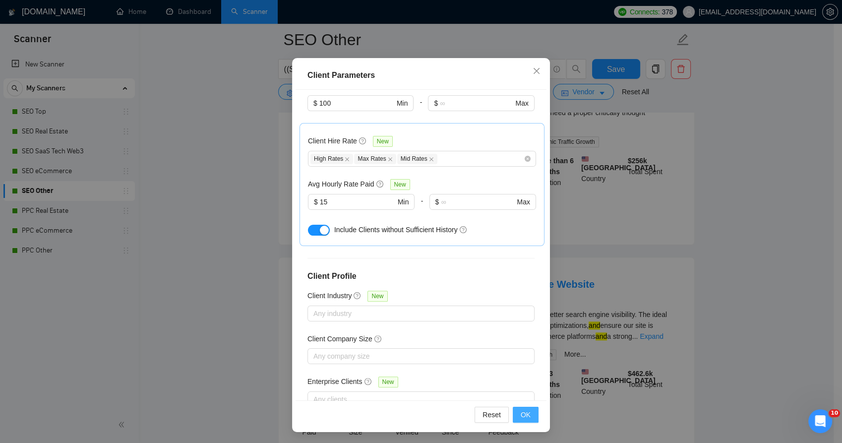
click at [513, 414] on button "OK" at bounding box center [526, 415] width 26 height 16
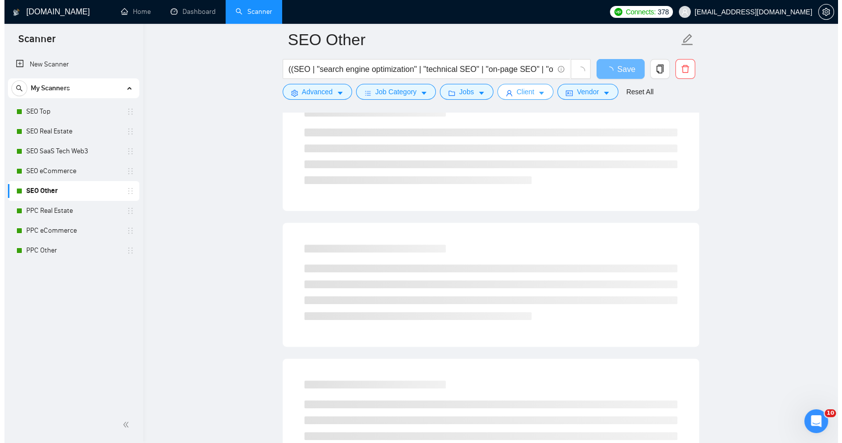
scroll to position [771, 0]
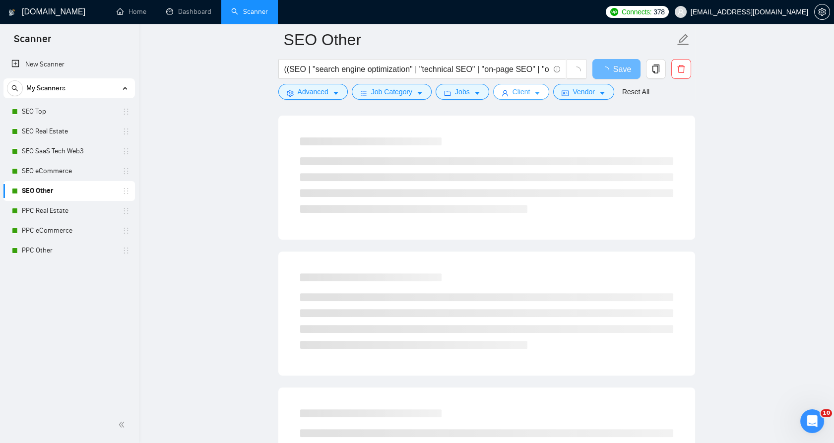
click at [536, 86] on button "Client" at bounding box center [521, 92] width 57 height 16
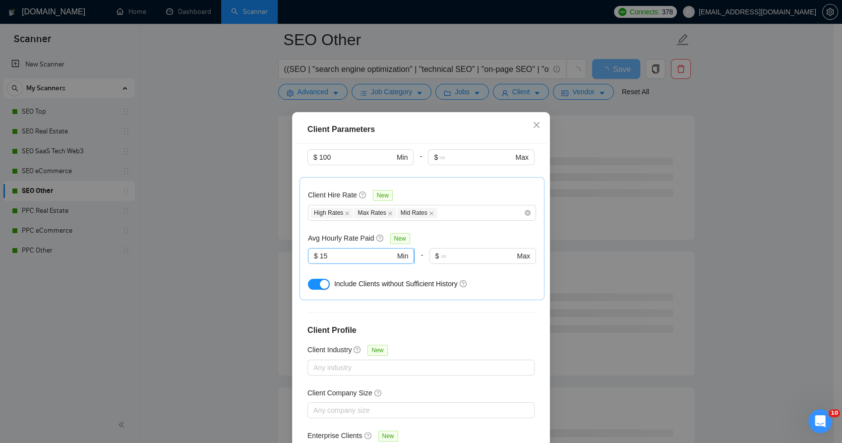
click at [321, 250] on input "15" at bounding box center [357, 255] width 75 height 11
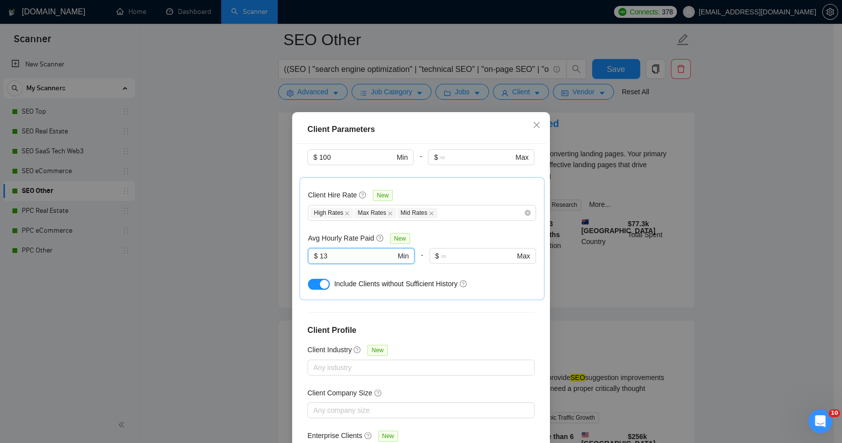
type input "13"
click at [521, 278] on div "Include Clients without Sufficient History" at bounding box center [435, 283] width 202 height 11
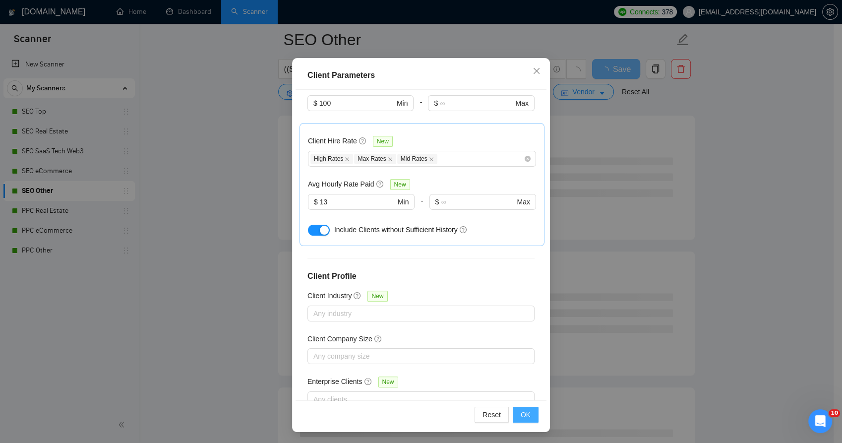
click at [523, 409] on span "OK" at bounding box center [526, 414] width 10 height 11
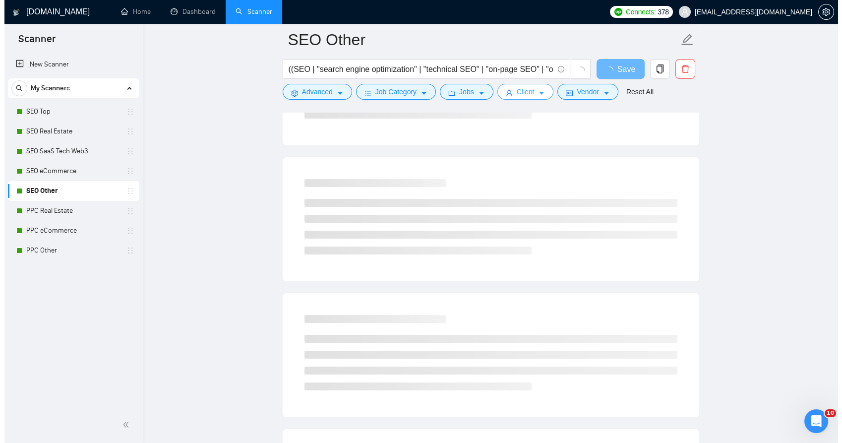
scroll to position [0, 0]
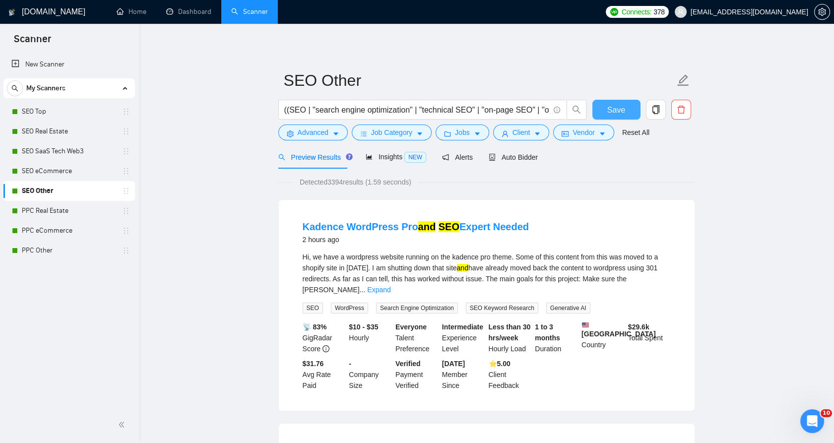
click at [599, 112] on button "Save" at bounding box center [616, 110] width 48 height 20
click at [50, 215] on link "PPC Real Estate" at bounding box center [69, 211] width 94 height 20
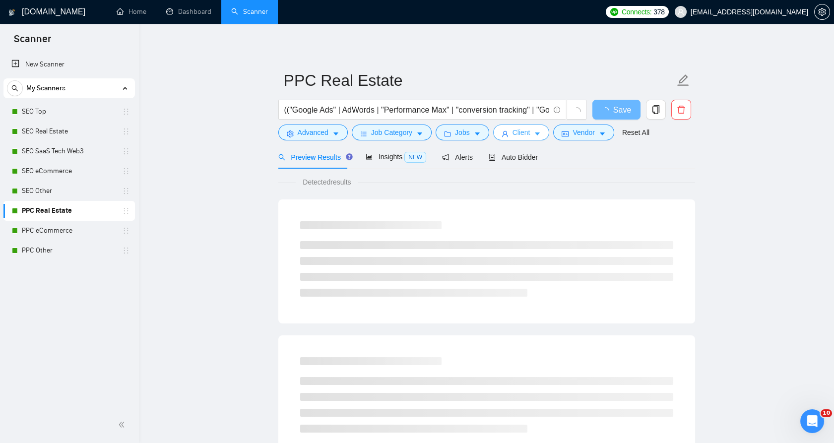
click at [520, 128] on span "Client" at bounding box center [521, 132] width 18 height 11
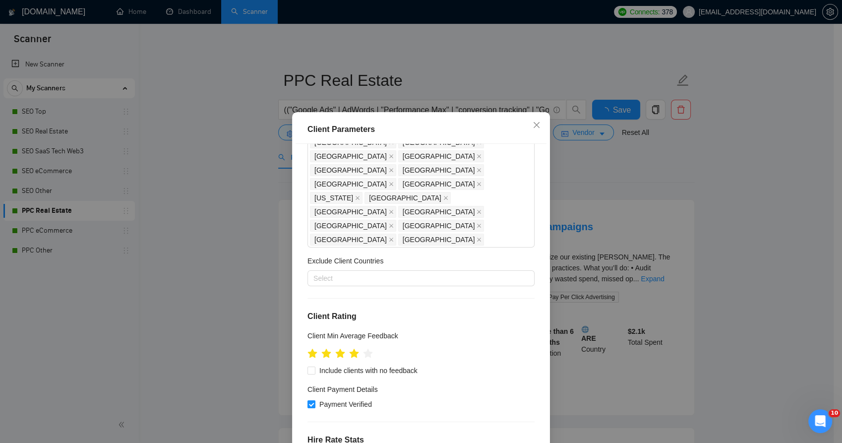
type input "100"
click at [447, 249] on div "Client Location Include Client Countries United States United Kingdom Canada Au…" at bounding box center [421, 299] width 251 height 310
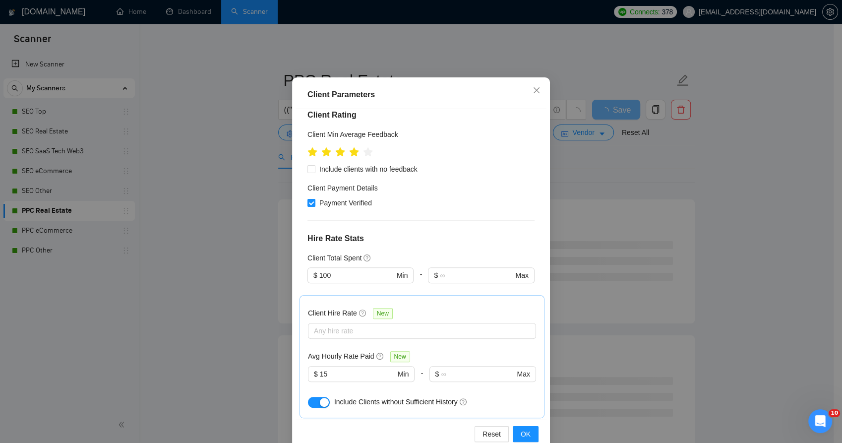
scroll to position [55, 0]
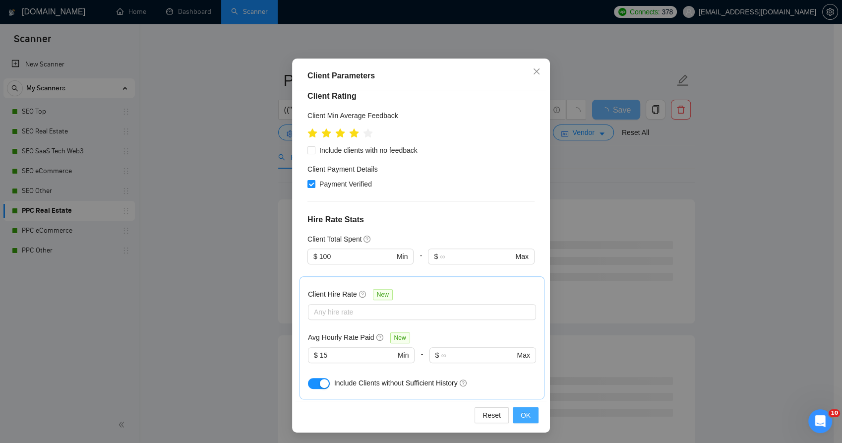
click at [523, 413] on span "OK" at bounding box center [526, 415] width 10 height 11
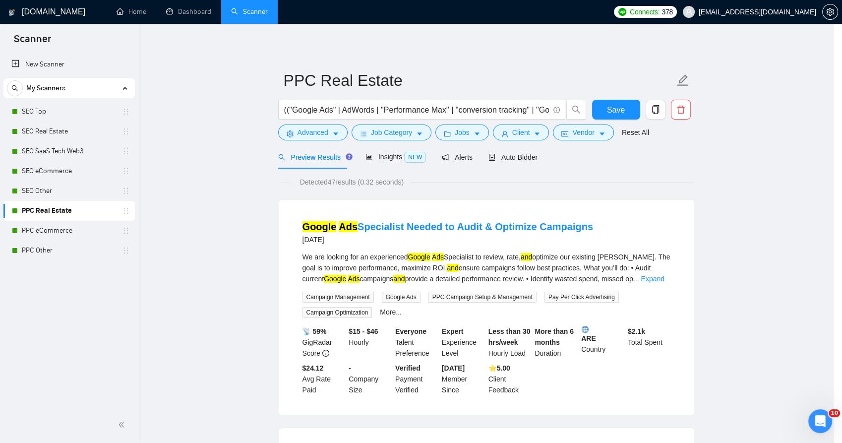
scroll to position [1, 0]
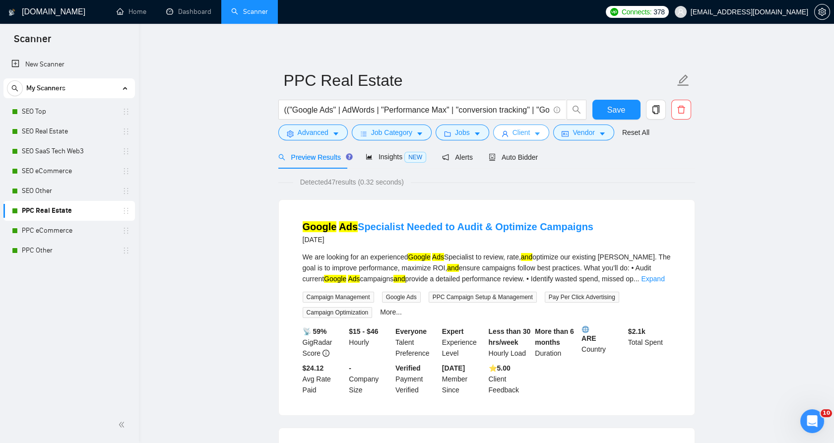
click at [512, 131] on span "Client" at bounding box center [521, 132] width 18 height 11
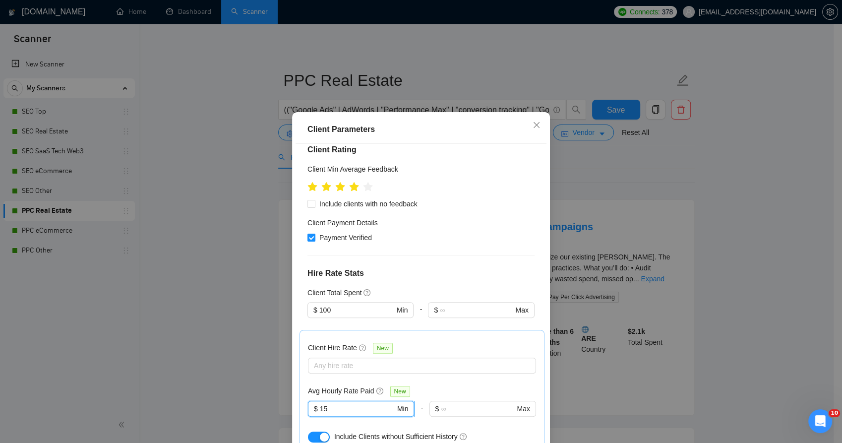
click at [343, 403] on input "15" at bounding box center [357, 408] width 75 height 11
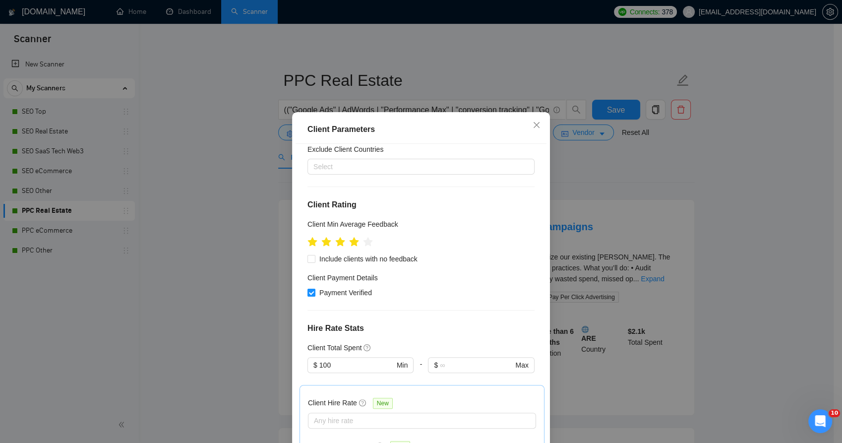
type input "10"
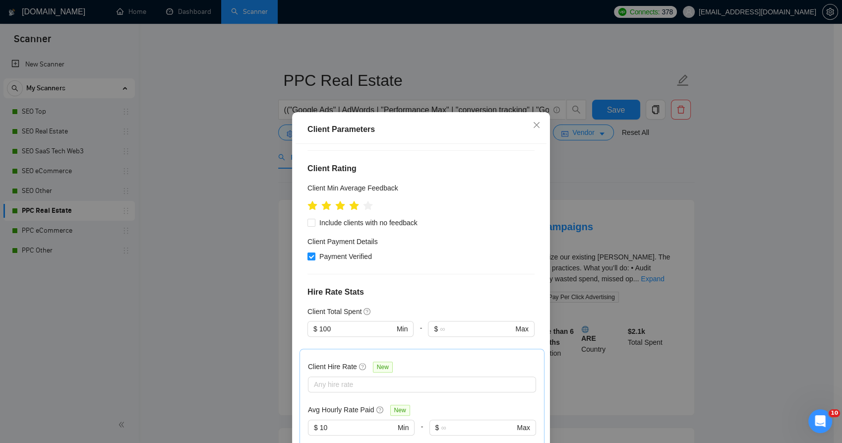
scroll to position [473, 0]
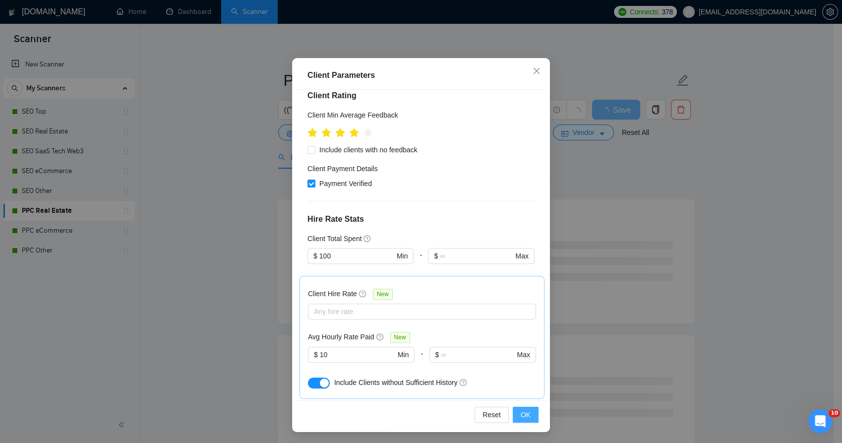
click at [515, 415] on button "OK" at bounding box center [526, 415] width 26 height 16
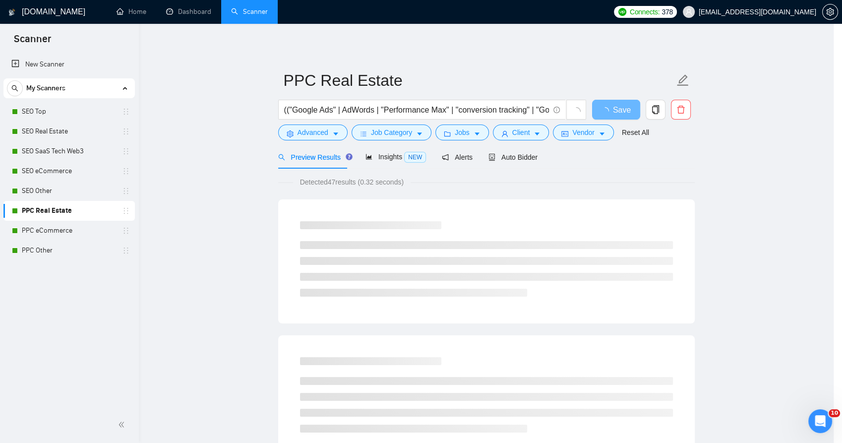
scroll to position [1, 0]
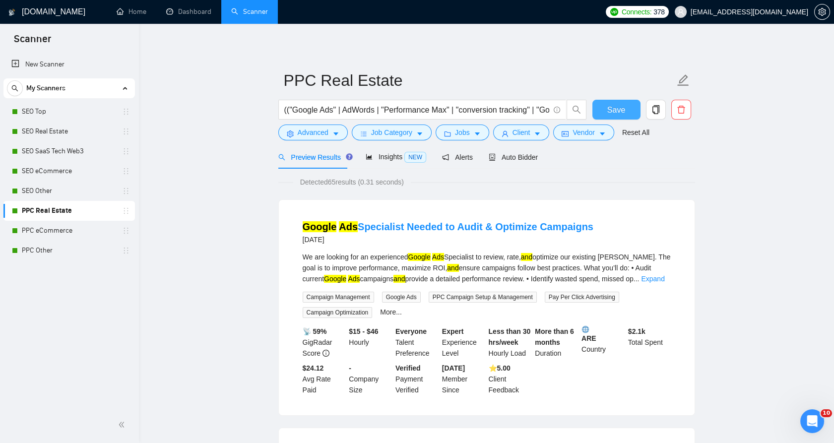
click at [617, 111] on span "Save" at bounding box center [616, 110] width 18 height 12
click at [40, 237] on link "PPC eCommerce" at bounding box center [69, 231] width 94 height 20
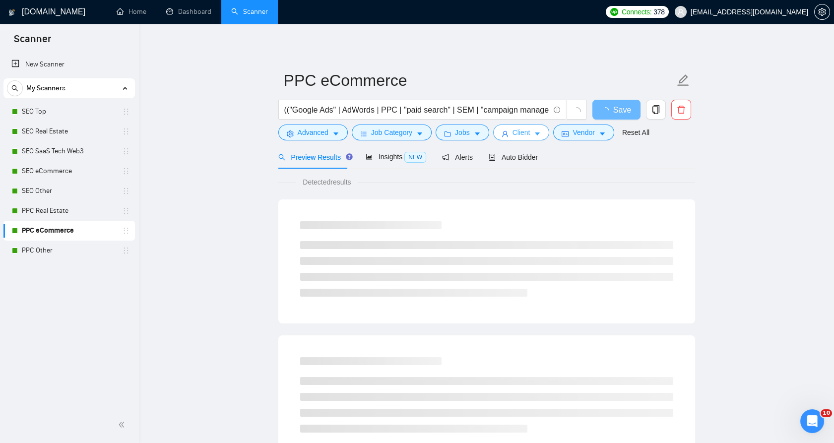
click at [508, 139] on button "Client" at bounding box center [521, 132] width 57 height 16
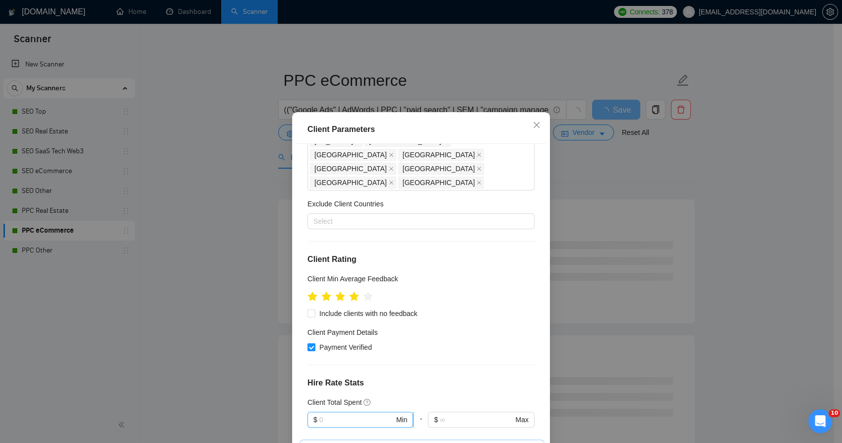
scroll to position [362, 0]
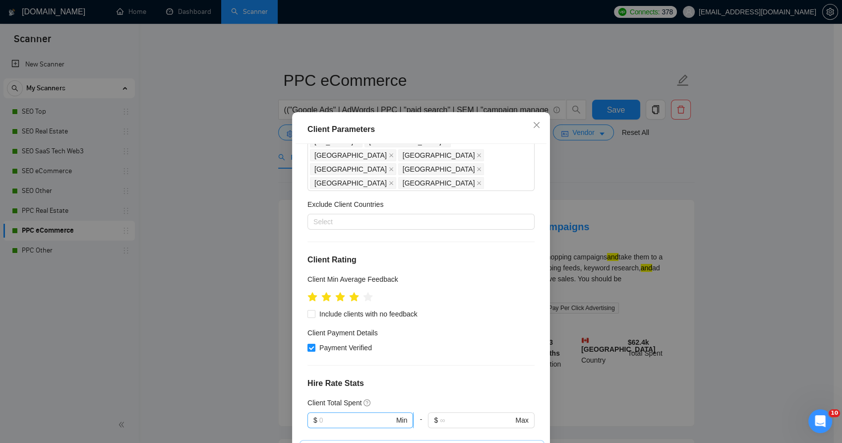
click at [333, 412] on span "$ Min" at bounding box center [360, 420] width 106 height 16
type input "100"
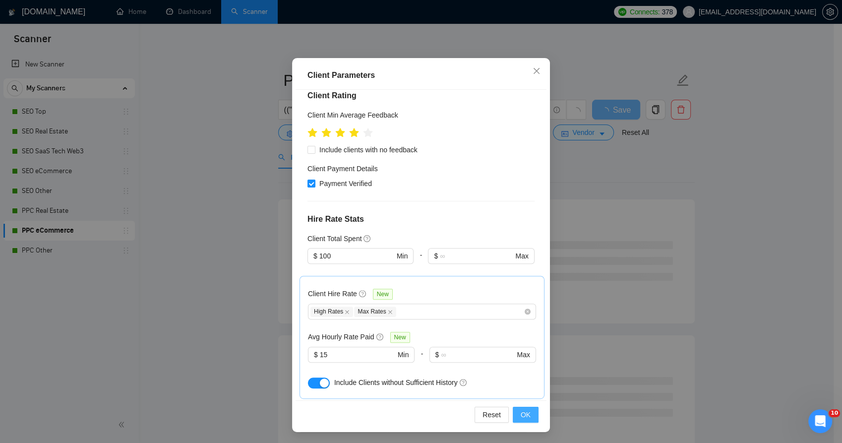
click at [516, 409] on button "OK" at bounding box center [526, 415] width 26 height 16
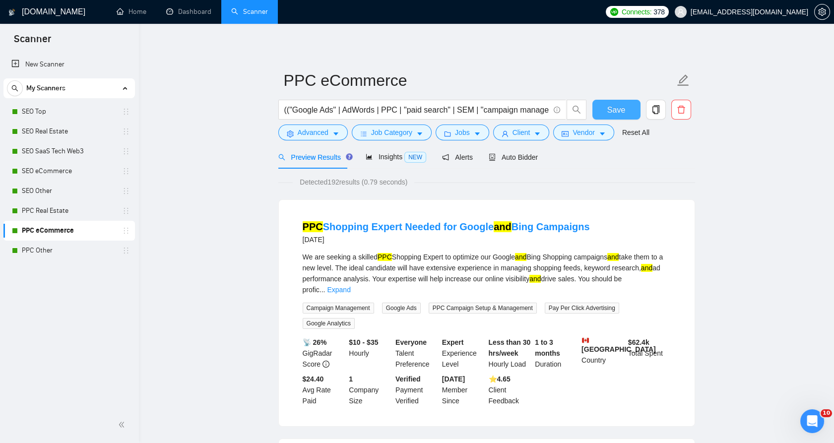
click at [606, 111] on button "Save" at bounding box center [616, 110] width 48 height 20
click at [525, 127] on span "Client" at bounding box center [521, 132] width 18 height 11
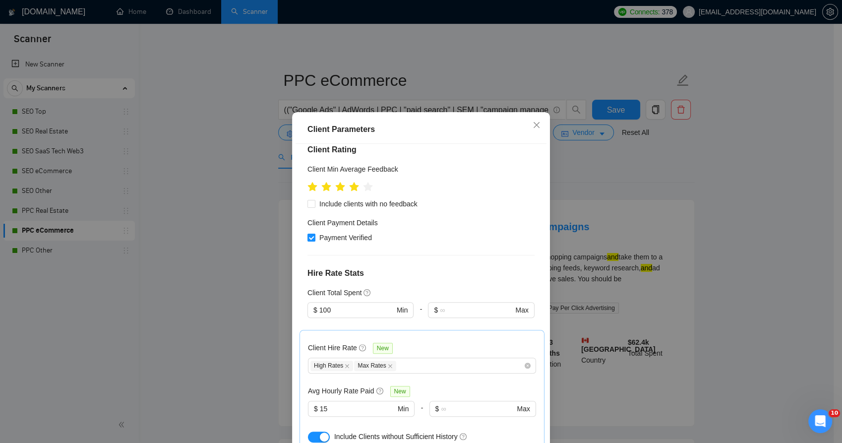
scroll to position [252, 0]
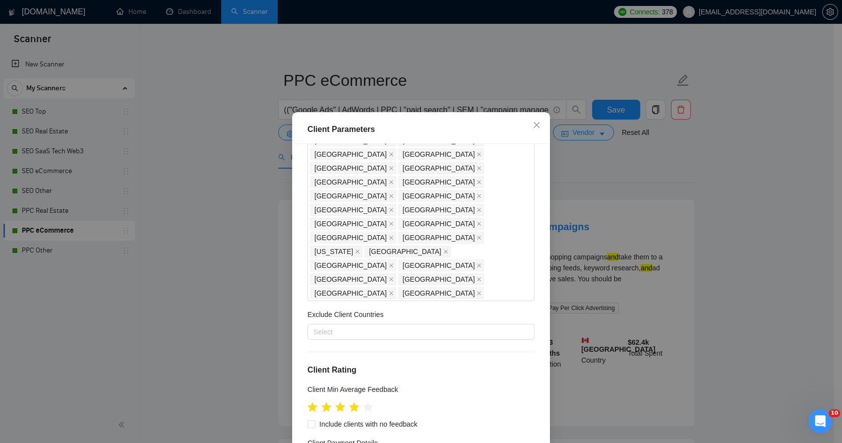
click at [598, 158] on div "Client Parameters Client Location Include Client Countries United States United…" at bounding box center [421, 221] width 842 height 443
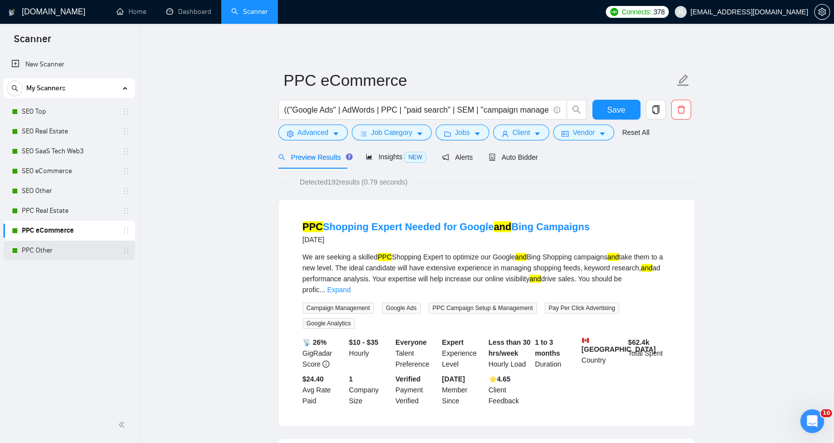
click at [40, 241] on link "PPC Other" at bounding box center [69, 251] width 94 height 20
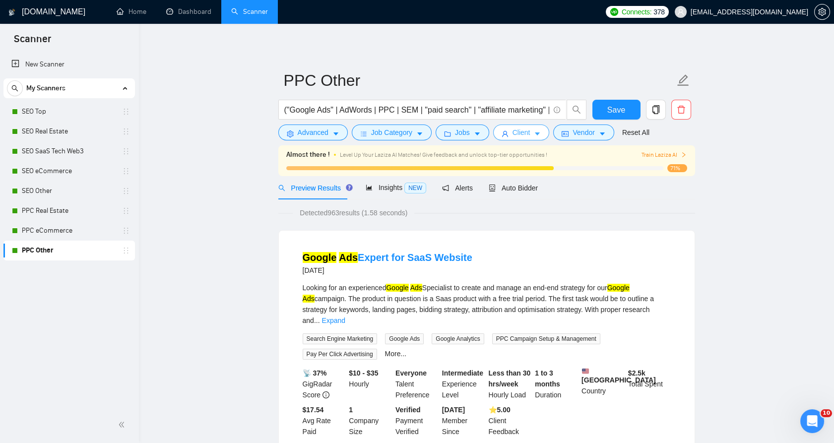
click at [508, 132] on button "Client" at bounding box center [521, 132] width 57 height 16
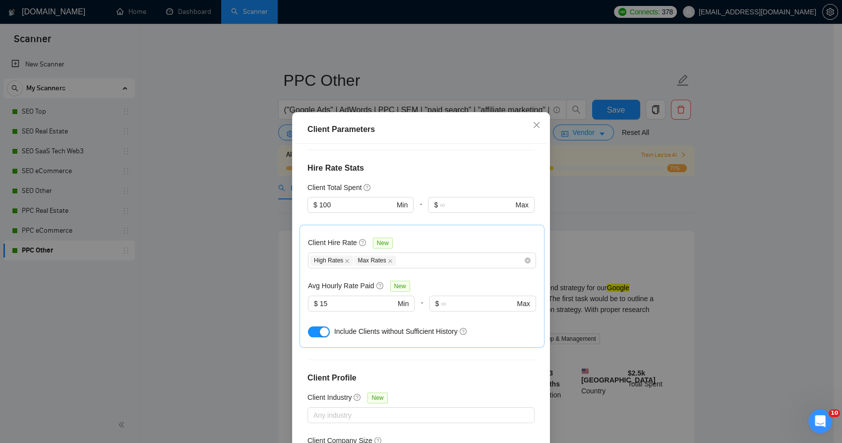
scroll to position [306, 0]
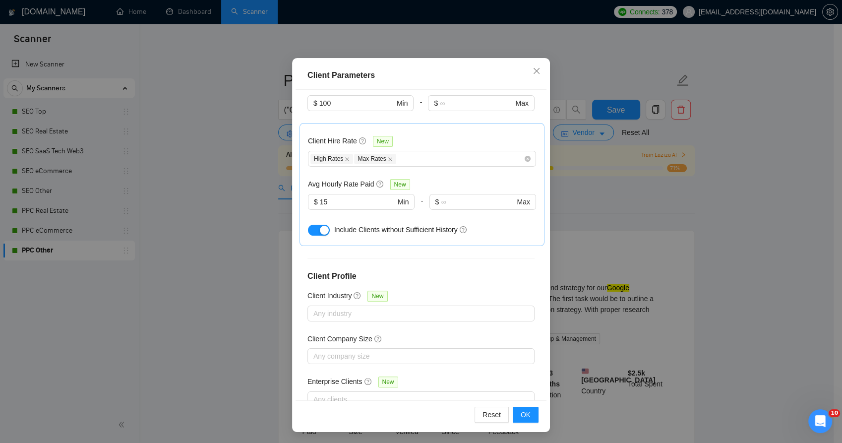
click at [603, 251] on div "Client Parameters Client Location Include Client Countries Select Exclude Clien…" at bounding box center [421, 221] width 842 height 443
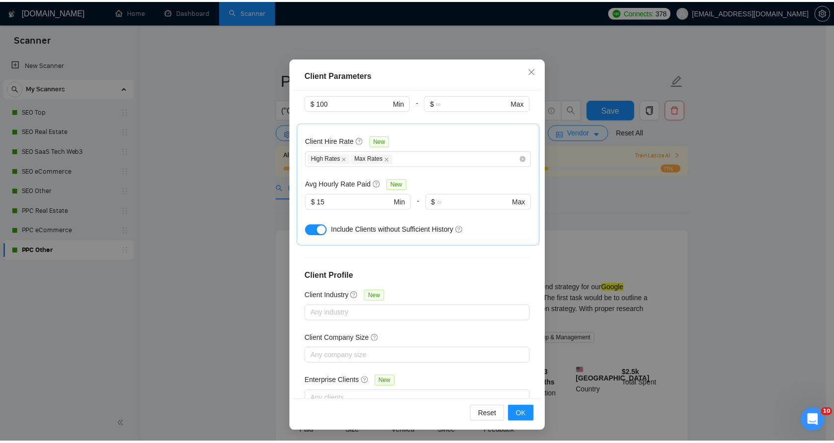
scroll to position [1, 0]
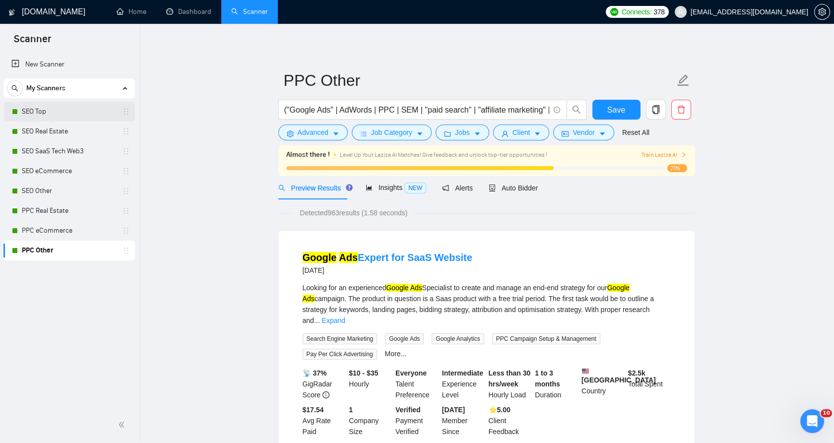
click at [38, 113] on link "SEO Top" at bounding box center [69, 112] width 94 height 20
